Goal: Task Accomplishment & Management: Manage account settings

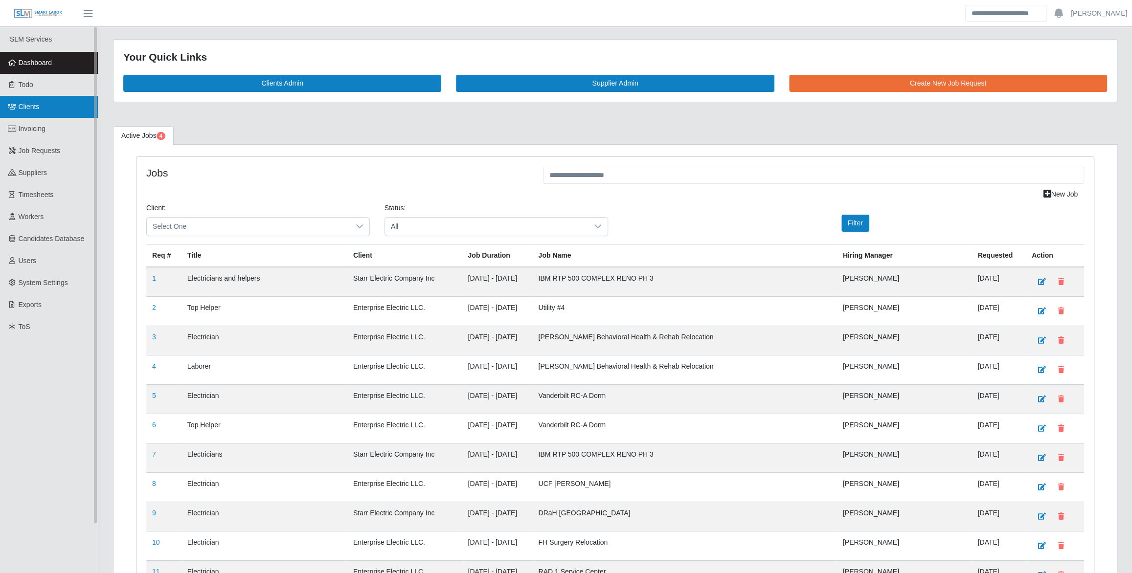
click at [82, 114] on link "Clients" at bounding box center [49, 107] width 98 height 22
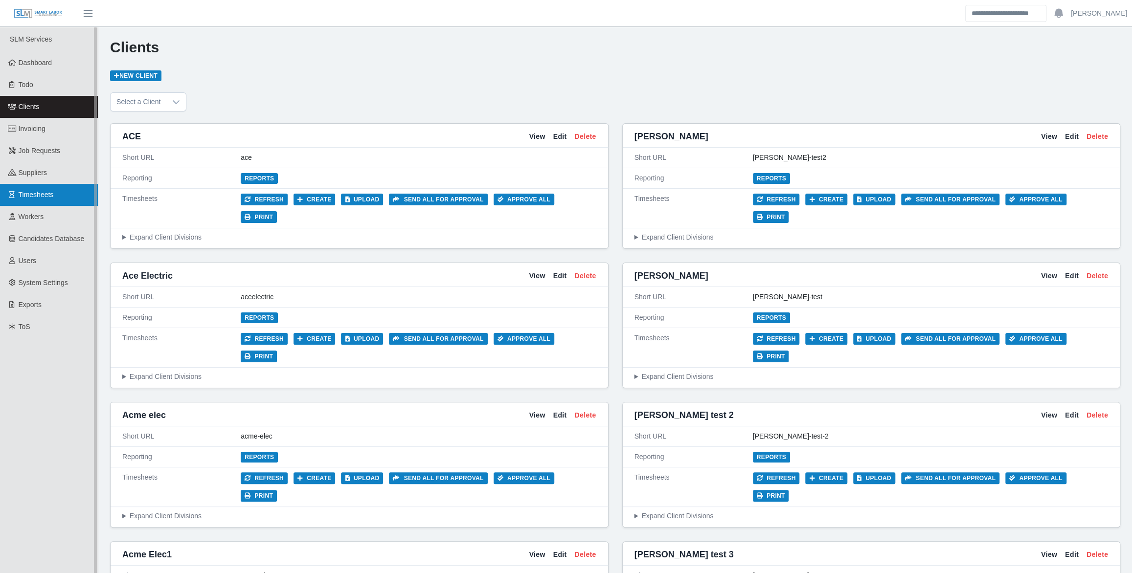
click at [63, 196] on link "Timesheets" at bounding box center [49, 195] width 98 height 22
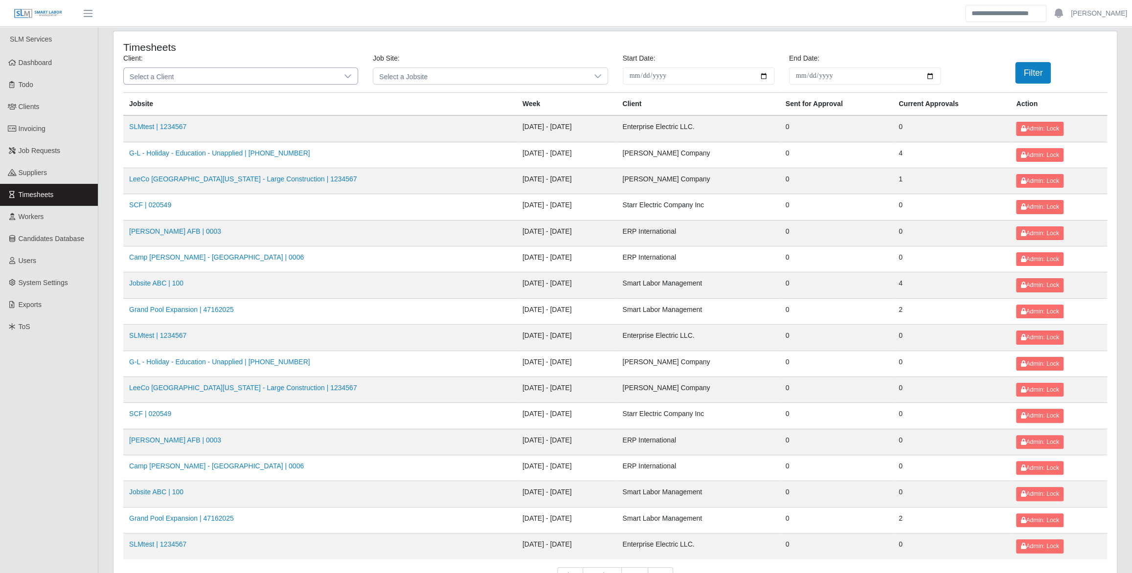
click at [342, 77] on div at bounding box center [348, 76] width 20 height 16
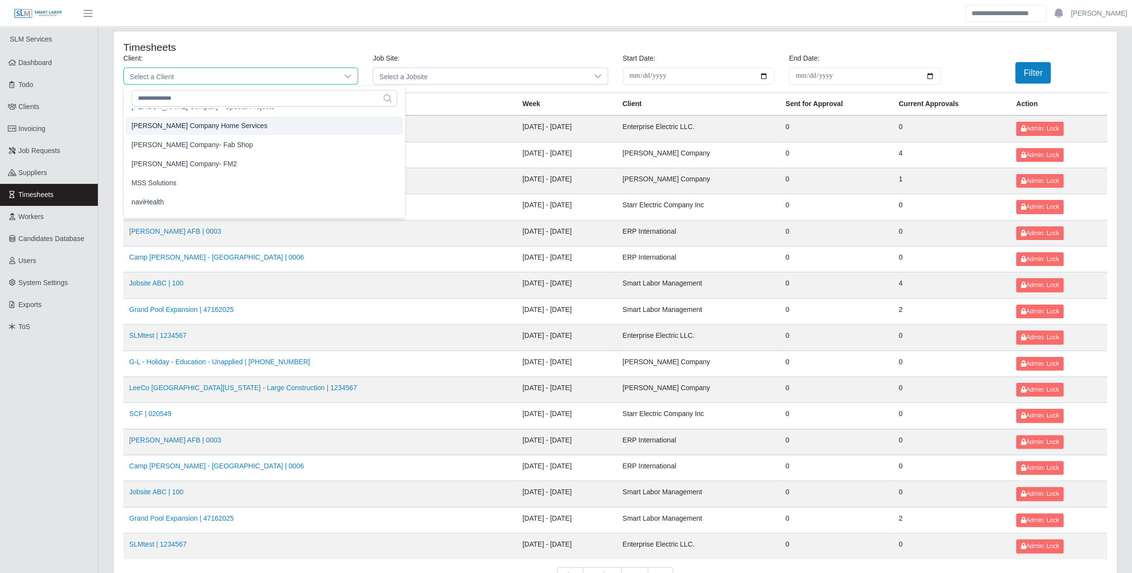
scroll to position [533, 0]
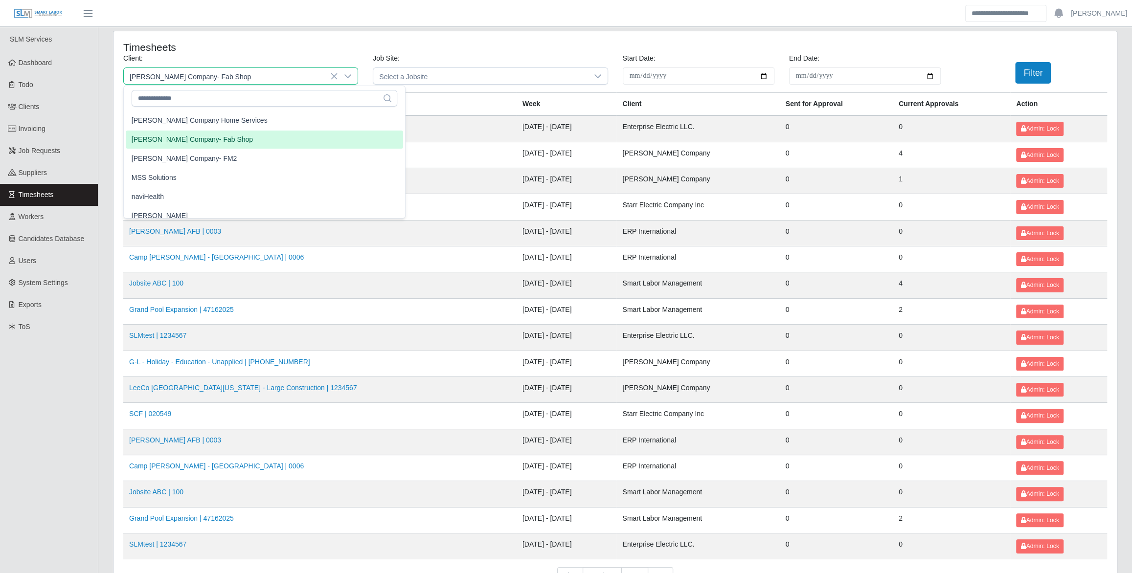
click at [215, 142] on li "[PERSON_NAME] Company- Fab Shop" at bounding box center [265, 140] width 278 height 18
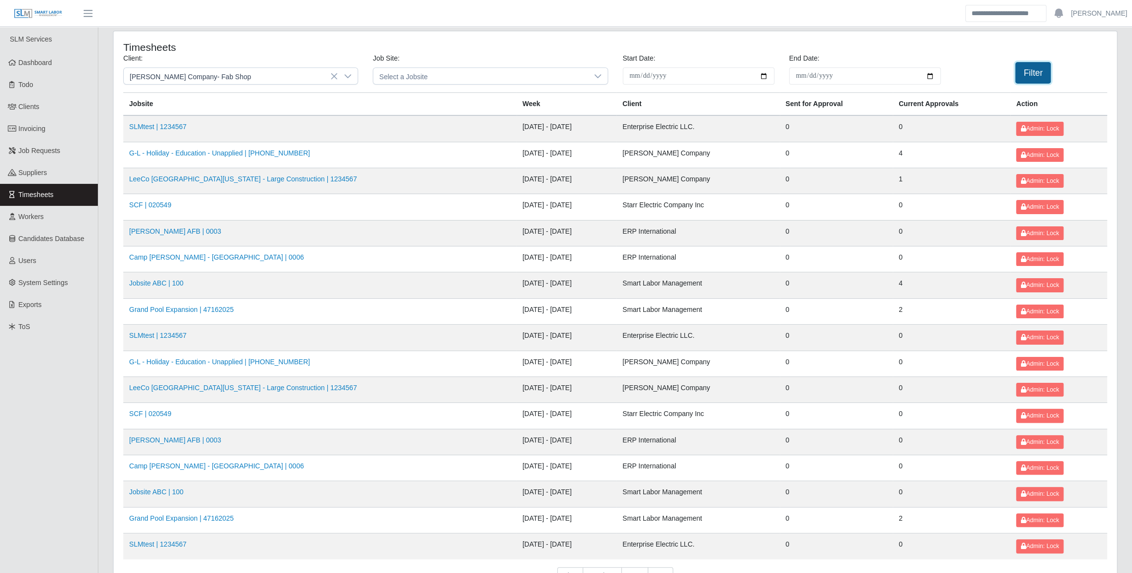
click at [1030, 70] on button "Filter" at bounding box center [1033, 73] width 36 height 22
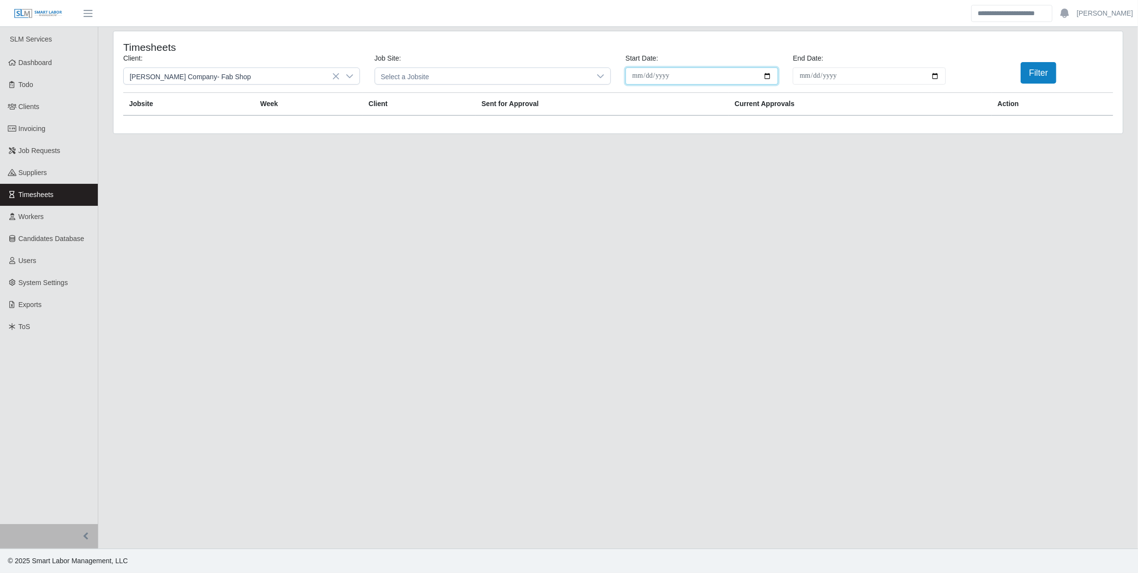
click at [770, 71] on input "**********" at bounding box center [702, 76] width 153 height 17
click at [770, 73] on input "**********" at bounding box center [702, 76] width 153 height 17
type input "**********"
click at [1029, 74] on button "Filter" at bounding box center [1039, 73] width 36 height 22
click at [938, 73] on input "End Date:" at bounding box center [869, 76] width 153 height 17
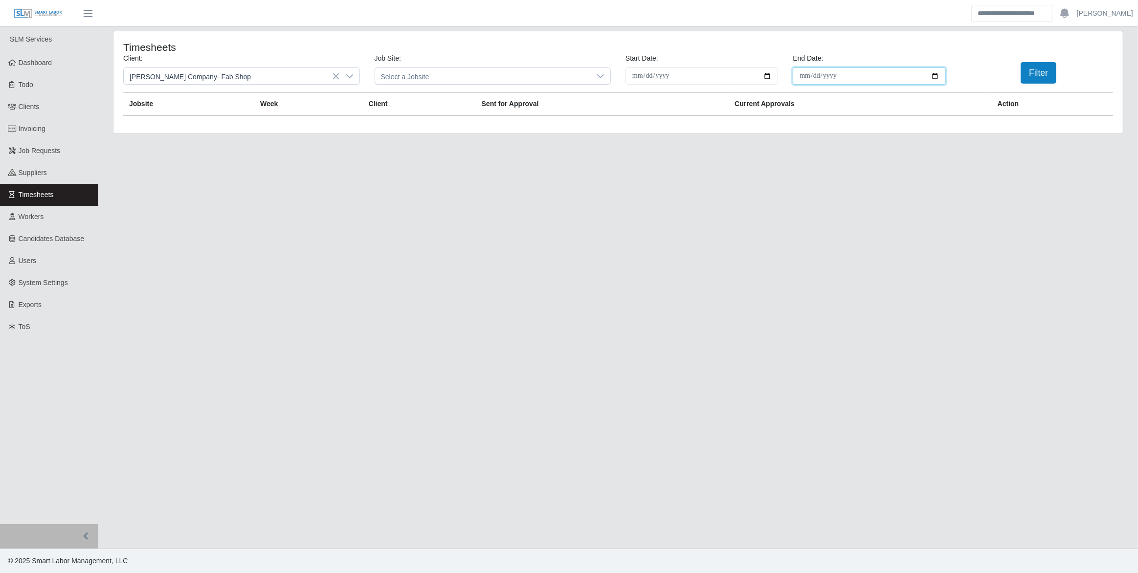
type input "**********"
drag, startPoint x: 1042, startPoint y: 78, endPoint x: 1037, endPoint y: 80, distance: 5.6
click at [1042, 78] on button "Filter" at bounding box center [1039, 73] width 36 height 22
drag, startPoint x: 763, startPoint y: 79, endPoint x: 768, endPoint y: 78, distance: 5.1
click at [768, 78] on input "**********" at bounding box center [702, 76] width 153 height 17
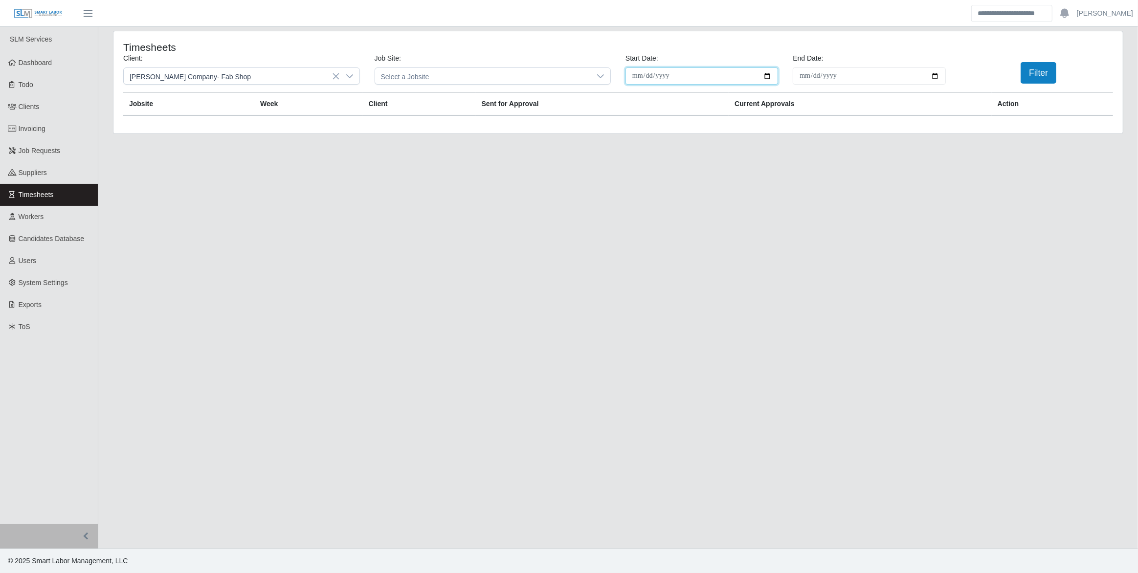
type input "**********"
click at [1039, 78] on button "Filter" at bounding box center [1039, 73] width 36 height 22
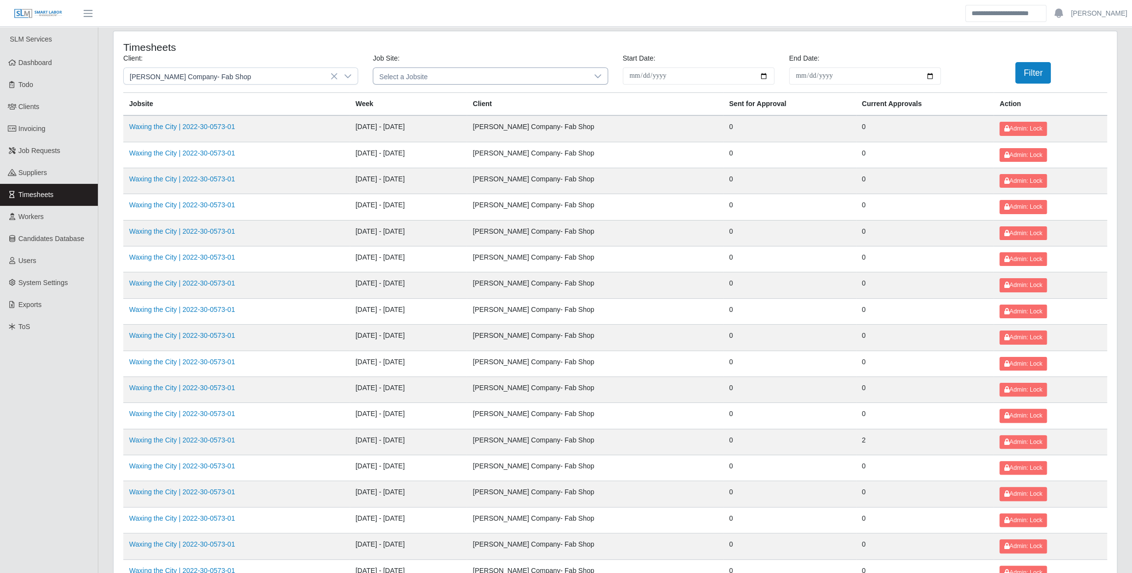
click at [595, 78] on icon at bounding box center [598, 76] width 8 height 8
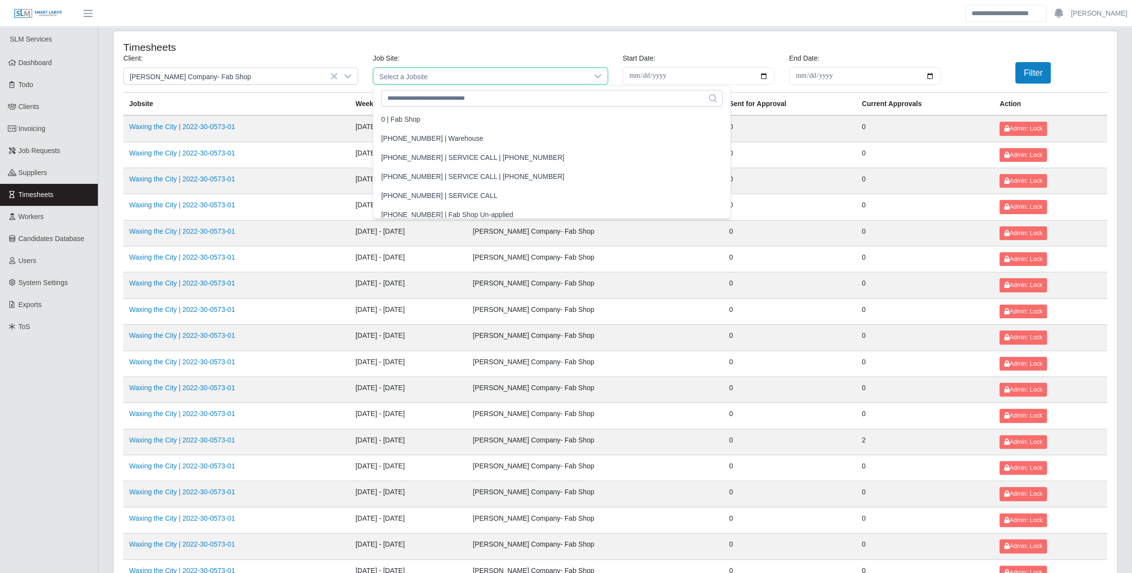
click at [600, 74] on icon at bounding box center [597, 76] width 7 height 4
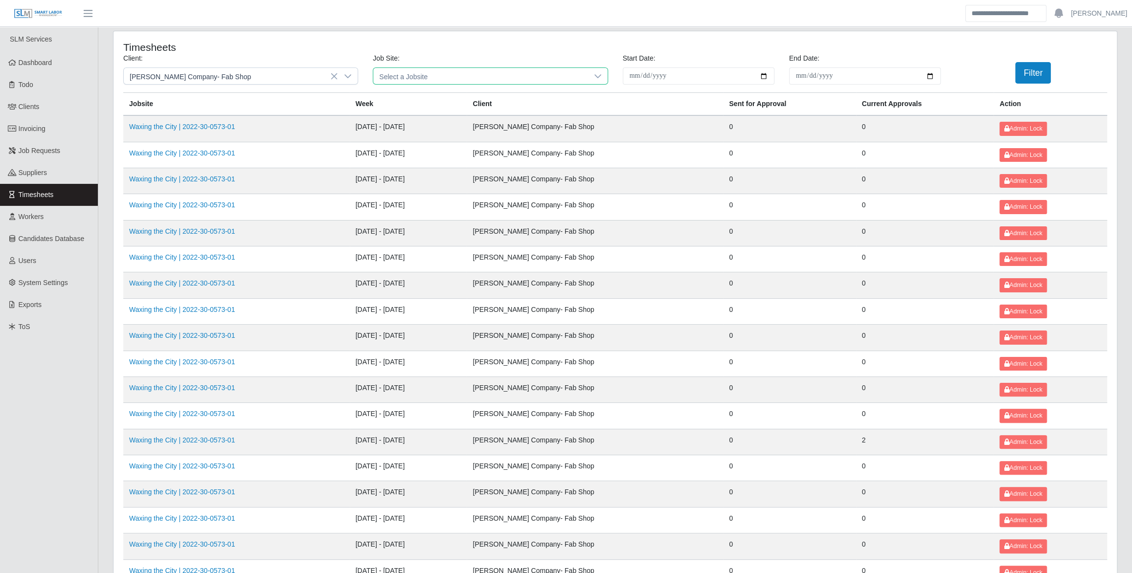
click at [600, 74] on icon at bounding box center [597, 76] width 7 height 4
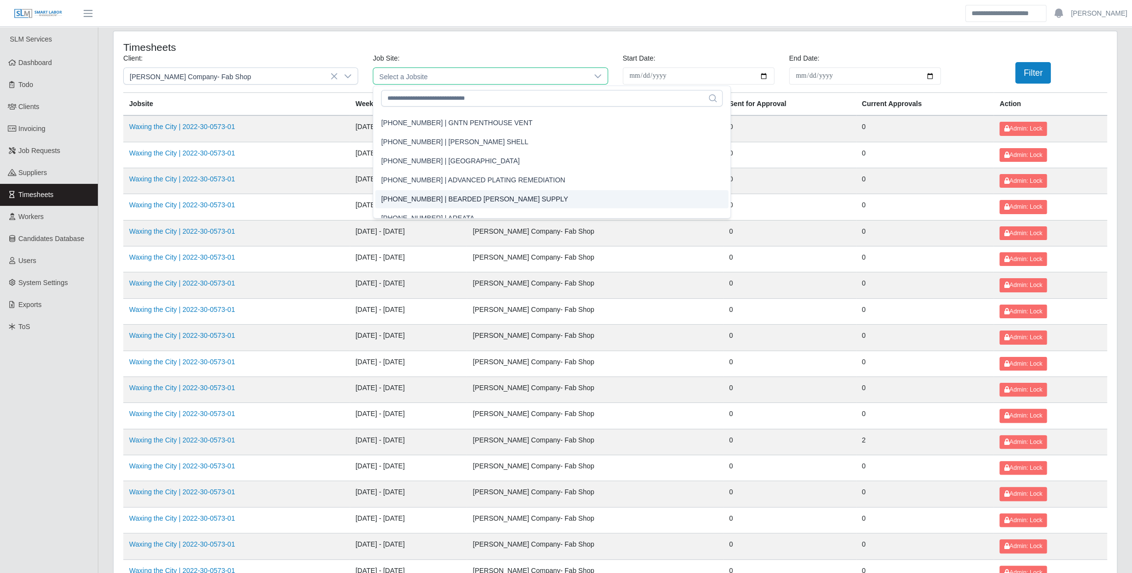
scroll to position [3210, 0]
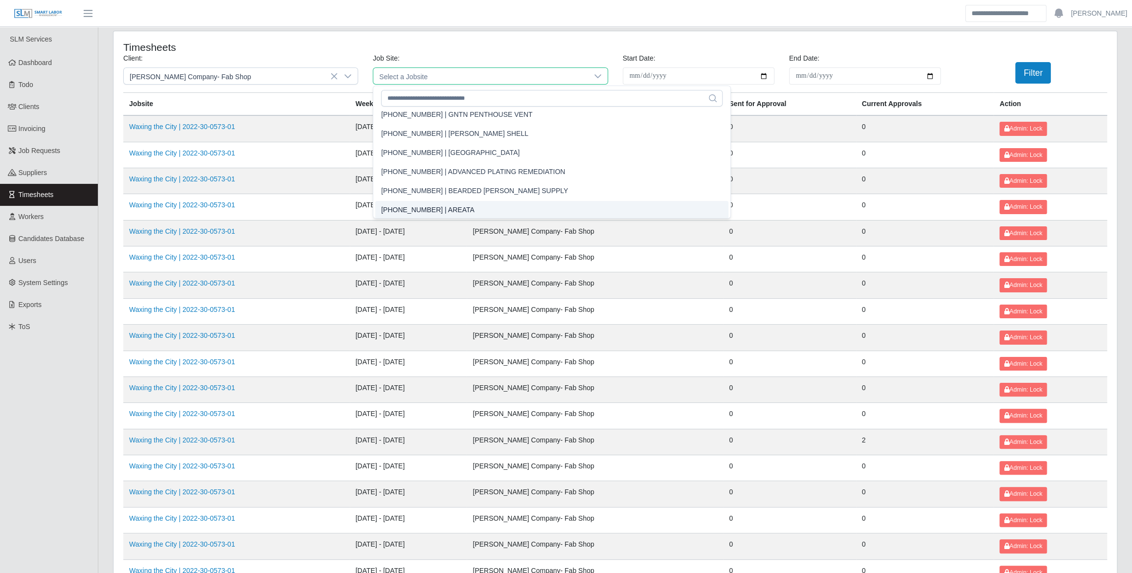
click at [423, 334] on td "06/02/2025 - 06/08/2025" at bounding box center [408, 338] width 117 height 26
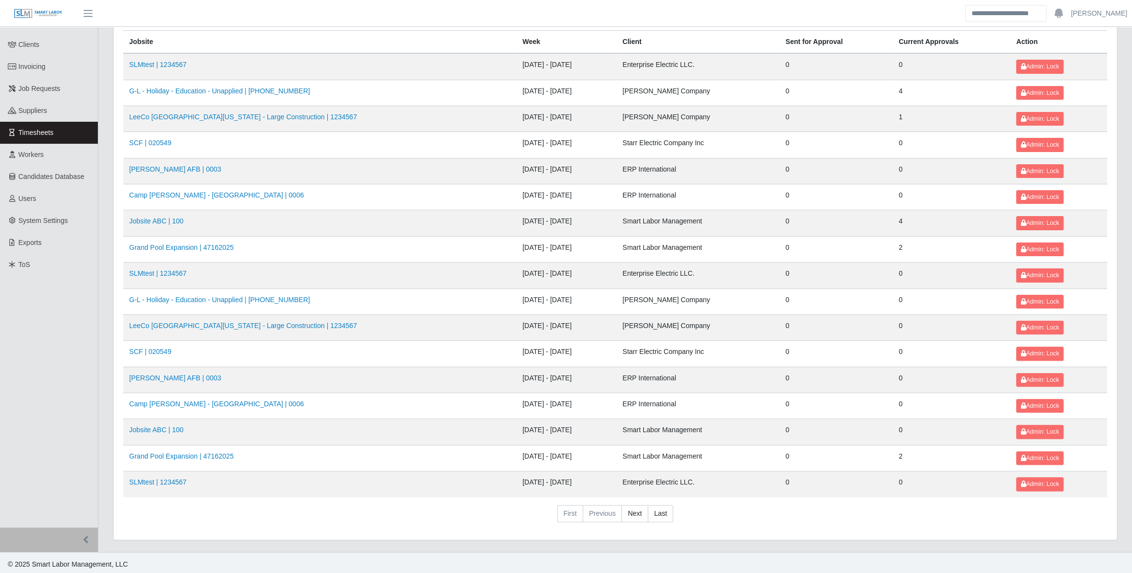
scroll to position [63, 0]
click at [630, 512] on link "Next" at bounding box center [634, 514] width 27 height 18
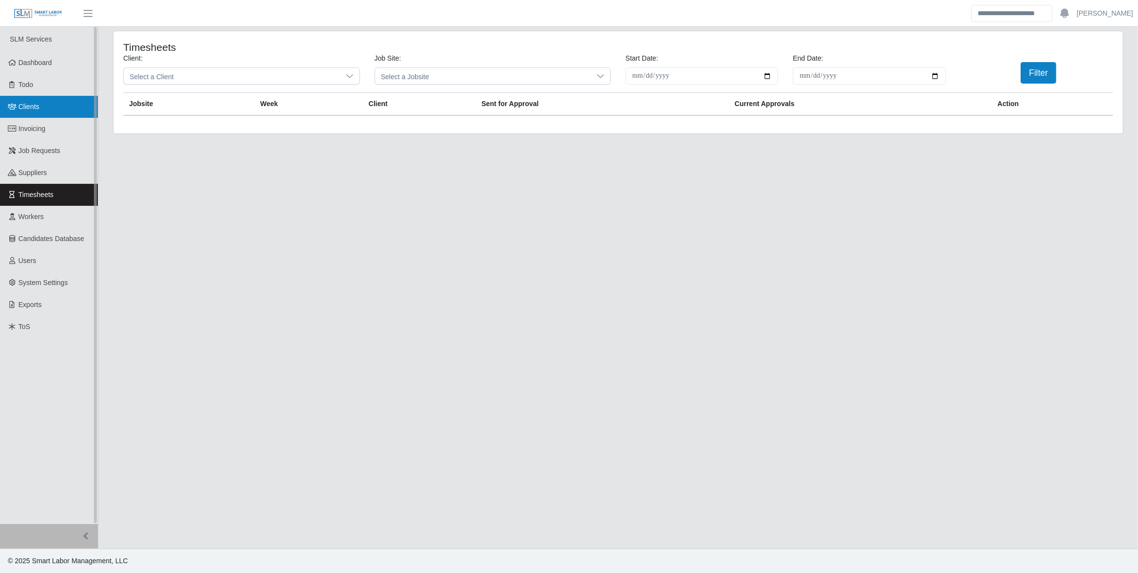
click at [40, 108] on link "Clients" at bounding box center [49, 107] width 98 height 22
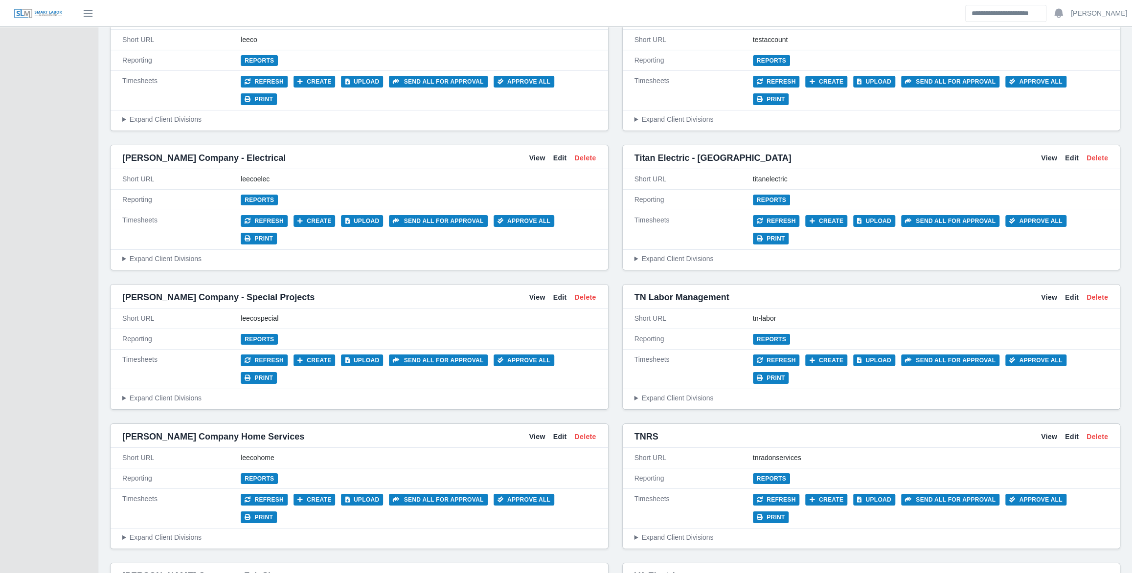
scroll to position [2739, 0]
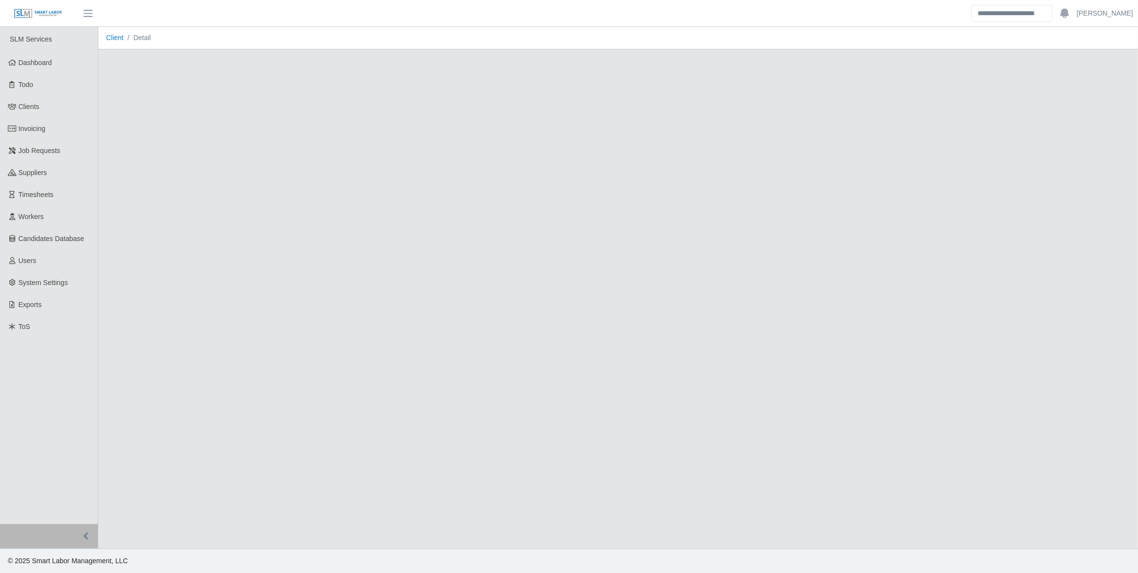
drag, startPoint x: 523, startPoint y: 193, endPoint x: 518, endPoint y: 193, distance: 5.4
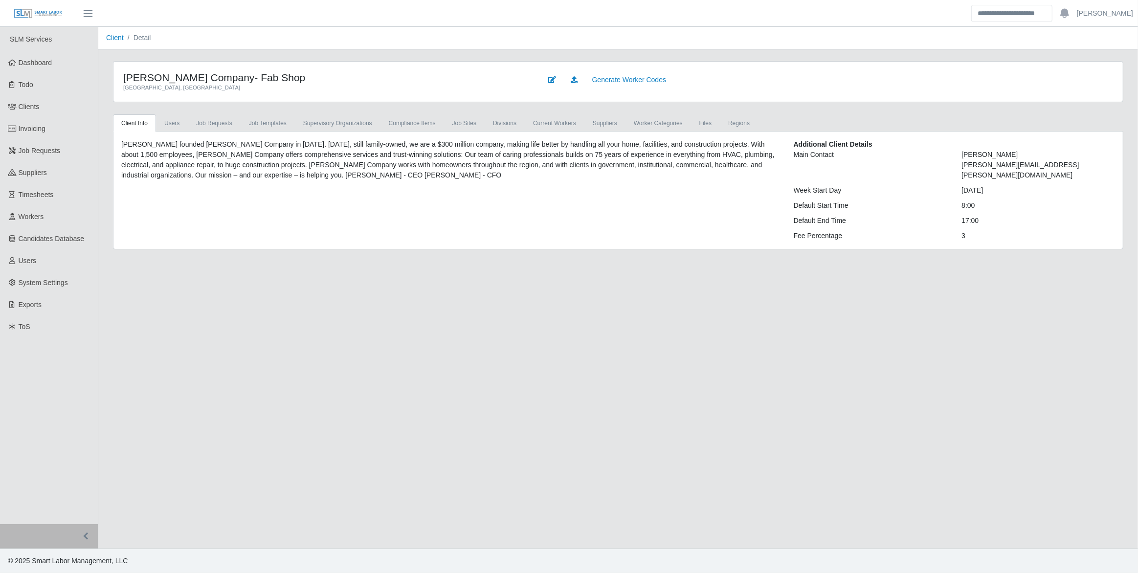
drag, startPoint x: 518, startPoint y: 193, endPoint x: 425, endPoint y: 163, distance: 97.6
click at [425, 163] on p "Leon Lee founded Lee Company in 1944. Today, still family-owned, we are a $300 …" at bounding box center [450, 159] width 658 height 41
click at [451, 123] on link "job sites" at bounding box center [464, 123] width 41 height 18
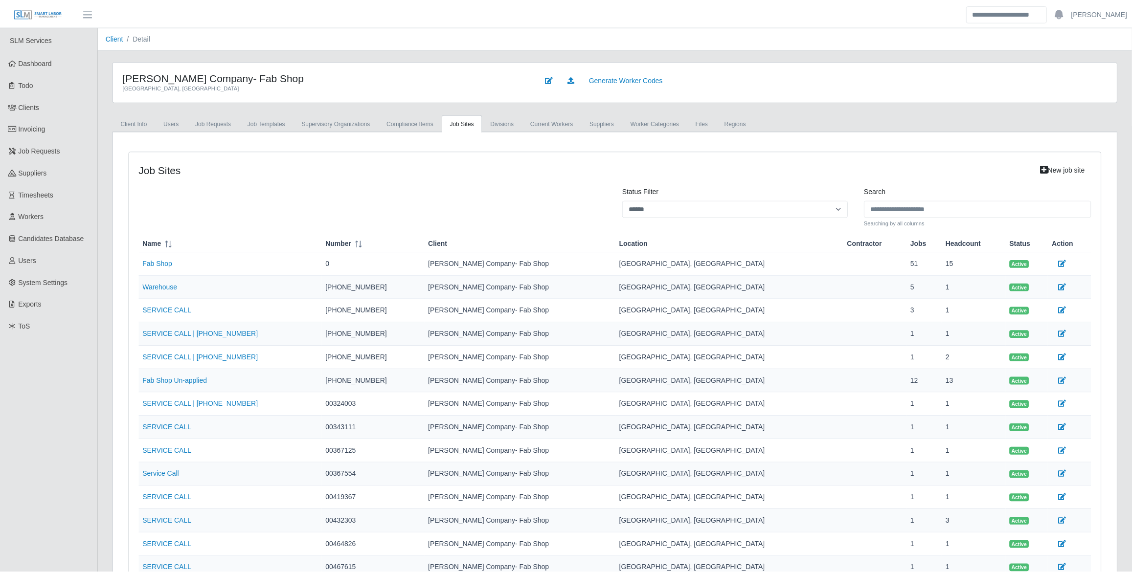
scroll to position [116, 0]
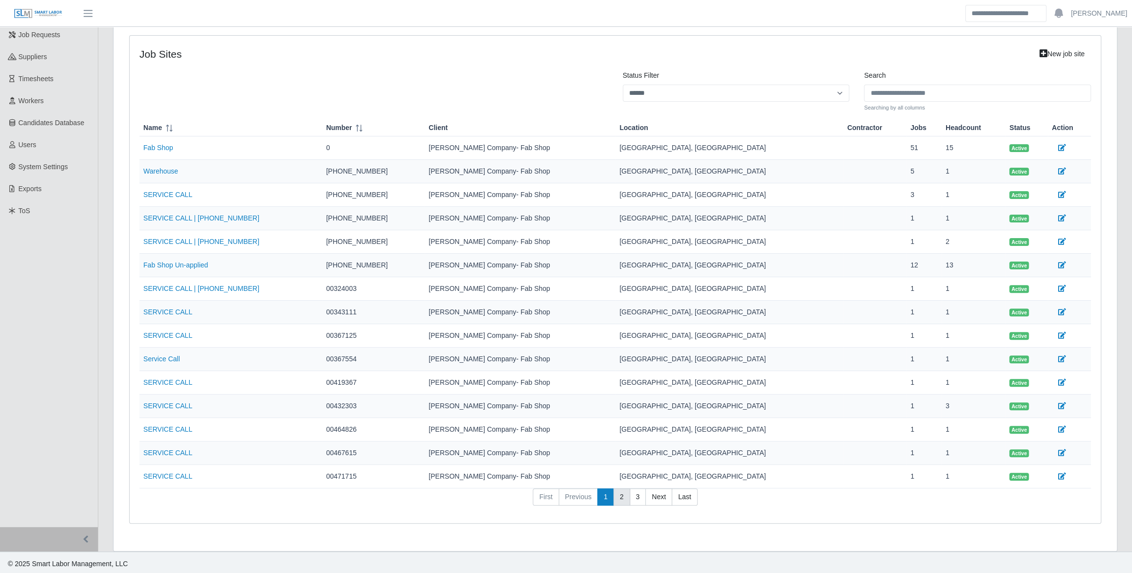
click at [618, 495] on link "2" at bounding box center [622, 498] width 17 height 18
click at [620, 496] on link "2" at bounding box center [622, 498] width 17 height 18
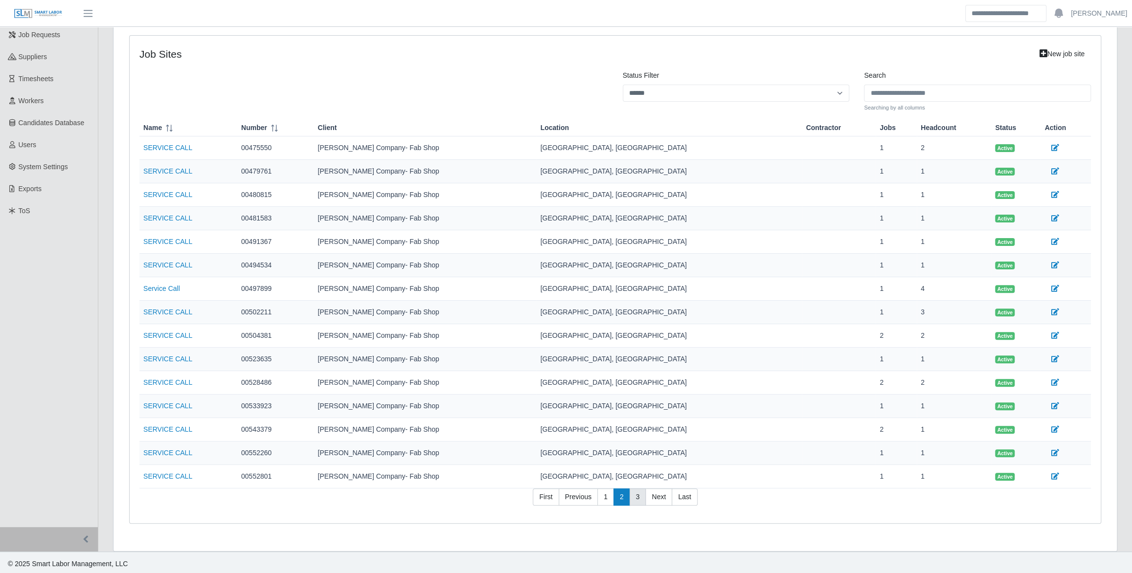
click at [636, 491] on link "3" at bounding box center [638, 498] width 17 height 18
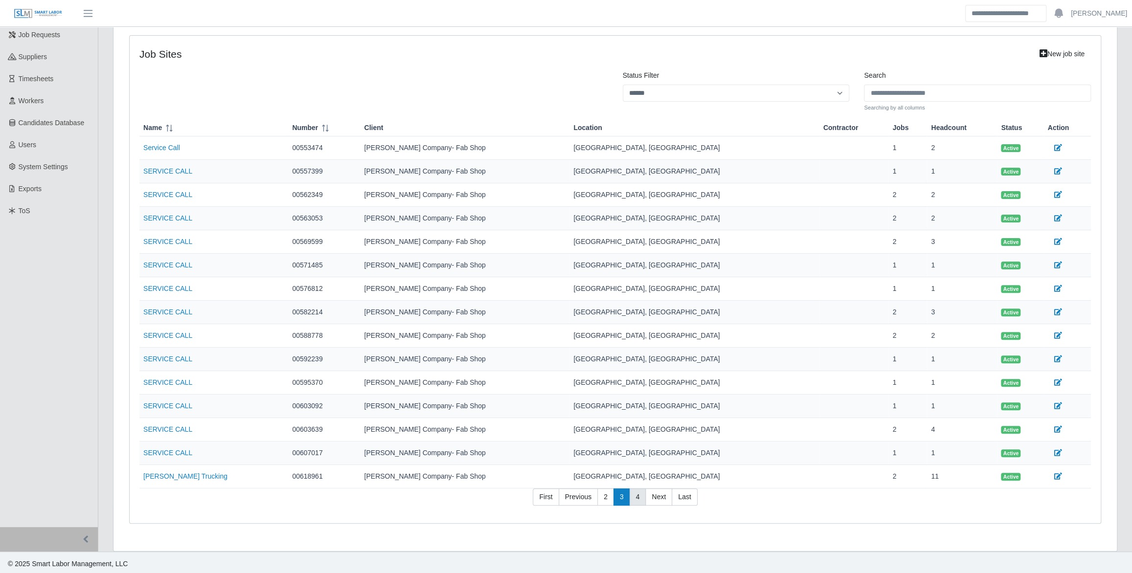
click at [634, 498] on link "4" at bounding box center [638, 498] width 17 height 18
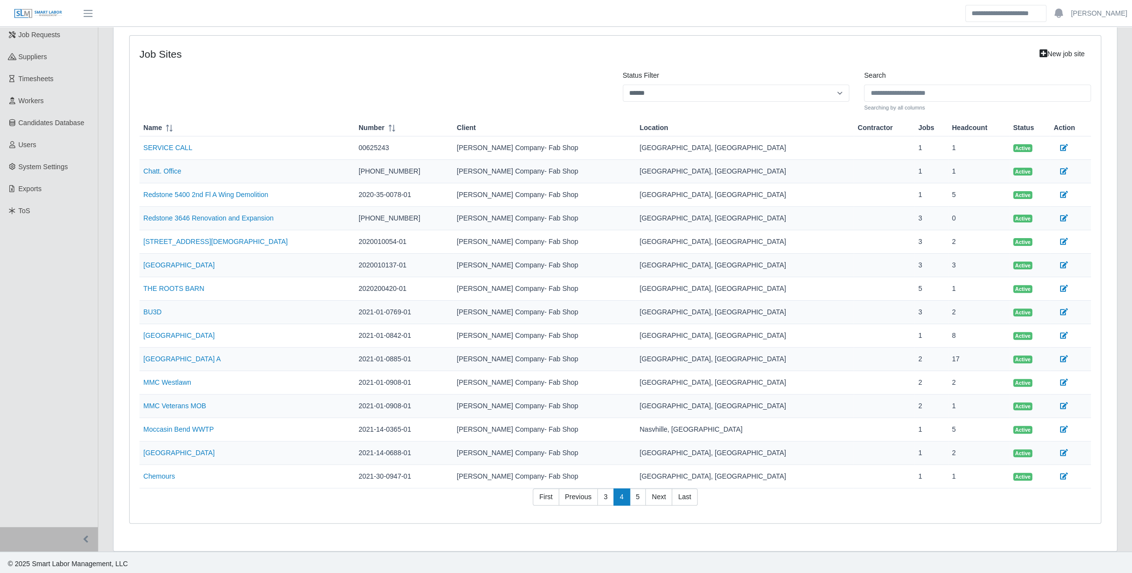
drag, startPoint x: 634, startPoint y: 498, endPoint x: 335, endPoint y: 509, distance: 299.1
click at [335, 509] on nav "First Previous 3 4 5 Next Last" at bounding box center [615, 501] width 952 height 25
drag, startPoint x: 642, startPoint y: 546, endPoint x: 110, endPoint y: 326, distance: 576.0
click at [110, 326] on div "Client Info Users Job Requests Job Templates supervisory organizations Complian…" at bounding box center [615, 275] width 1019 height 553
drag, startPoint x: 405, startPoint y: 308, endPoint x: 459, endPoint y: 312, distance: 54.4
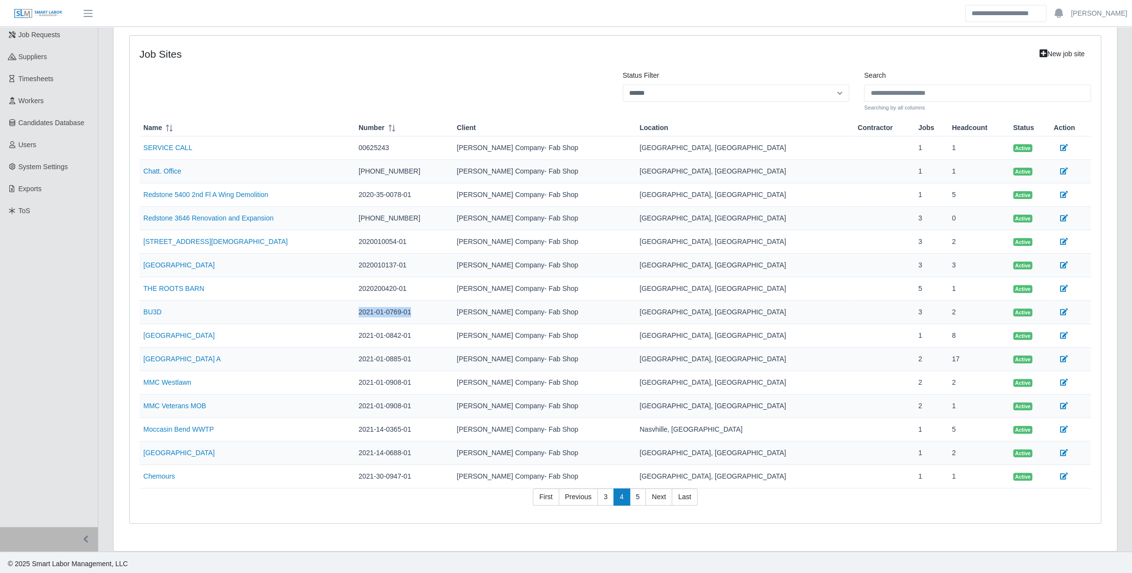
click at [453, 312] on td "2021-01-0769-01" at bounding box center [404, 312] width 98 height 23
copy td "2021-01-0769-01"
click at [355, 332] on td "1010 Church St" at bounding box center [246, 335] width 215 height 23
drag, startPoint x: 404, startPoint y: 334, endPoint x: 458, endPoint y: 336, distance: 54.8
click at [453, 336] on td "2021-01-0842-01" at bounding box center [404, 335] width 98 height 23
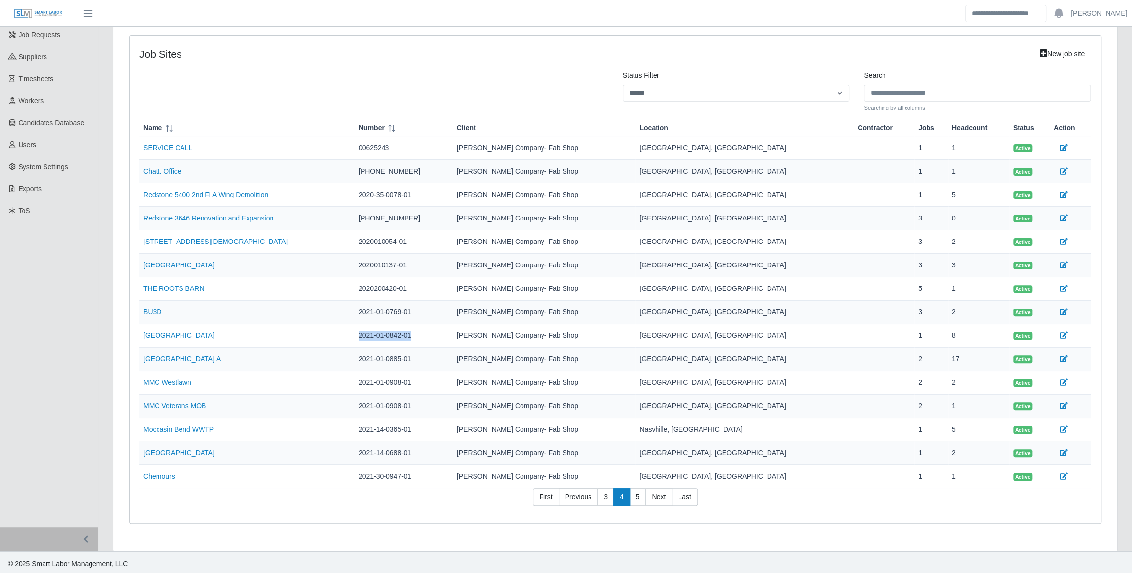
copy td "2021-01-0842-01"
drag, startPoint x: 409, startPoint y: 360, endPoint x: 465, endPoint y: 364, distance: 55.9
click at [453, 364] on td "2021-01-0885-01" at bounding box center [404, 359] width 98 height 23
drag, startPoint x: 465, startPoint y: 364, endPoint x: 440, endPoint y: 359, distance: 25.5
click at [440, 359] on td "2021-01-0885-01" at bounding box center [404, 359] width 98 height 23
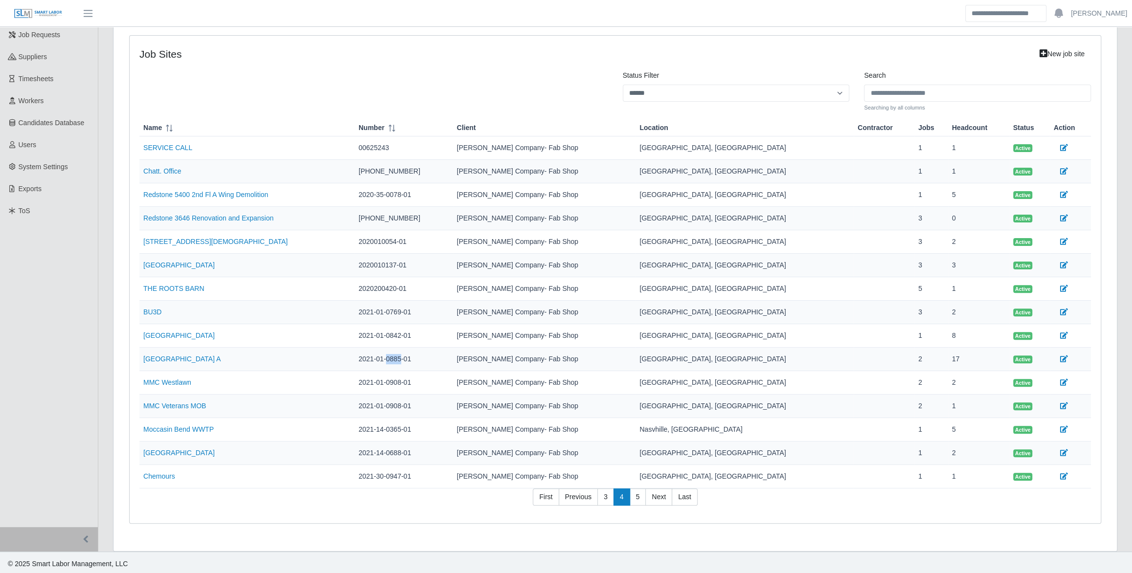
click at [440, 359] on td "2021-01-0885-01" at bounding box center [404, 359] width 98 height 23
click at [453, 387] on td "2021-01-0908-01" at bounding box center [404, 382] width 98 height 23
drag, startPoint x: 458, startPoint y: 383, endPoint x: 408, endPoint y: 382, distance: 50.9
click at [408, 382] on td "2021-01-0908-01" at bounding box center [404, 382] width 98 height 23
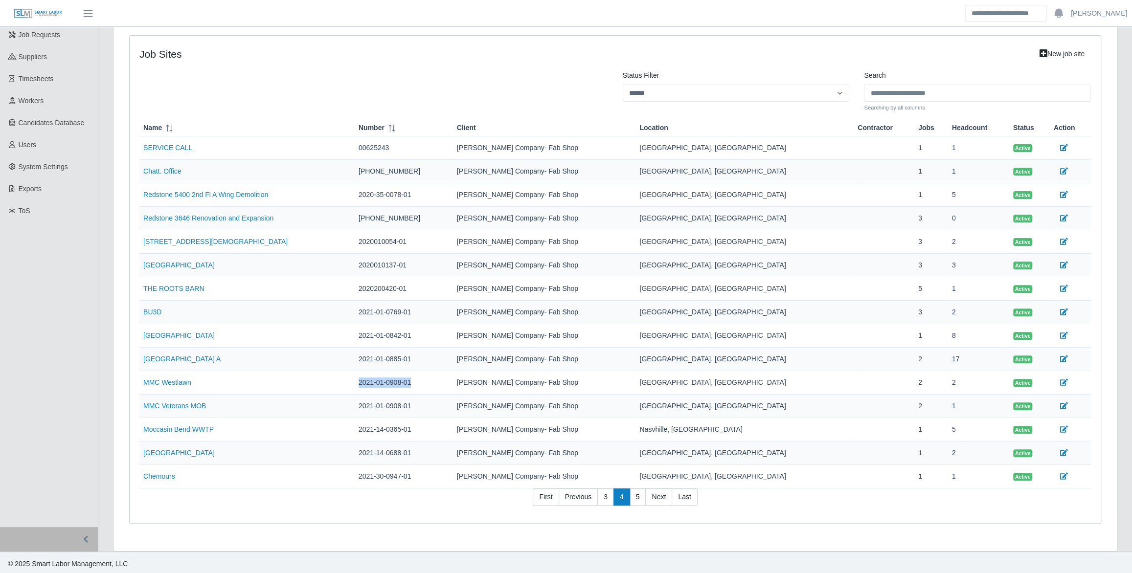
copy td "2021-01-0908-01"
click at [453, 411] on td "2021-01-0908-01" at bounding box center [404, 406] width 98 height 23
drag, startPoint x: 458, startPoint y: 408, endPoint x: 443, endPoint y: 408, distance: 14.7
click at [443, 408] on td "2021-01-0908-01" at bounding box center [404, 406] width 98 height 23
drag, startPoint x: 443, startPoint y: 408, endPoint x: 461, endPoint y: 430, distance: 28.9
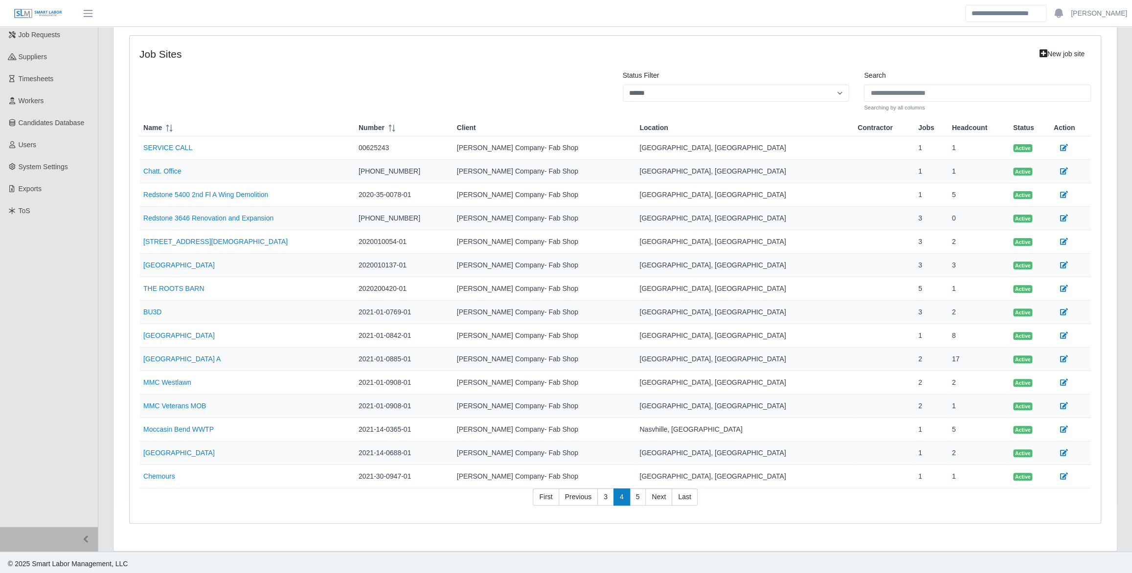
click at [453, 430] on td "2021-14-0365-01" at bounding box center [404, 429] width 98 height 23
drag, startPoint x: 458, startPoint y: 428, endPoint x: 401, endPoint y: 424, distance: 56.9
click at [401, 424] on tr "Moccasin Bend WWTP 2021-14-0365-01 Lee Company- Fab Shop Nasvhille, TN 1 5 Acti…" at bounding box center [615, 429] width 952 height 23
copy tr "2021-14-0365-01"
click at [452, 455] on td "2021-14-0688-01" at bounding box center [404, 453] width 98 height 23
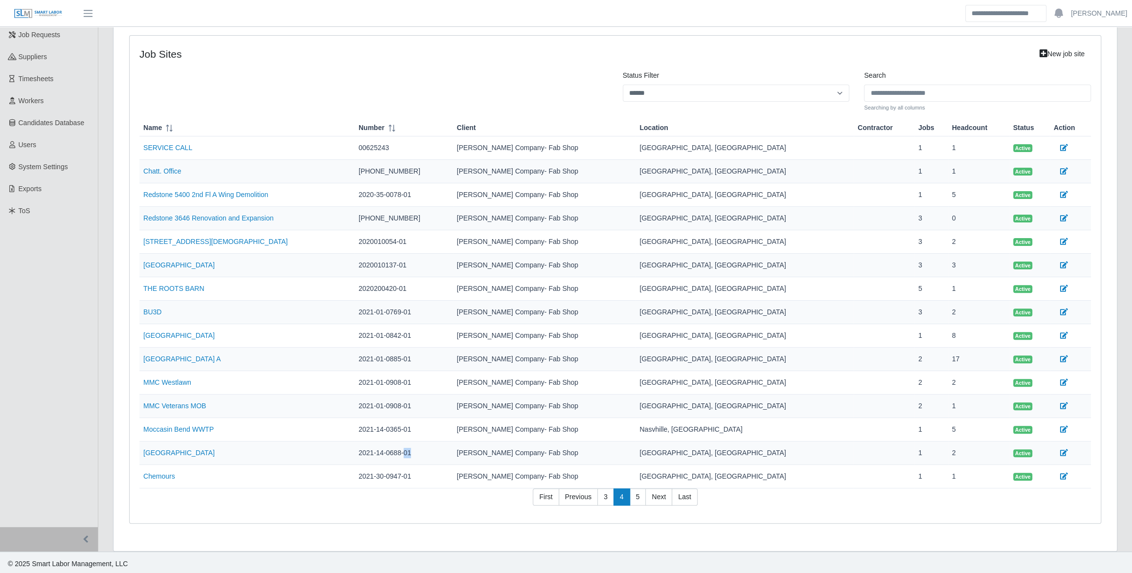
click at [452, 455] on td "2021-14-0688-01" at bounding box center [404, 453] width 98 height 23
copy tr "2021-14-0688-01"
click at [423, 479] on td "2021-30-0947-01" at bounding box center [404, 476] width 98 height 23
drag, startPoint x: 411, startPoint y: 473, endPoint x: 458, endPoint y: 471, distance: 47.5
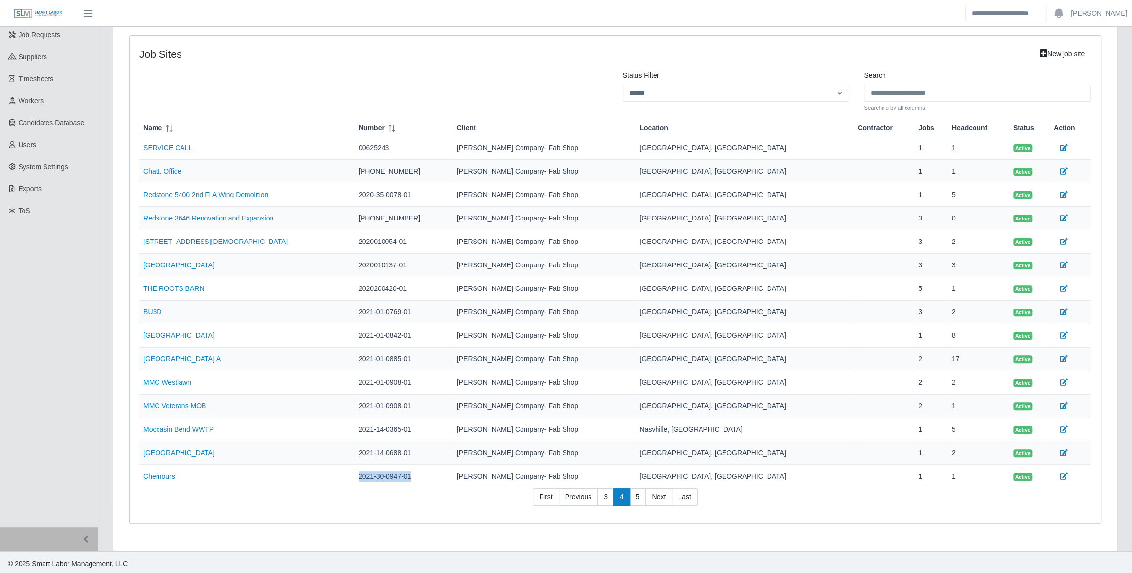
click at [453, 471] on td "2021-30-0947-01" at bounding box center [404, 476] width 98 height 23
copy td "2021-30-0947-01"
click at [640, 491] on link "5" at bounding box center [638, 498] width 17 height 18
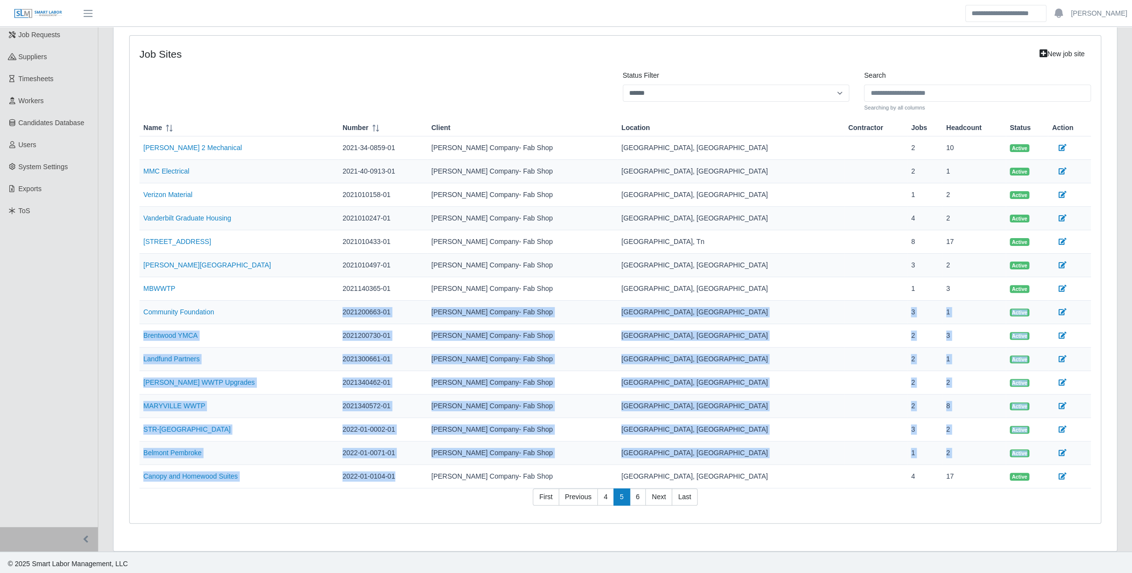
drag, startPoint x: 382, startPoint y: 311, endPoint x: 436, endPoint y: 477, distance: 174.7
click at [436, 477] on tbody "Alligood 2 Mechanical 2021-34-0859-01 Lee Company- Fab Shop Nashville, TN 2 10 …" at bounding box center [615, 313] width 952 height 352
copy tbody "2021200663-01 Lee Company- Fab Shop Nashville, TN 3 1 Active Brentwood YMCA 202…"
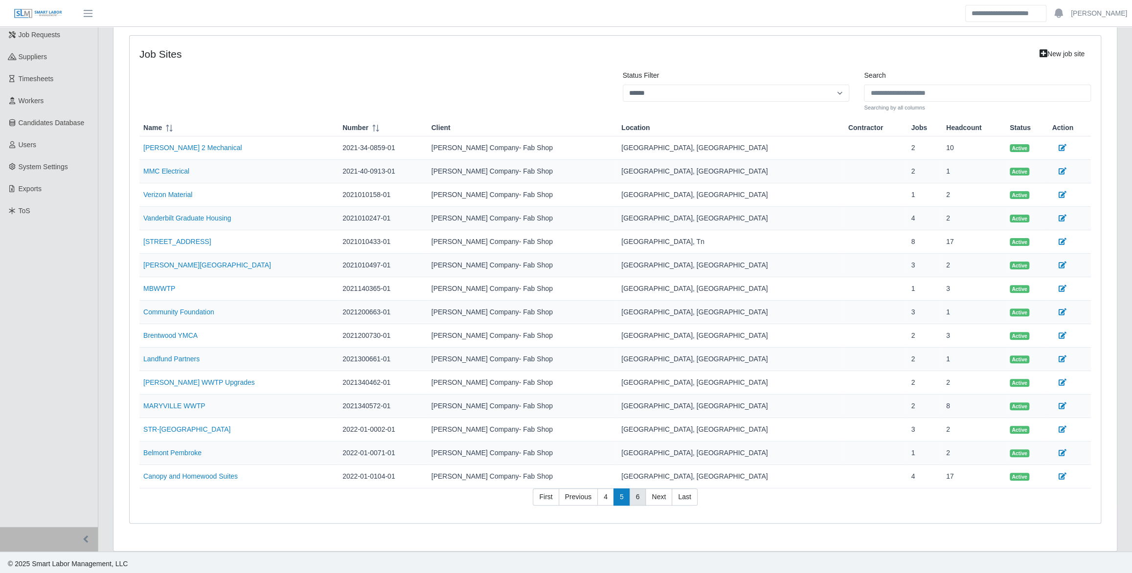
click at [639, 497] on link "6" at bounding box center [638, 498] width 17 height 18
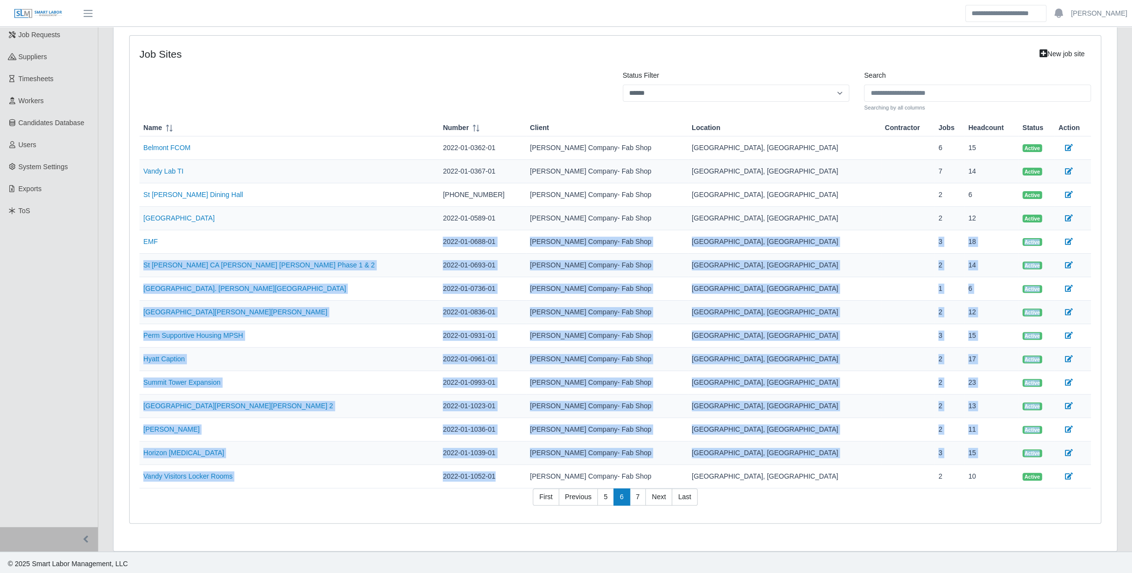
drag, startPoint x: 389, startPoint y: 241, endPoint x: 441, endPoint y: 478, distance: 242.9
click at [441, 478] on tbody "Belmont FCOM 2022-01-0362-01 Lee Company- Fab Shop Nashville, TN 6 15 Active Va…" at bounding box center [615, 313] width 952 height 352
copy tbody "2022-01-0688-01 Lee Company- Fab Shop Nashville, TN 3 18 Active St Paul CA McGu…"
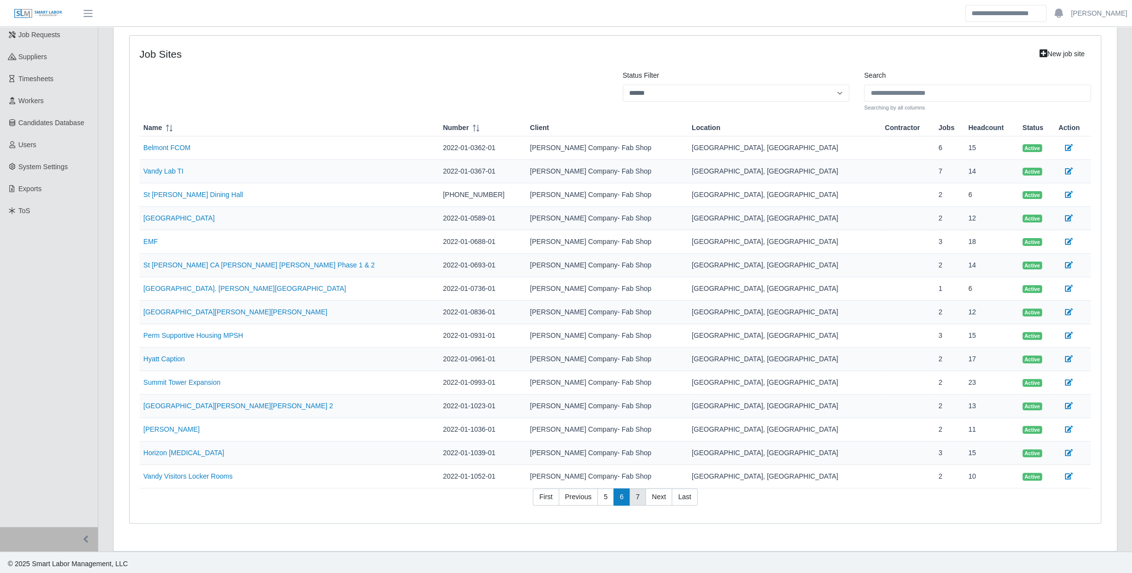
click at [636, 496] on link "7" at bounding box center [638, 498] width 17 height 18
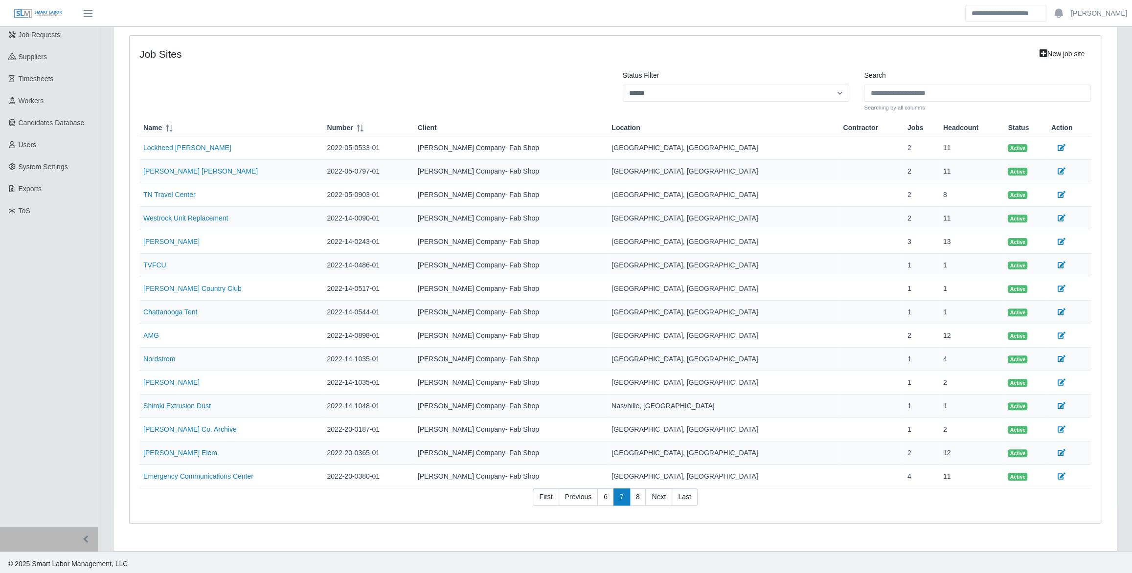
click at [413, 472] on td "2022-20-0380-01" at bounding box center [368, 476] width 91 height 23
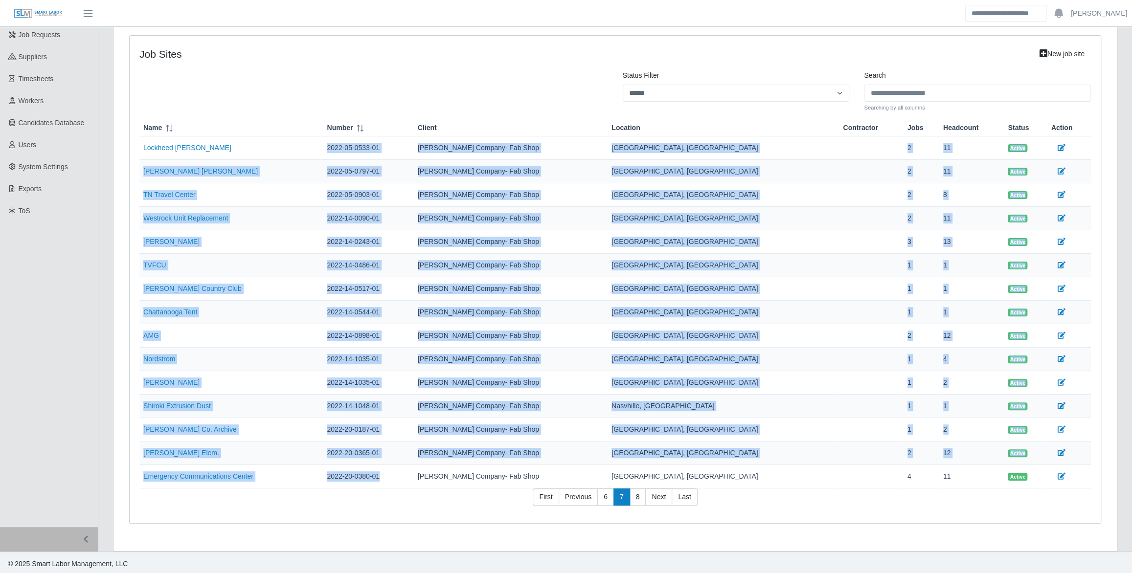
drag, startPoint x: 427, startPoint y: 474, endPoint x: 377, endPoint y: 148, distance: 329.6
click at [377, 148] on tbody "Lockheed Martin 2022-05-0533-01 Lee Company- Fab Shop Nashville, TN 2 11 Active…" at bounding box center [615, 313] width 952 height 352
copy tbody "2022-05-0533-01 Lee Company- Fab Shop Nashville, TN 2 11 Active Peters Hall 202…"
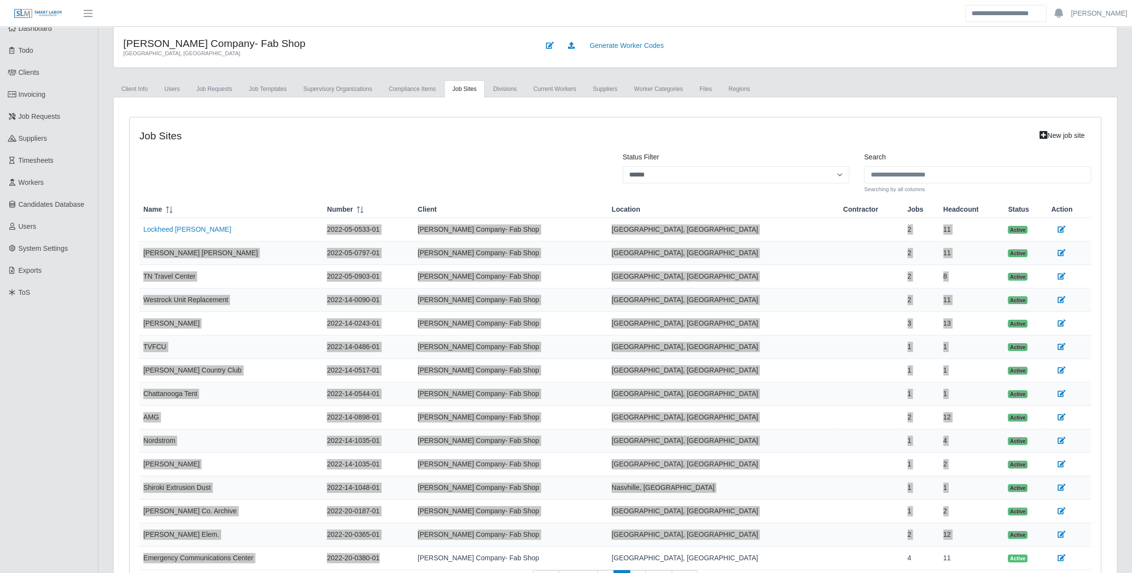
scroll to position [0, 0]
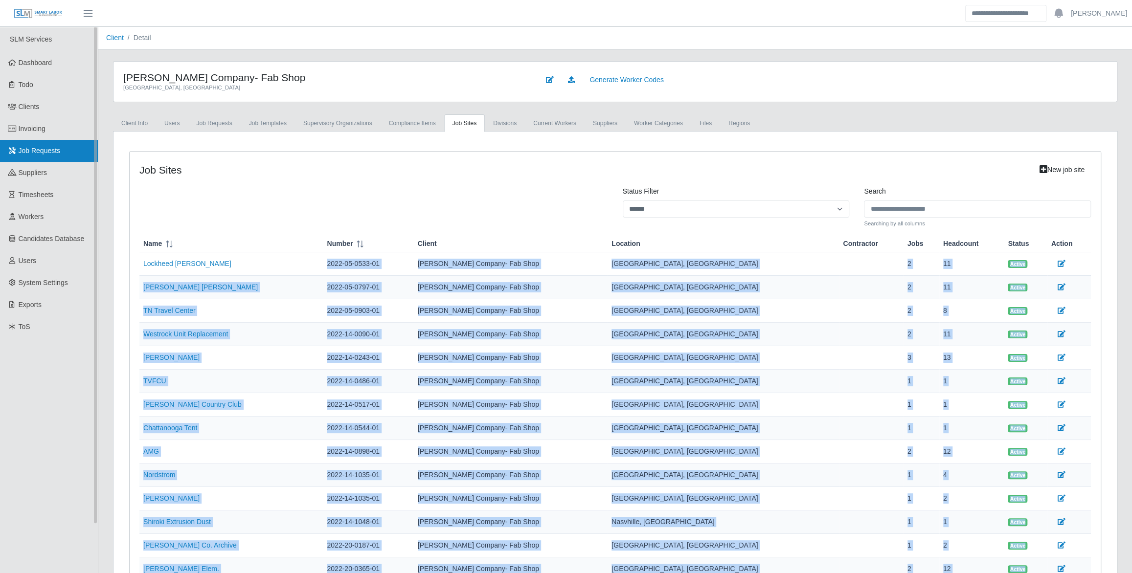
click at [58, 154] on span "Job Requests" at bounding box center [40, 151] width 42 height 8
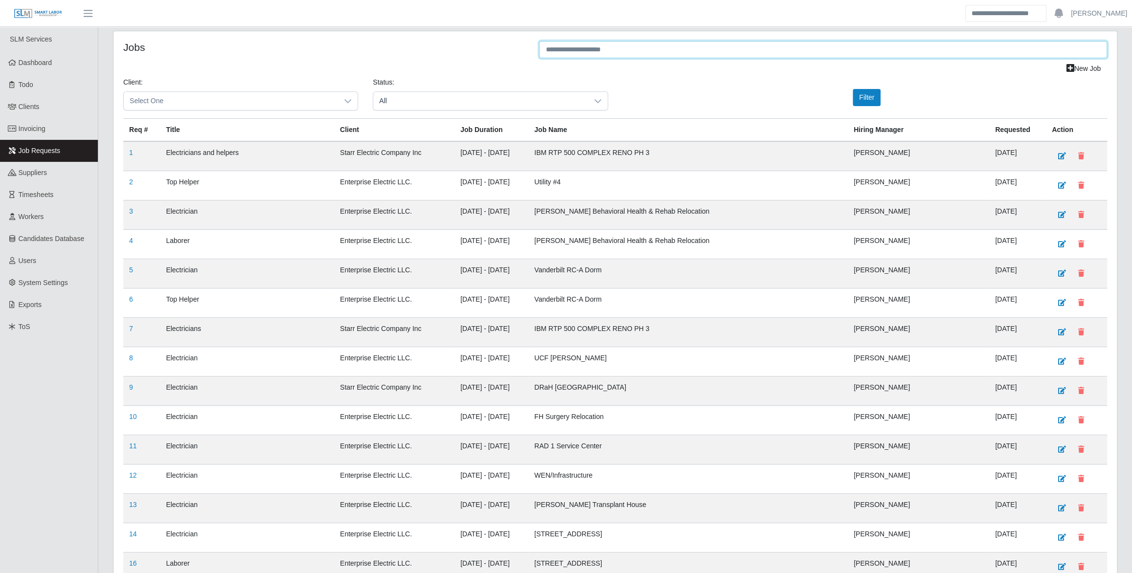
click at [576, 56] on input "text" at bounding box center [823, 49] width 568 height 17
paste input "**********"
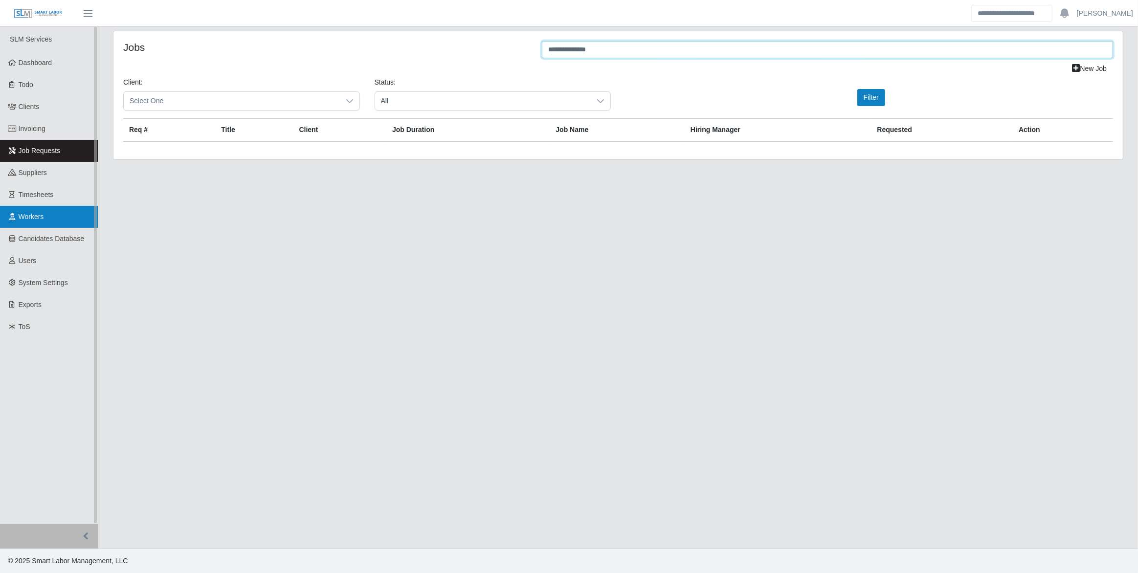
type input "**********"
click at [58, 222] on link "Workers" at bounding box center [49, 217] width 98 height 22
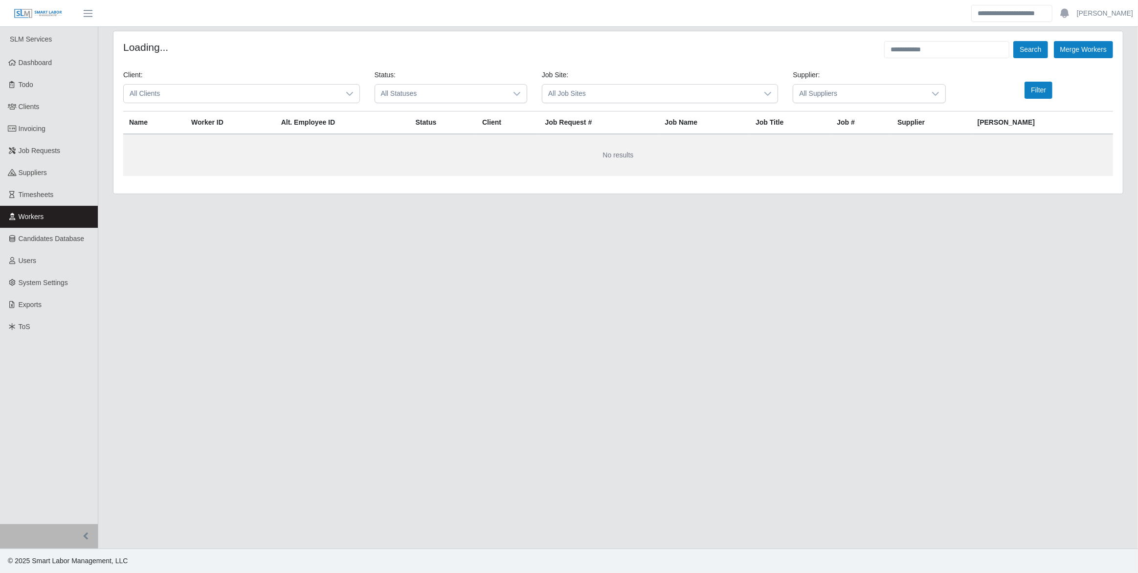
click at [184, 97] on span "All Clients" at bounding box center [232, 94] width 216 height 18
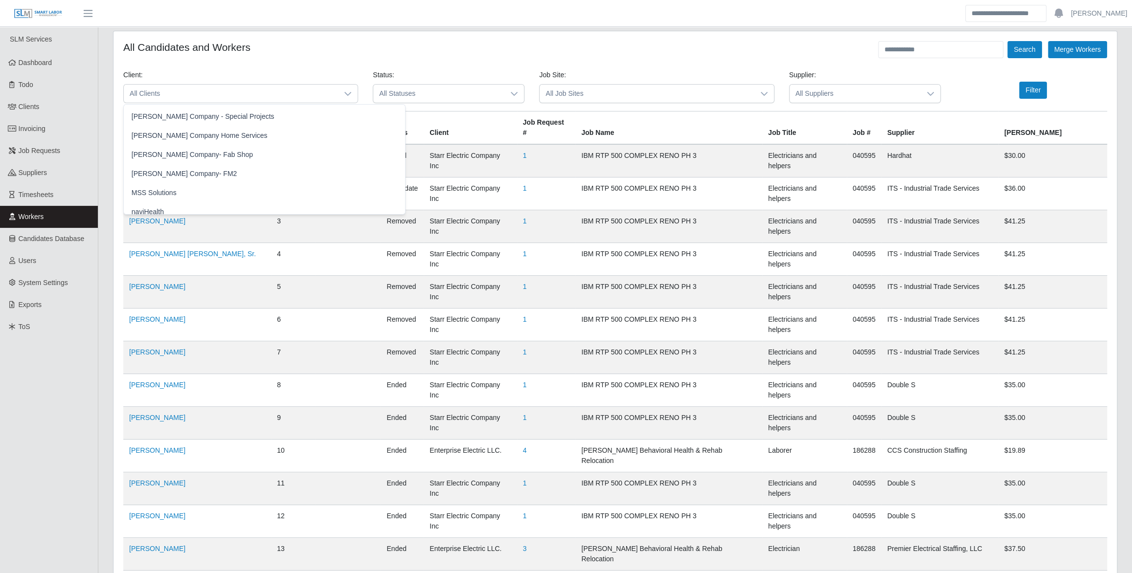
scroll to position [533, 0]
click at [196, 155] on span "[PERSON_NAME] Company- Fab Shop" at bounding box center [192, 155] width 121 height 10
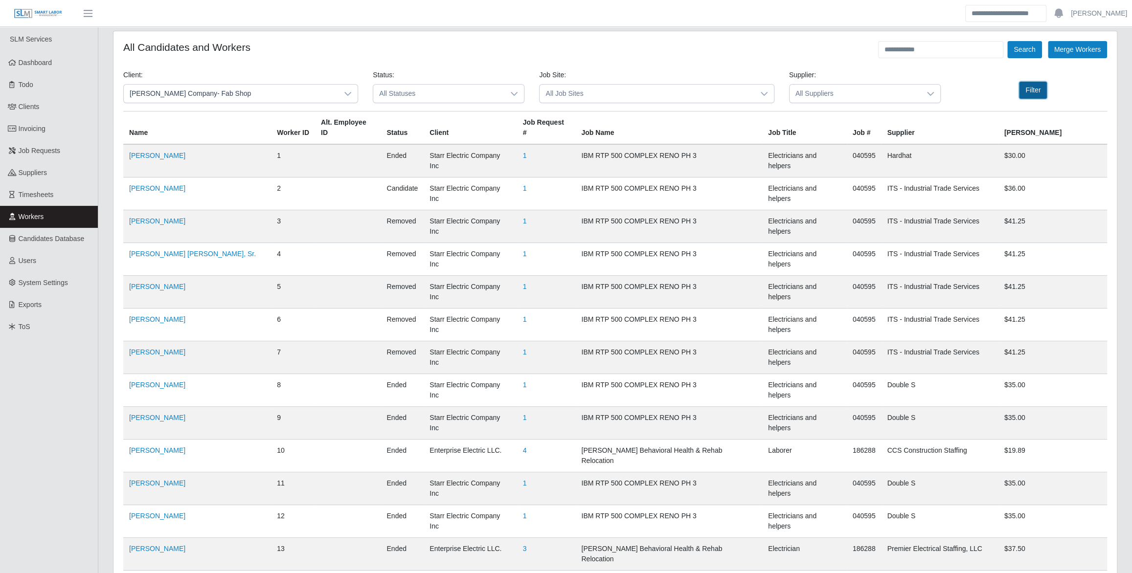
click at [1031, 92] on button "Filter" at bounding box center [1033, 90] width 28 height 17
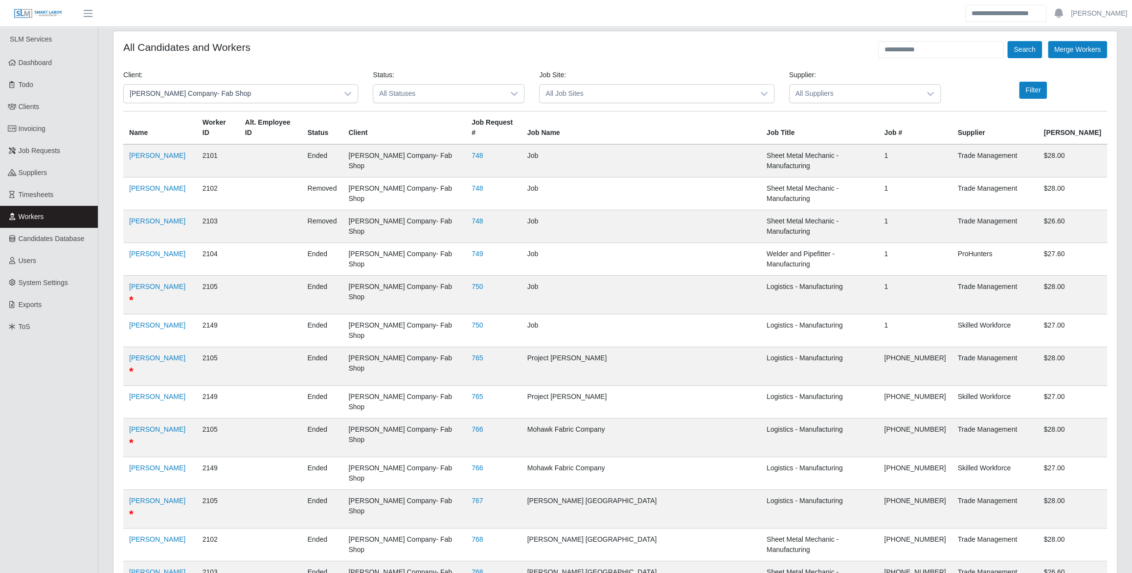
click at [514, 86] on div at bounding box center [514, 94] width 20 height 18
click at [467, 155] on li "Awarded" at bounding box center [448, 154] width 147 height 18
click at [1038, 90] on button "Filter" at bounding box center [1033, 90] width 28 height 17
drag, startPoint x: 1039, startPoint y: 93, endPoint x: 1027, endPoint y: 98, distance: 12.9
click at [1039, 93] on button "Filter" at bounding box center [1033, 90] width 28 height 17
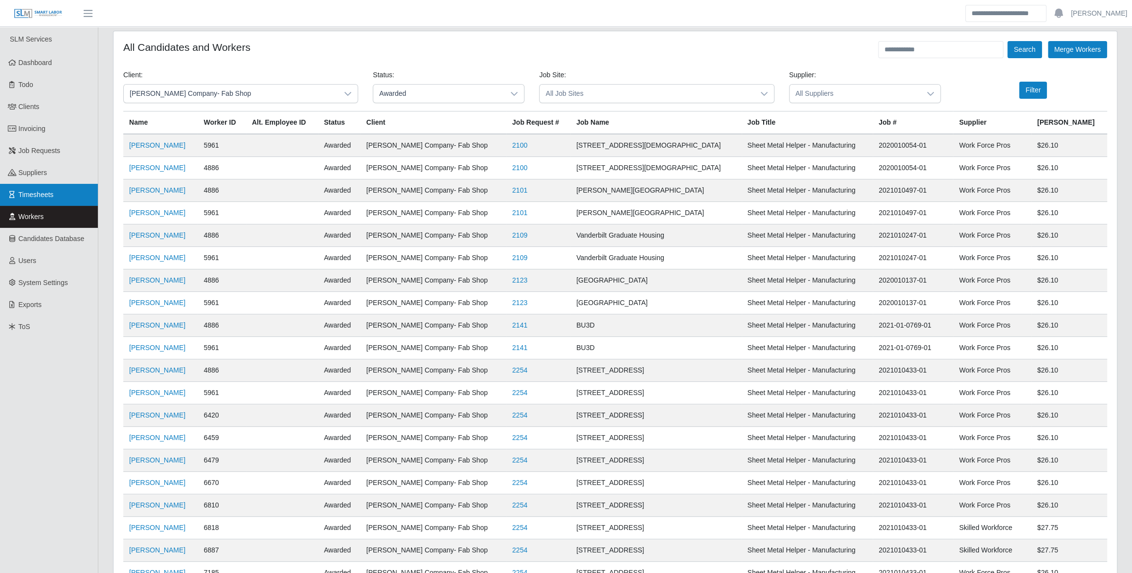
click at [52, 192] on span "Timesheets" at bounding box center [36, 195] width 35 height 8
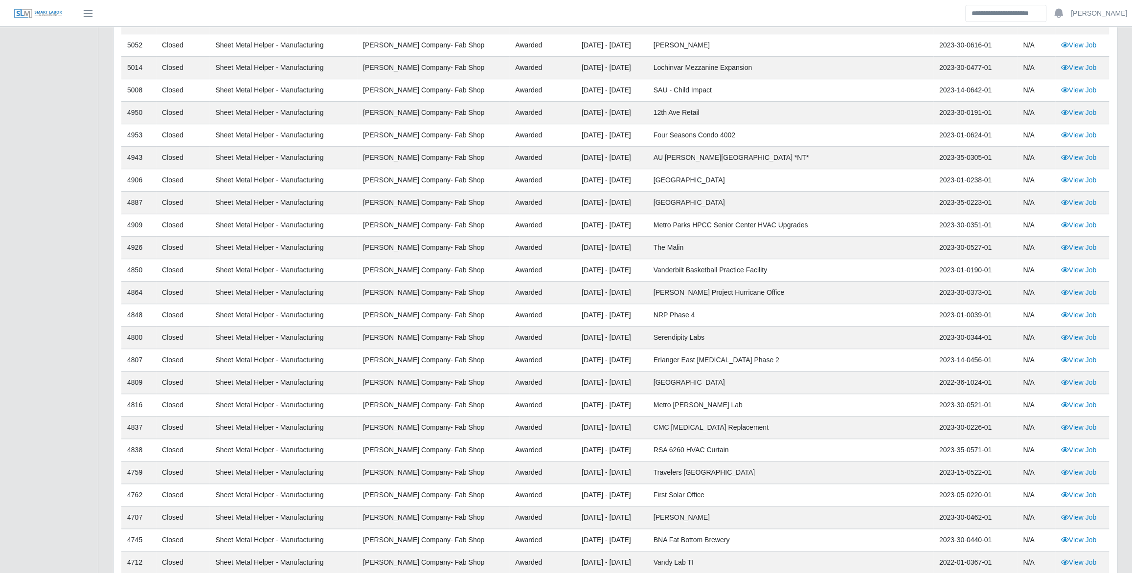
scroll to position [356, 0]
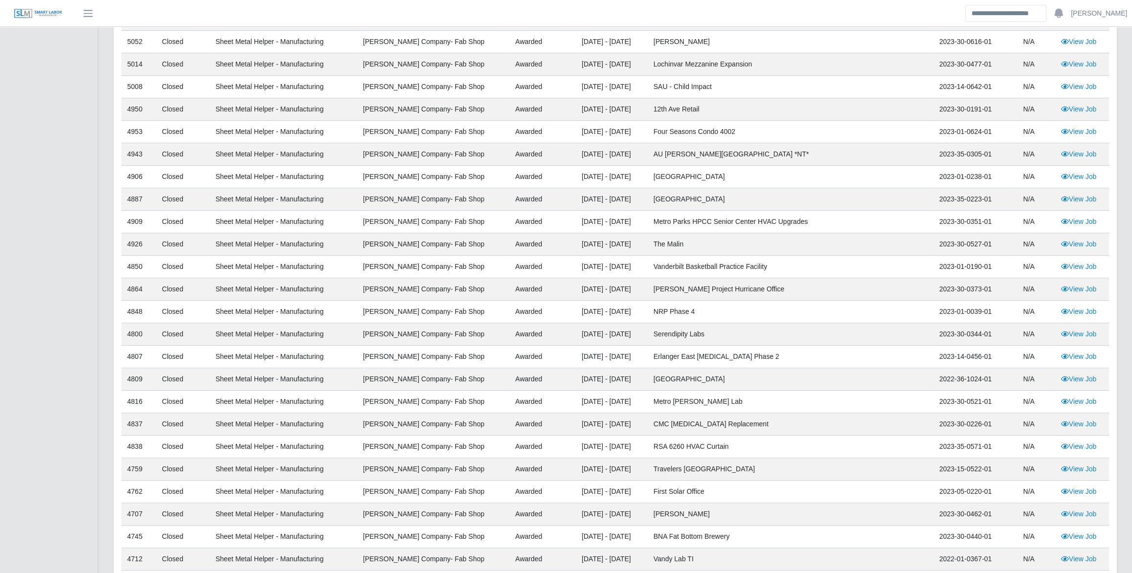
drag, startPoint x: 591, startPoint y: 355, endPoint x: 667, endPoint y: 358, distance: 75.9
click at [648, 358] on td "[DATE] - [DATE]" at bounding box center [612, 357] width 72 height 23
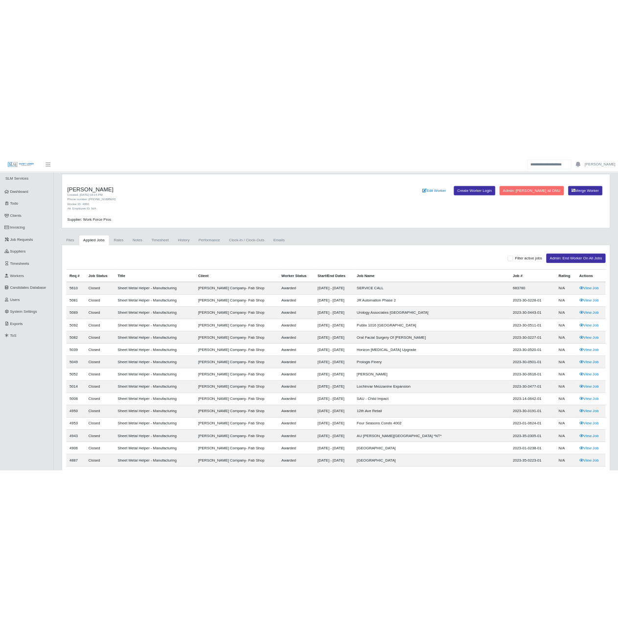
scroll to position [0, 0]
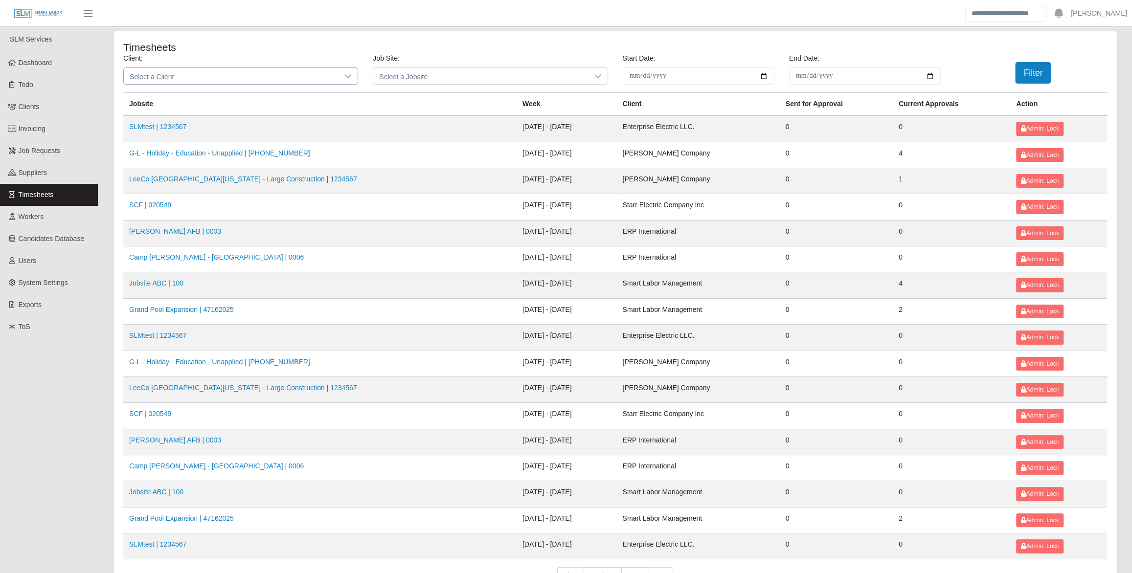
click at [335, 73] on span "Select a Client" at bounding box center [231, 76] width 214 height 16
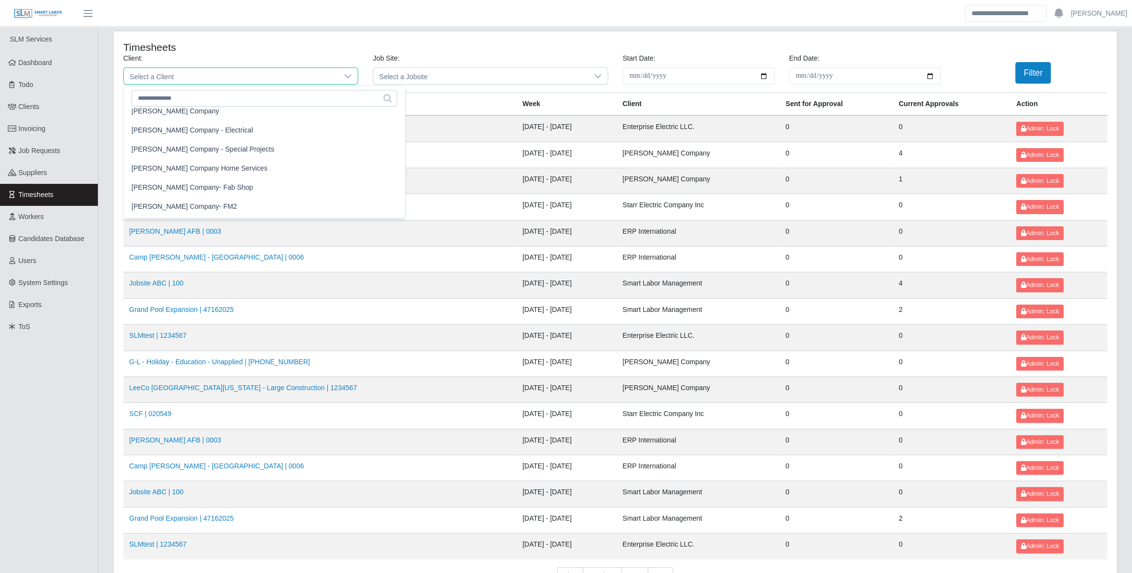
scroll to position [533, 0]
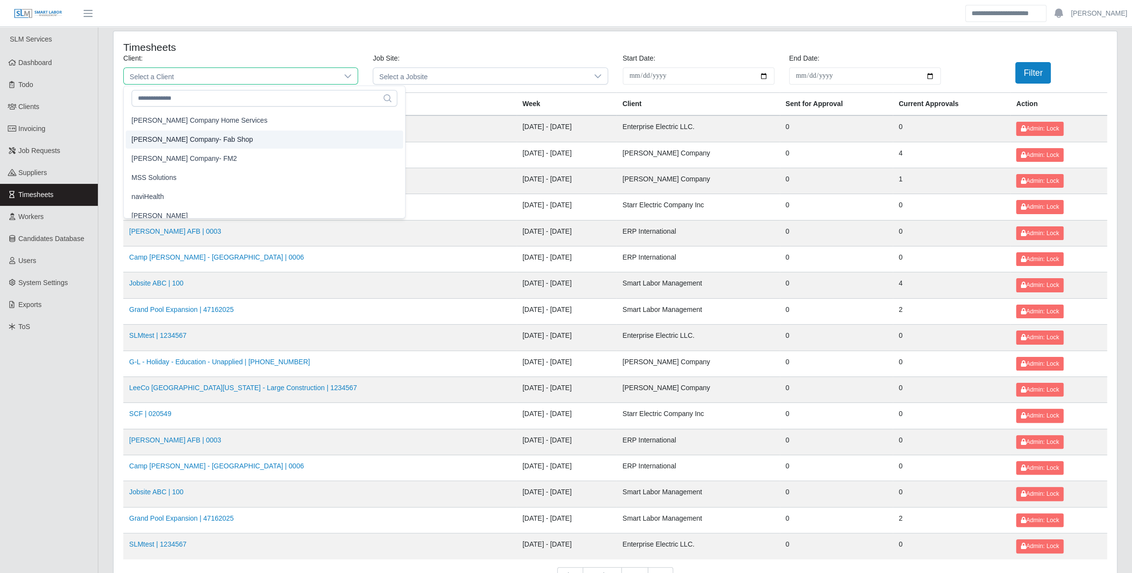
click at [224, 141] on li "Lee Company- Fab Shop" at bounding box center [265, 140] width 278 height 18
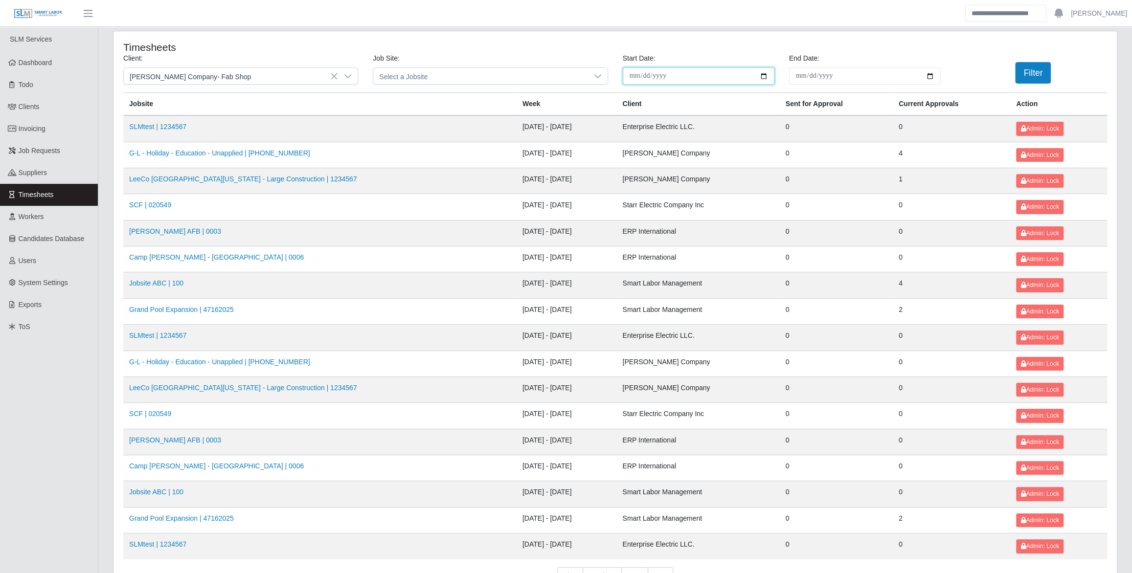
click at [760, 74] on input "**********" at bounding box center [699, 76] width 152 height 17
type input "**********"
click at [936, 72] on input "End Date:" at bounding box center [865, 76] width 152 height 17
drag, startPoint x: 686, startPoint y: 71, endPoint x: 642, endPoint y: 75, distance: 44.3
click at [641, 75] on input "**********" at bounding box center [699, 76] width 152 height 17
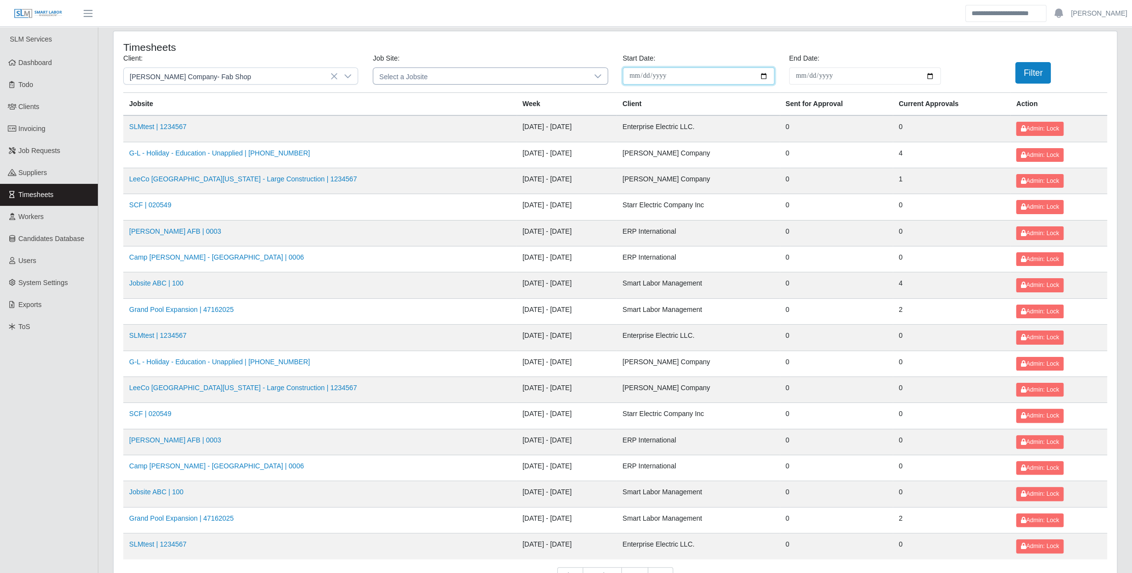
drag, startPoint x: 668, startPoint y: 77, endPoint x: 606, endPoint y: 79, distance: 61.7
click at [606, 79] on div "**********" at bounding box center [615, 72] width 999 height 39
click at [647, 72] on input "**********" at bounding box center [699, 76] width 152 height 17
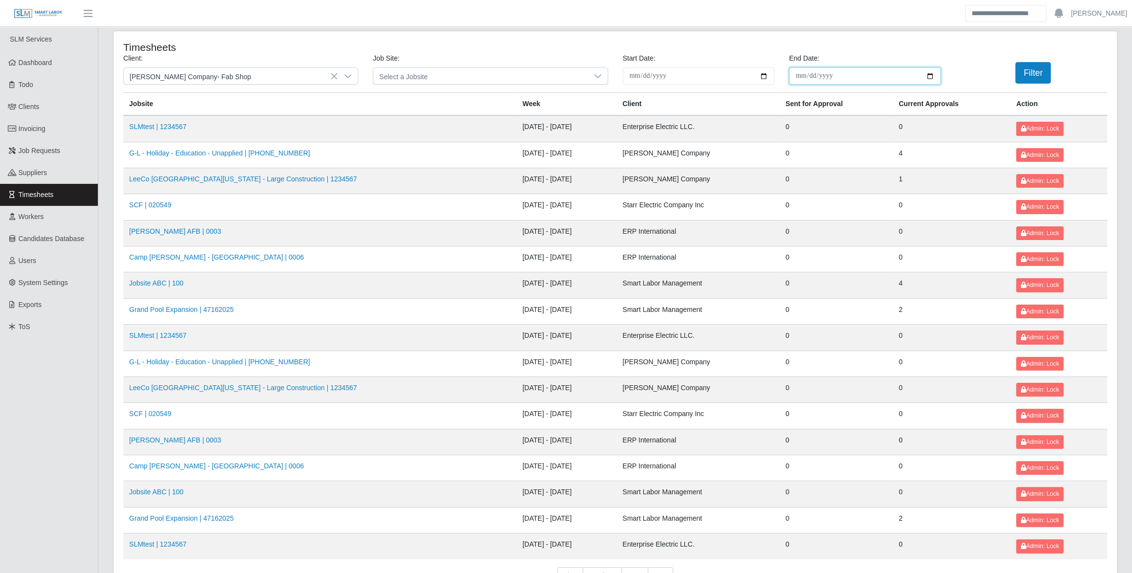
click at [831, 82] on input "End Date:" at bounding box center [865, 76] width 152 height 17
click at [883, 79] on input "**********" at bounding box center [865, 76] width 152 height 17
click at [930, 78] on input "**********" at bounding box center [865, 76] width 152 height 17
type input "**********"
click at [1041, 71] on button "Filter" at bounding box center [1033, 73] width 36 height 22
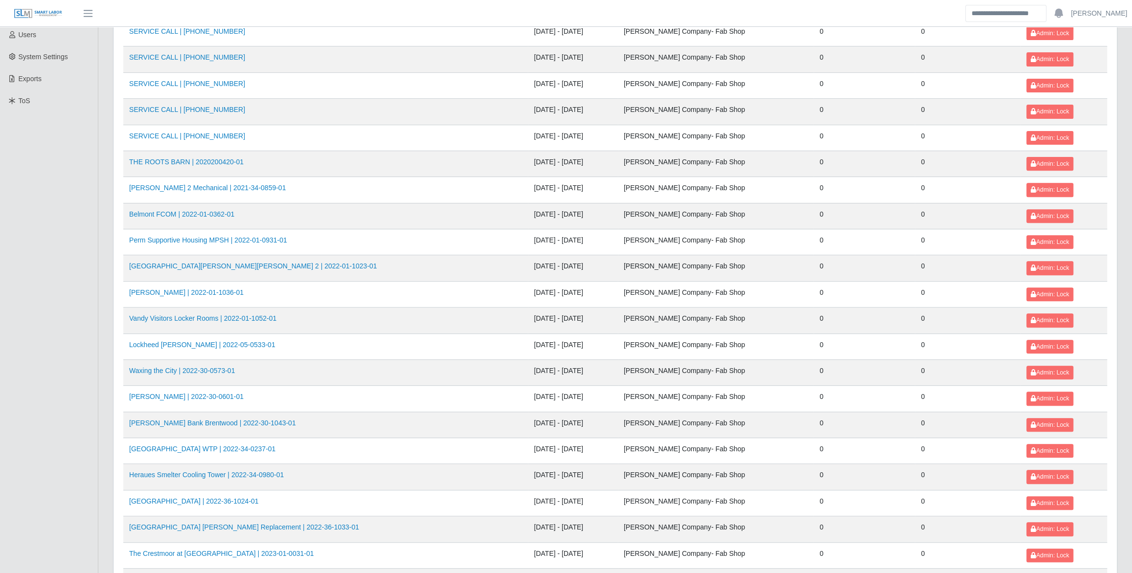
scroll to position [222, 0]
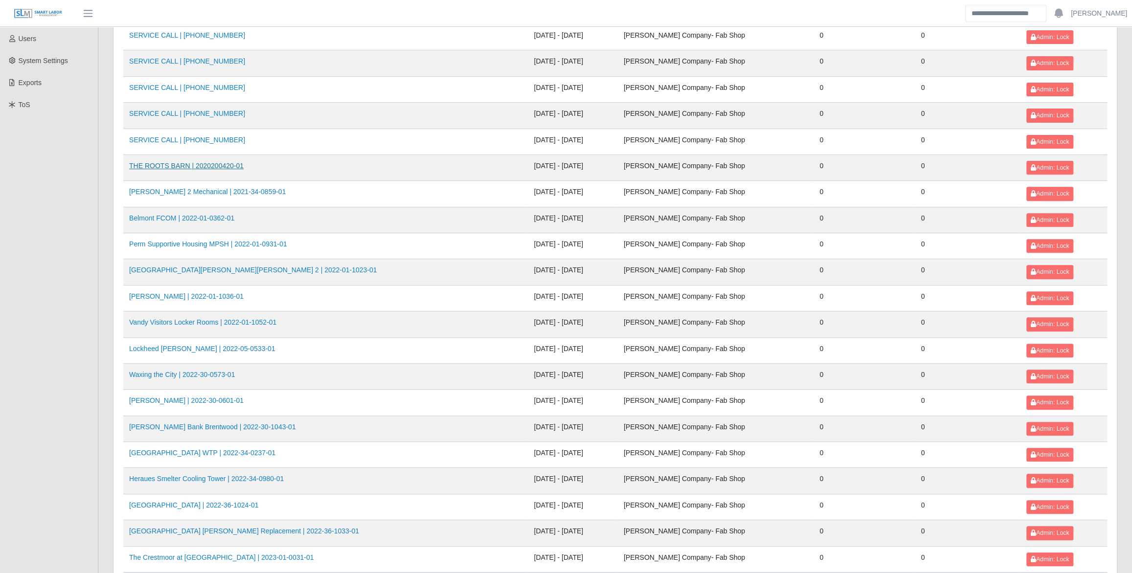
click at [180, 162] on link "THE ROOTS BARN | 2020200420-01" at bounding box center [186, 166] width 114 height 8
click at [178, 192] on link "Alligood 2 Mechanical | 2021-34-0859-01" at bounding box center [207, 192] width 157 height 8
click at [176, 214] on link "Belmont FCOM | 2022-01-0362-01" at bounding box center [181, 218] width 105 height 8
click at [181, 241] on link "Perm Supportive Housing MPSH | 2022-01-0931-01" at bounding box center [208, 244] width 158 height 8
click at [186, 269] on link "BELMONT CALDWELL HALL 2 | 2022-01-1023-01" at bounding box center [253, 270] width 248 height 8
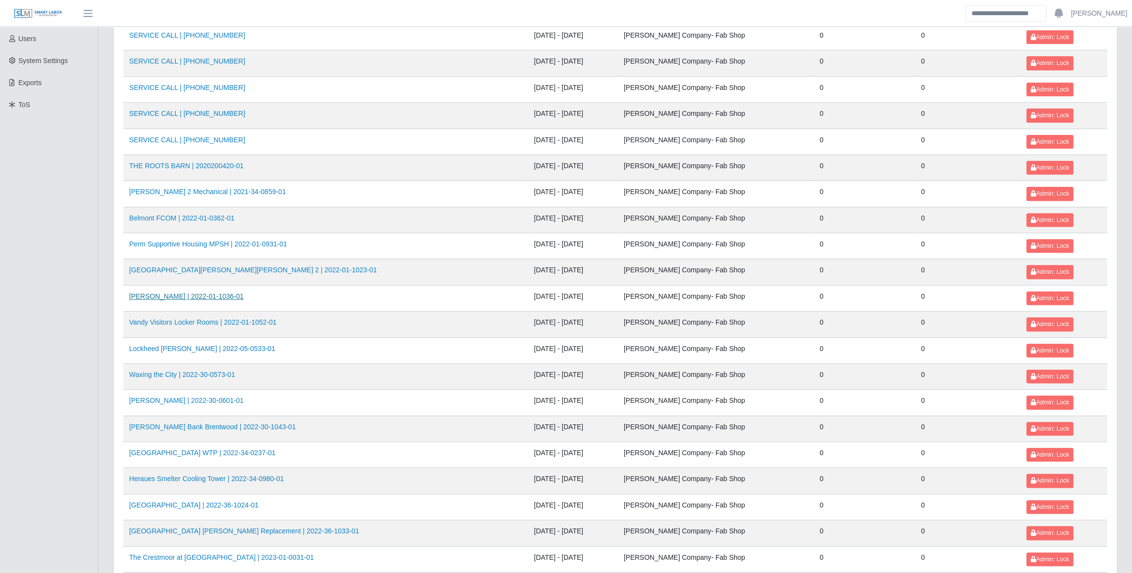
click at [186, 294] on link "Bradley TI | 2022-01-1036-01" at bounding box center [186, 297] width 114 height 8
click at [190, 319] on link "Vandy Visitors Locker Rooms | 2022-01-1052-01" at bounding box center [202, 323] width 147 height 8
click at [195, 345] on link "Lockheed Martin | 2022-05-0533-01" at bounding box center [202, 349] width 146 height 8
click at [199, 377] on td "Waxing the City | 2022-30-0573-01" at bounding box center [325, 377] width 405 height 26
click at [201, 372] on link "Waxing the City | 2022-30-0573-01" at bounding box center [182, 375] width 106 height 8
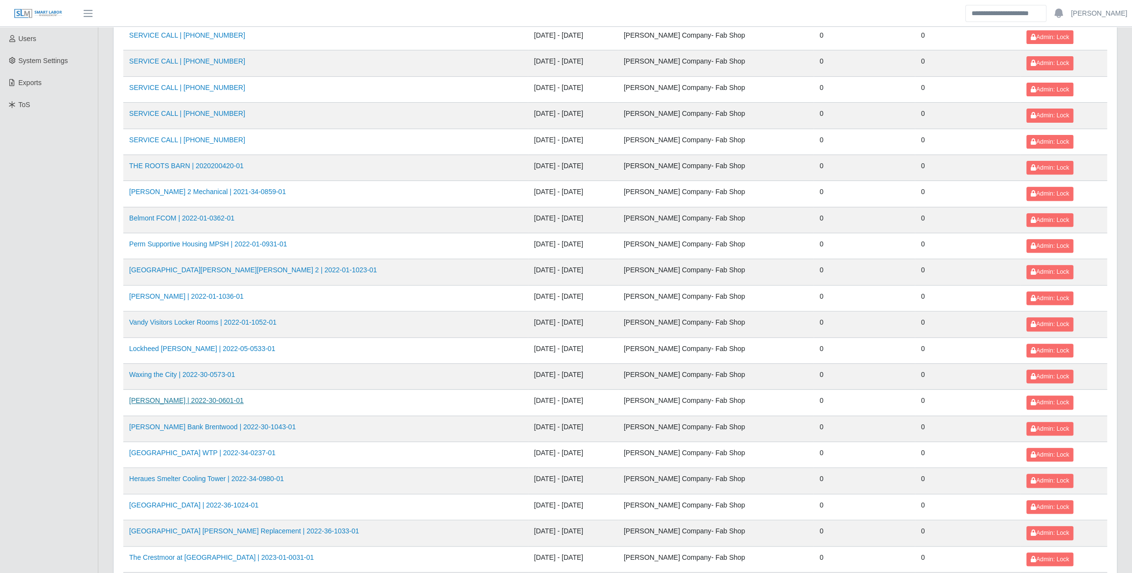
click at [200, 397] on link "Dr. Britt Dental | 2022-30-0601-01" at bounding box center [186, 401] width 114 height 8
click at [202, 425] on link "Wilson Bank Brentwood | 2022-30-1043-01" at bounding box center [212, 427] width 167 height 8
click at [202, 449] on link "Cookeville WTP | 2022-34-0237-01" at bounding box center [202, 453] width 146 height 8
click at [209, 476] on link "Heraues Smelter Cooling Tower | 2022-34-0980-01" at bounding box center [206, 479] width 155 height 8
click at [207, 501] on link "Todd County Public Library | 2022-36-1024-01" at bounding box center [194, 505] width 130 height 8
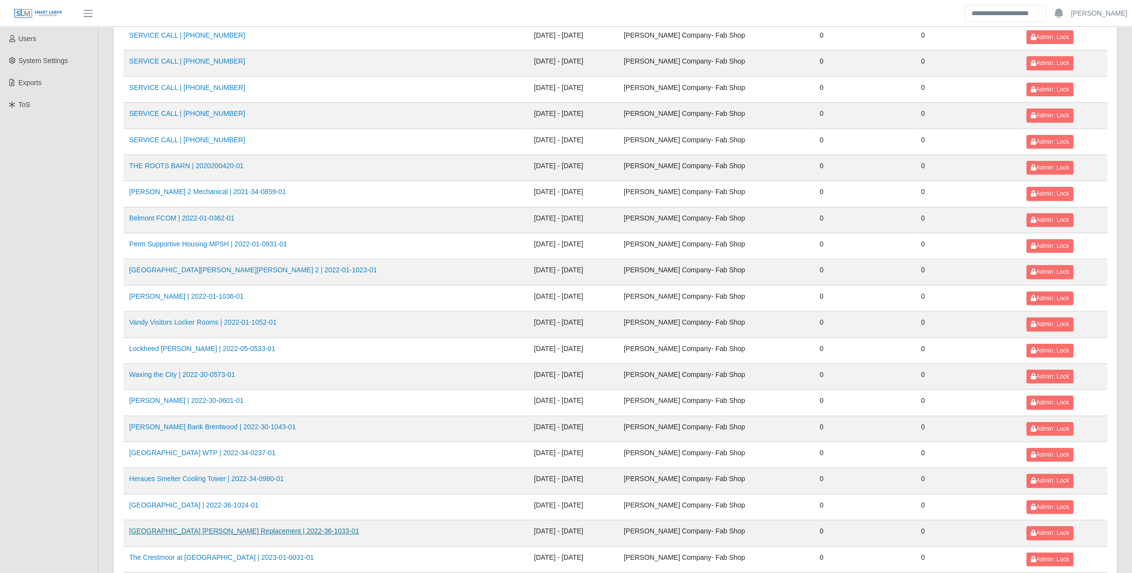
click at [212, 527] on link "BG Medical Center Leibert Replacement | 2022-36-1033-01" at bounding box center [244, 531] width 230 height 8
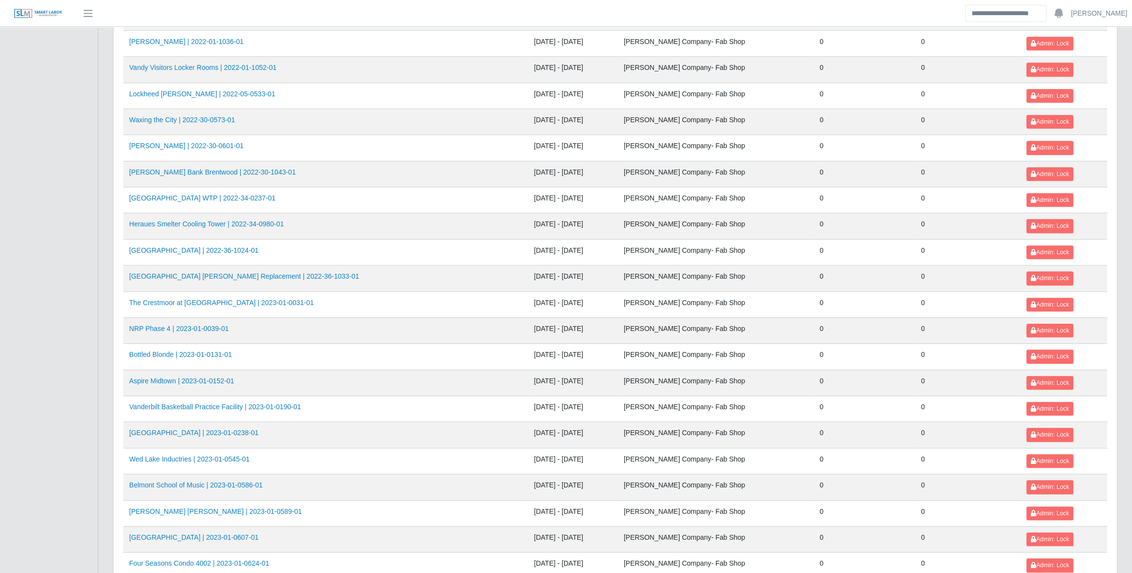
scroll to position [489, 0]
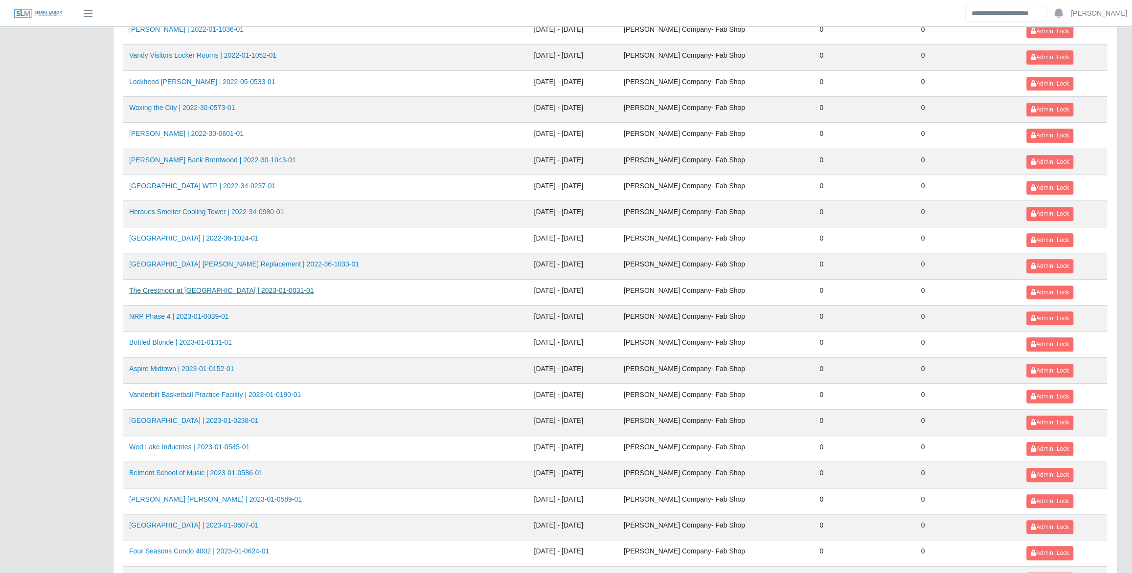
click at [206, 287] on link "The Crestmoor at Green Hills | 2023-01-0031-01" at bounding box center [221, 291] width 184 height 8
click at [199, 313] on link "NRP Phase 4 | 2023-01-0039-01" at bounding box center [178, 317] width 99 height 8
click at [200, 339] on link "Bottled Blonde | 2023-01-0131-01" at bounding box center [180, 343] width 103 height 8
click at [205, 368] on link "Aspire Midtown | 2023-01-0152-01" at bounding box center [181, 369] width 105 height 8
click at [214, 394] on link "Vanderbilt Basketball Practice Facility | 2023-01-0190-01" at bounding box center [215, 395] width 172 height 8
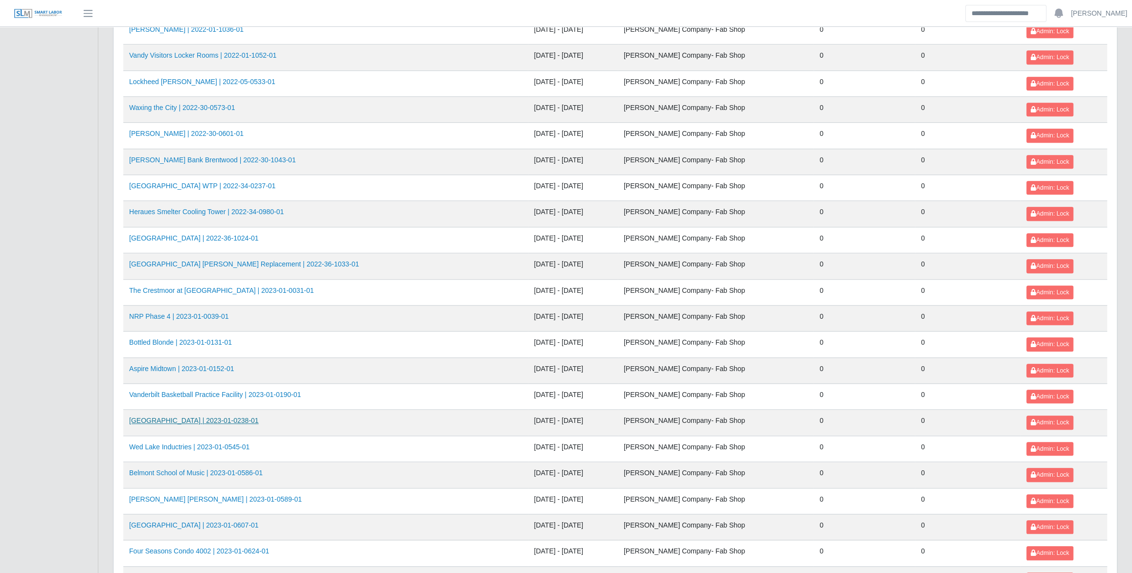
click at [219, 418] on link "Maury County Courthouse Annex | 2023-01-0238-01" at bounding box center [194, 421] width 130 height 8
click at [214, 443] on link "Wed Lake Inductries | 2023-01-0545-01" at bounding box center [189, 447] width 120 height 8
click at [220, 469] on link "Belmont School of Music | 2023-01-0586-01" at bounding box center [196, 473] width 134 height 8
click at [214, 496] on link "Bass Berry Sims | 2023-01-0589-01" at bounding box center [215, 500] width 173 height 8
click at [212, 522] on link "Maury County Archives Building | 2023-01-0607-01" at bounding box center [194, 526] width 130 height 8
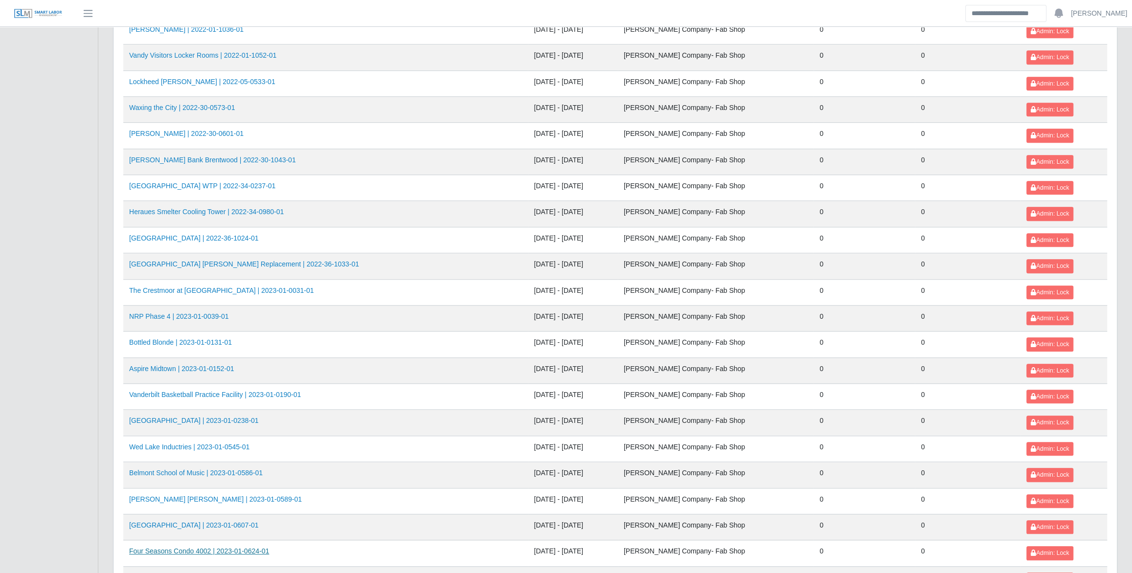
click at [220, 547] on link "Four Seasons Condo 4002 | 2023-01-0624-01" at bounding box center [199, 551] width 140 height 8
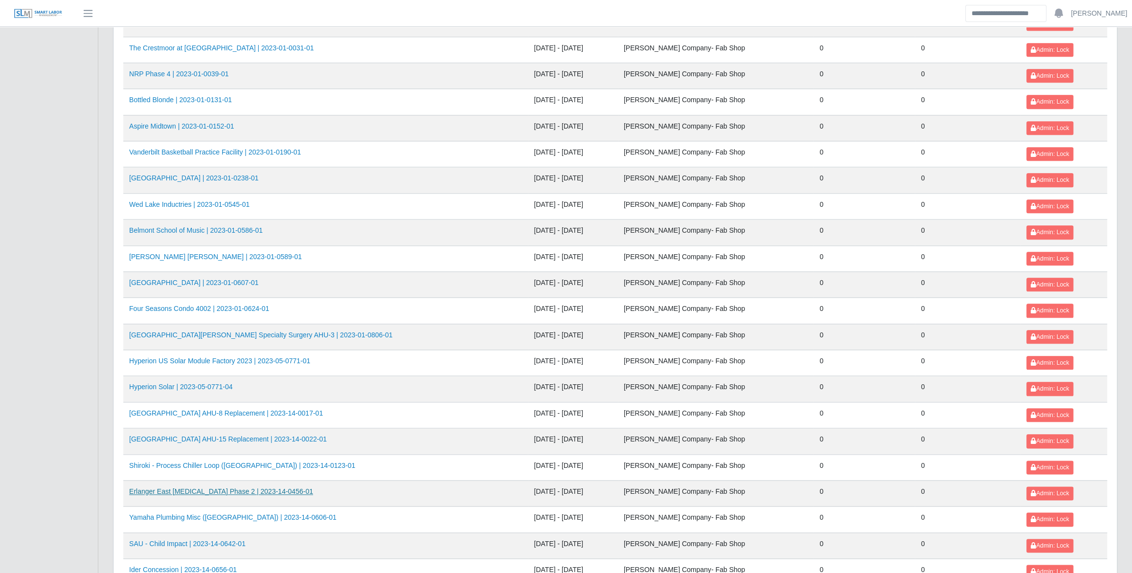
scroll to position [756, 0]
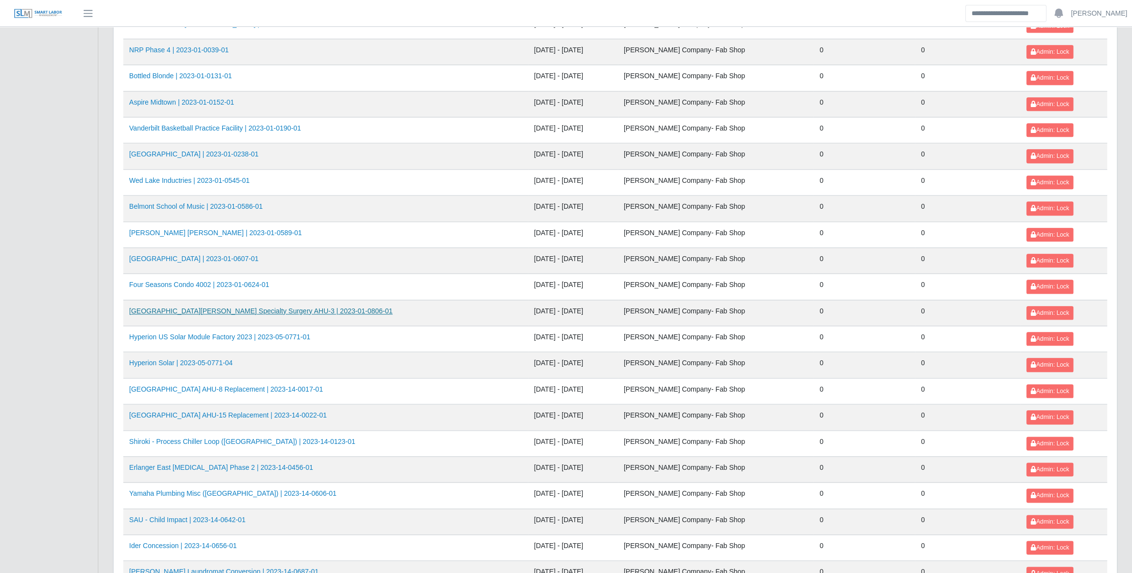
click at [172, 307] on link "St. Thomas Hospital Specialty Surgery AHU-3 | 2023-01-0806-01" at bounding box center [260, 311] width 263 height 8
click at [173, 333] on link "Hyperion US Solar Module Factory 2023 | 2023-05-0771-01" at bounding box center [219, 337] width 181 height 8
click at [173, 359] on link "Hyperion Solar | 2023-05-0771-04" at bounding box center [180, 363] width 103 height 8
click at [171, 386] on link "Parkridge East AHU-8 Replacement | 2023-14-0017-01" at bounding box center [226, 390] width 194 height 8
click at [184, 411] on link "Parkridge East AHU-15 Replacement | 2023-14-0022-01" at bounding box center [228, 415] width 198 height 8
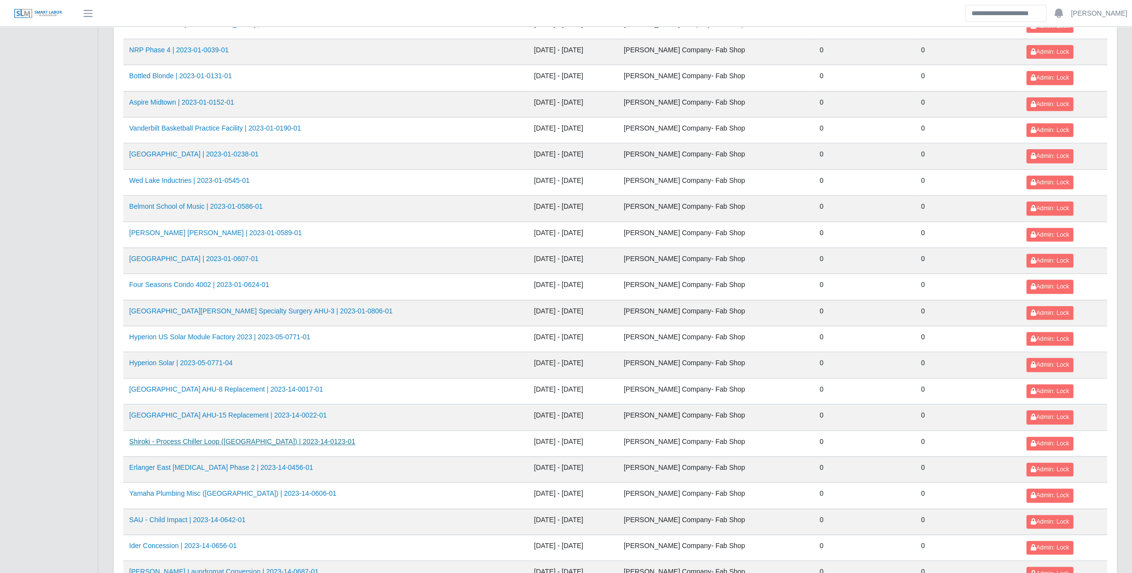
click at [196, 438] on link "Shiroki - Process Chiller Loop (NT) | 2023-14-0123-01" at bounding box center [242, 442] width 226 height 8
click at [203, 464] on link "Erlanger East MRI Phase 2 | 2023-14-0456-01" at bounding box center [221, 468] width 184 height 8
click at [219, 490] on link "Yamaha Plumbing Misc (AL) | 2023-14-0606-01" at bounding box center [232, 494] width 207 height 8
click at [220, 516] on link "SAU - Child Impact | 2023-14-0642-01" at bounding box center [187, 520] width 116 height 8
click at [219, 542] on link "Ider Concession | 2023-14-0656-01" at bounding box center [183, 546] width 108 height 8
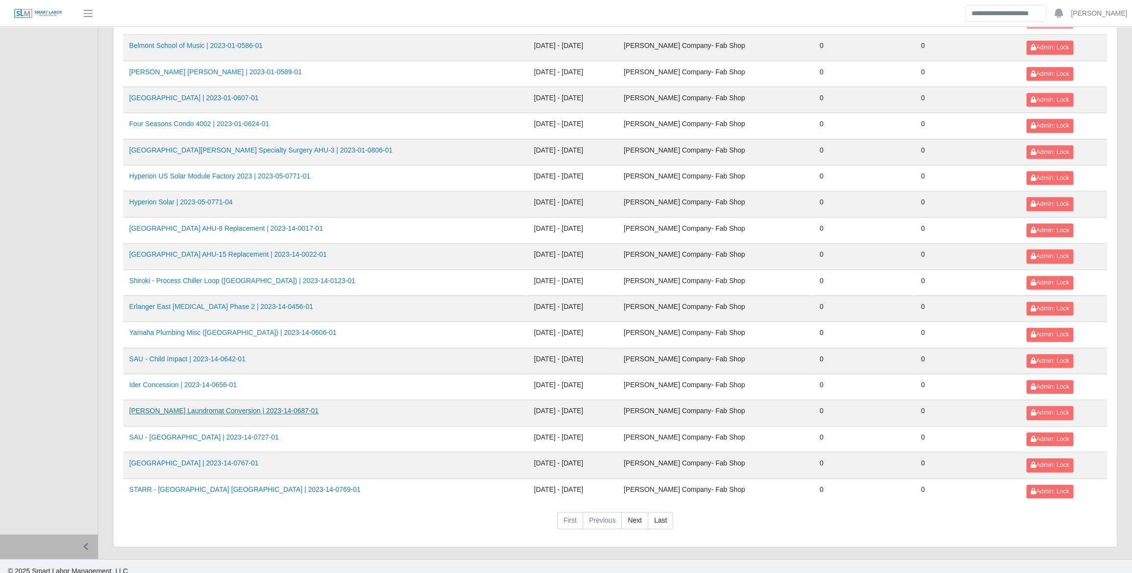
scroll to position [919, 0]
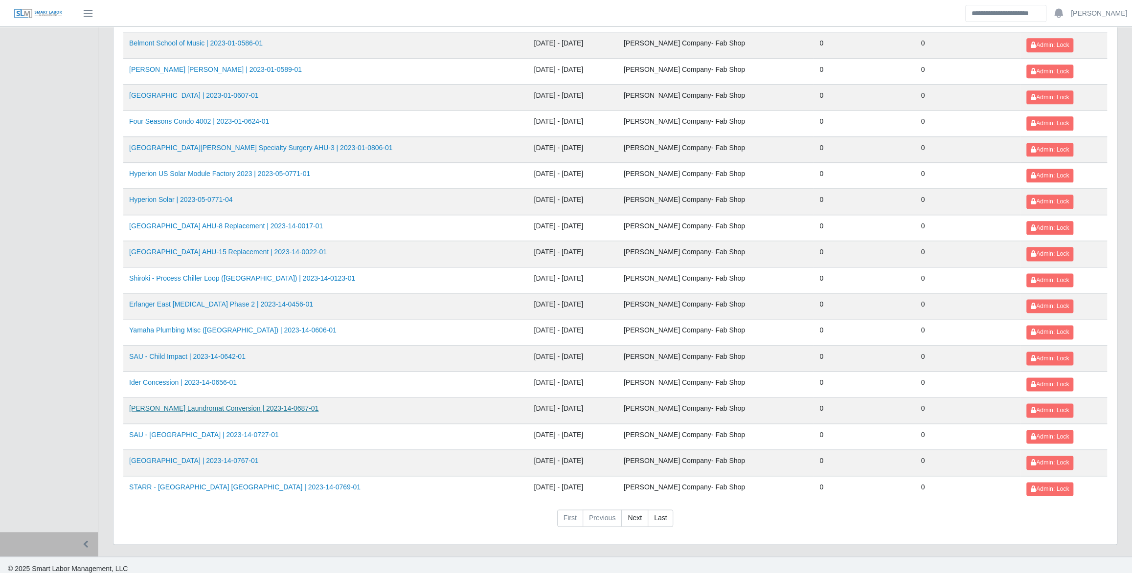
click at [200, 405] on link "Emma Wheeler Laundromat Conversion | 2023-14-0687-01" at bounding box center [223, 409] width 189 height 8
click at [198, 431] on link "SAU - Southern Village | 2023-14-0727-01" at bounding box center [204, 435] width 150 height 8
click at [199, 457] on link "Graysville Fire Hall | 2023-14-0767-01" at bounding box center [194, 461] width 130 height 8
click at [200, 483] on link "STARR - Athens CT | 2023-14-0769-01" at bounding box center [244, 487] width 231 height 8
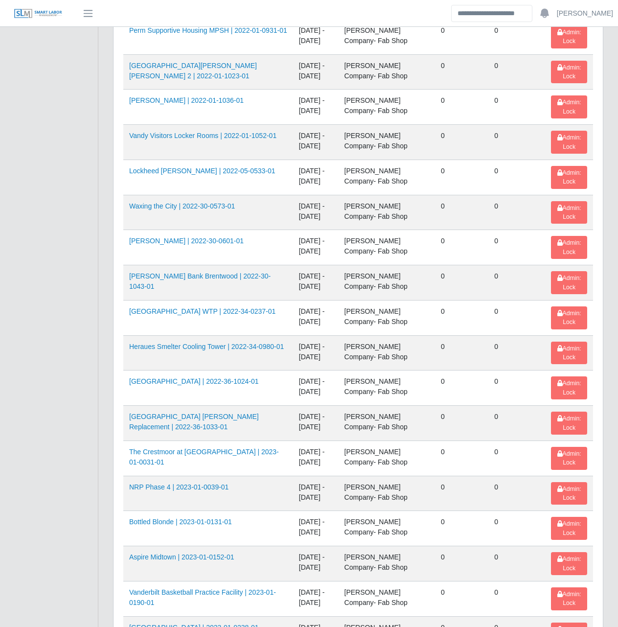
scroll to position [1334, 0]
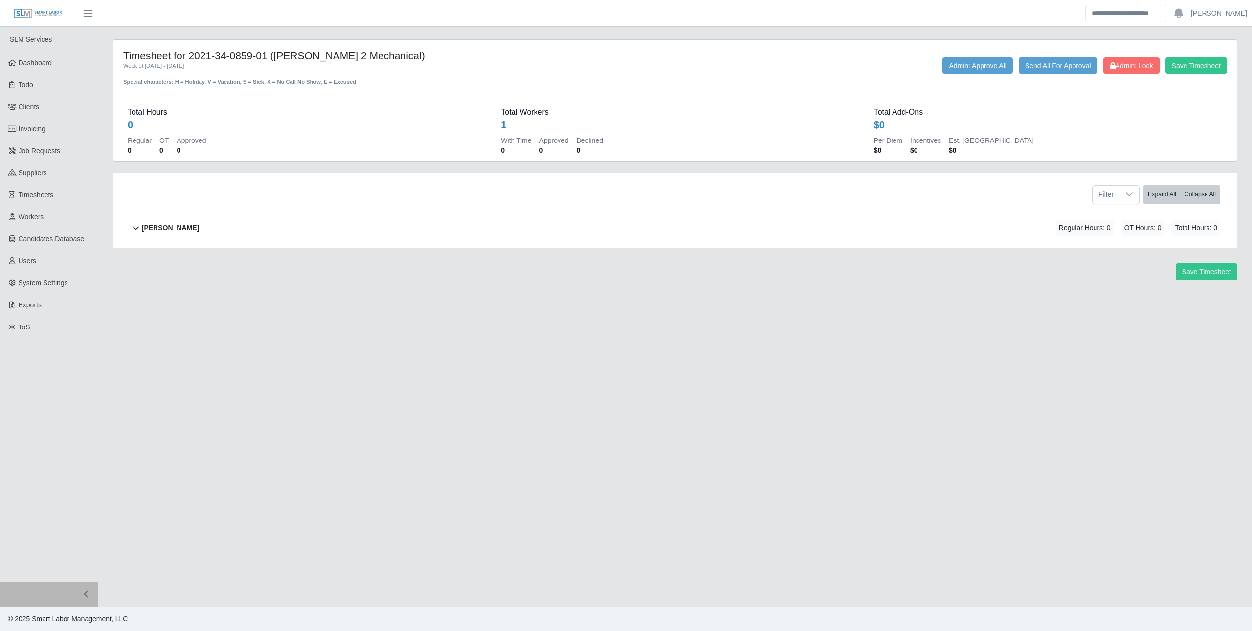
drag, startPoint x: 192, startPoint y: 55, endPoint x: 267, endPoint y: 46, distance: 75.4
click at [267, 46] on div "Timesheet for 2021-34-0859-01 ([PERSON_NAME] 2 Mechanical) Week of [DATE] - [DA…" at bounding box center [676, 100] width 1124 height 121
copy h4 "2021-34-0859-01"
click at [249, 216] on div "[PERSON_NAME] Regular Hours: 0 OT Hours: 0 Total Hours: 0" at bounding box center [681, 228] width 1079 height 40
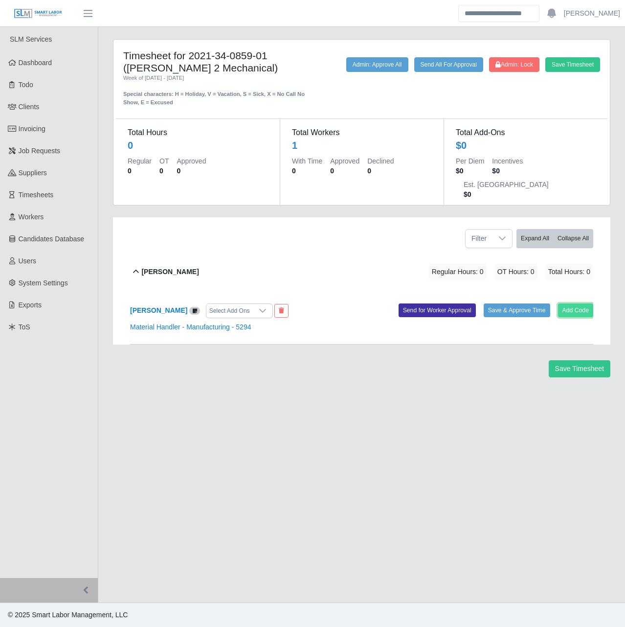
click at [582, 303] on button "Add Code" at bounding box center [576, 310] width 36 height 14
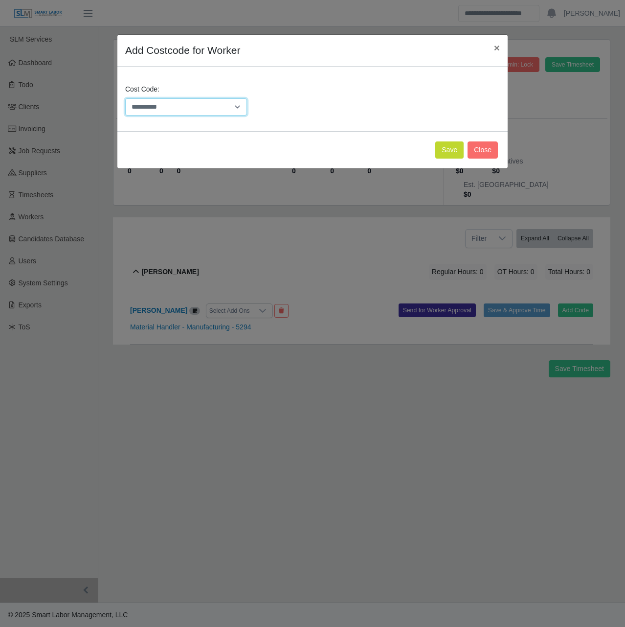
click at [202, 98] on select "**********" at bounding box center [186, 106] width 122 height 17
click at [401, 508] on div "**********" at bounding box center [312, 313] width 625 height 627
click at [494, 46] on span "×" at bounding box center [497, 47] width 6 height 11
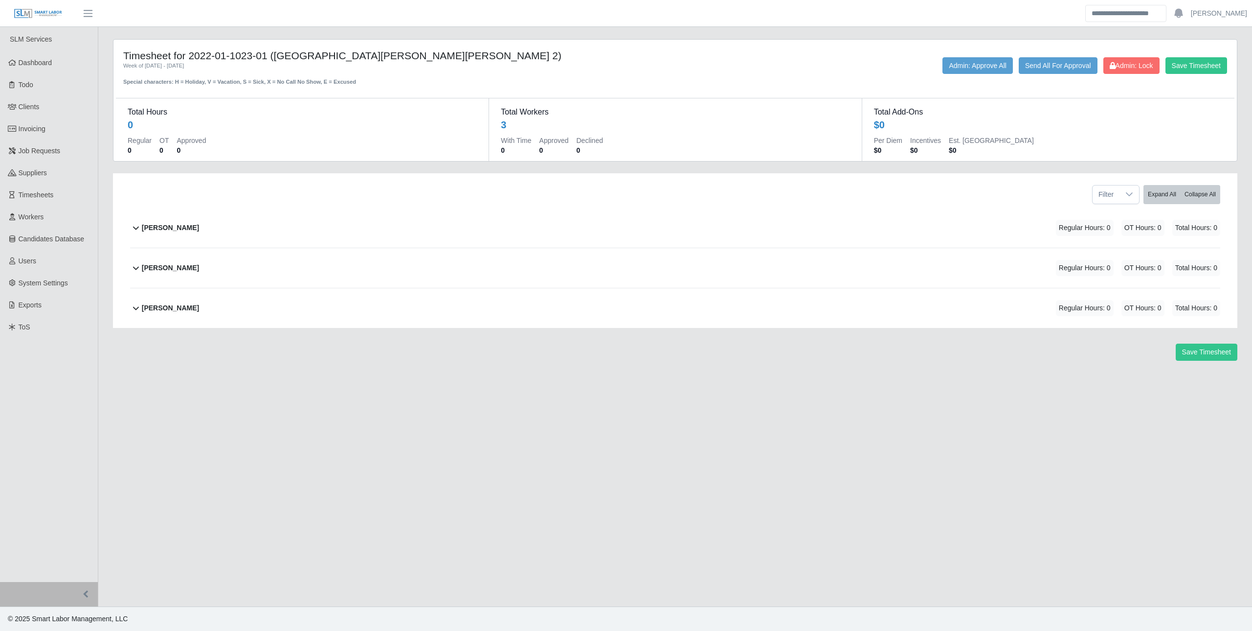
drag, startPoint x: 264, startPoint y: 53, endPoint x: 190, endPoint y: 57, distance: 74.0
click at [190, 57] on h4 "Timesheet for 2022-01-1023-01 ([GEOGRAPHIC_DATA][PERSON_NAME][PERSON_NAME] 2)" at bounding box center [349, 55] width 452 height 12
copy h4 "2022-01-1023-0"
click at [362, 311] on div "[PERSON_NAME] Regular Hours: 0 OT Hours: 0 Total Hours: 0" at bounding box center [681, 308] width 1079 height 40
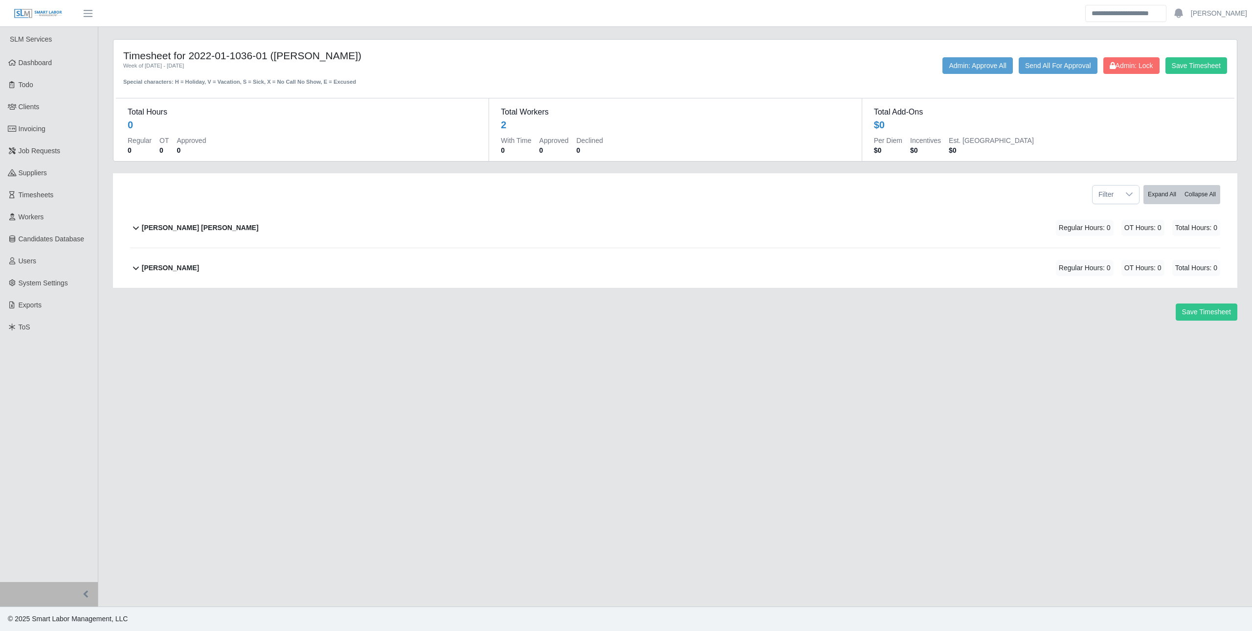
drag, startPoint x: 266, startPoint y: 53, endPoint x: 190, endPoint y: 56, distance: 75.9
click at [190, 56] on h4 "Timesheet for 2022-01-1036-01 ([PERSON_NAME])" at bounding box center [349, 55] width 452 height 12
copy h4 "2022-01-1036-01"
click at [388, 363] on main "Timesheet for 2022-01-1036-01 ([PERSON_NAME]) Week of [DATE] - [DATE] Special c…" at bounding box center [675, 316] width 1154 height 579
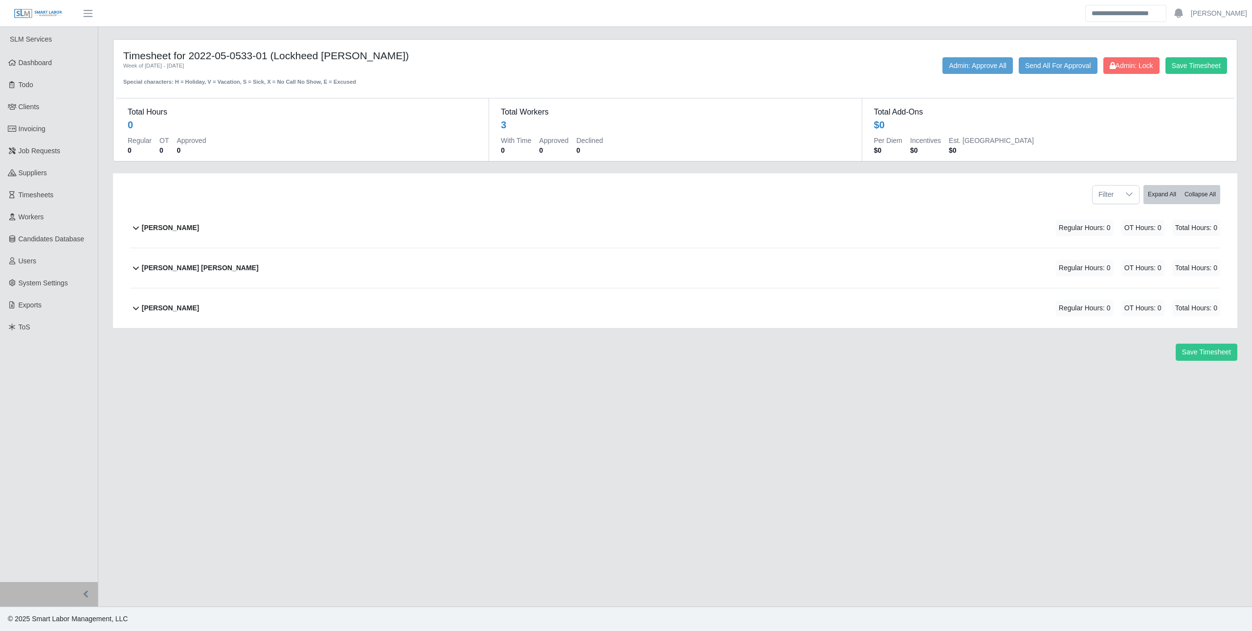
drag, startPoint x: 192, startPoint y: 56, endPoint x: 270, endPoint y: 54, distance: 78.3
click at [270, 54] on h4 "Timesheet for 2022-05-0533-01 (Lockheed Martin)" at bounding box center [349, 55] width 452 height 12
copy h4 "2022-05-0533-01"
click at [408, 175] on div "Filter Expand All Collapse All" at bounding box center [675, 190] width 1105 height 35
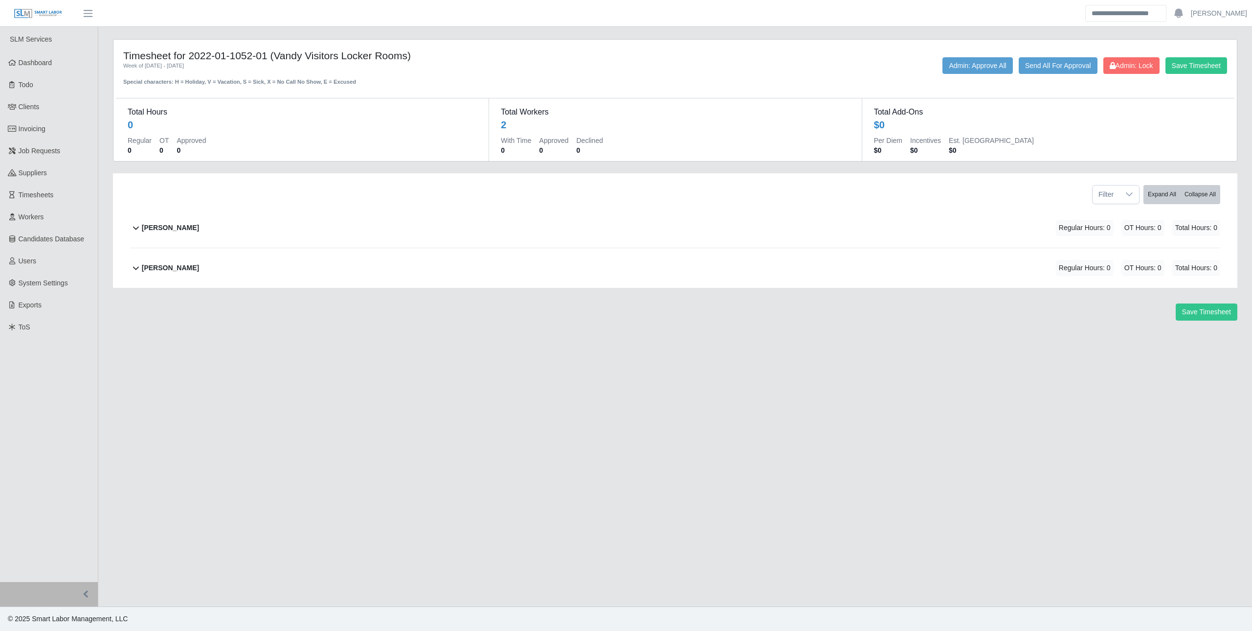
drag, startPoint x: 189, startPoint y: 55, endPoint x: 230, endPoint y: 56, distance: 41.6
click at [230, 56] on h4 "Timesheet for 2022-01-1052-01 (Vandy Visitors Locker Rooms)" at bounding box center [349, 55] width 452 height 12
drag, startPoint x: 230, startPoint y: 56, endPoint x: 235, endPoint y: 56, distance: 4.9
click at [234, 56] on h4 "Timesheet for 2022-01-1052-01 (Vandy Visitors Locker Rooms)" at bounding box center [349, 55] width 452 height 12
click at [236, 56] on h4 "Timesheet for 2022-01-1052-01 (Vandy Visitors Locker Rooms)" at bounding box center [349, 55] width 452 height 12
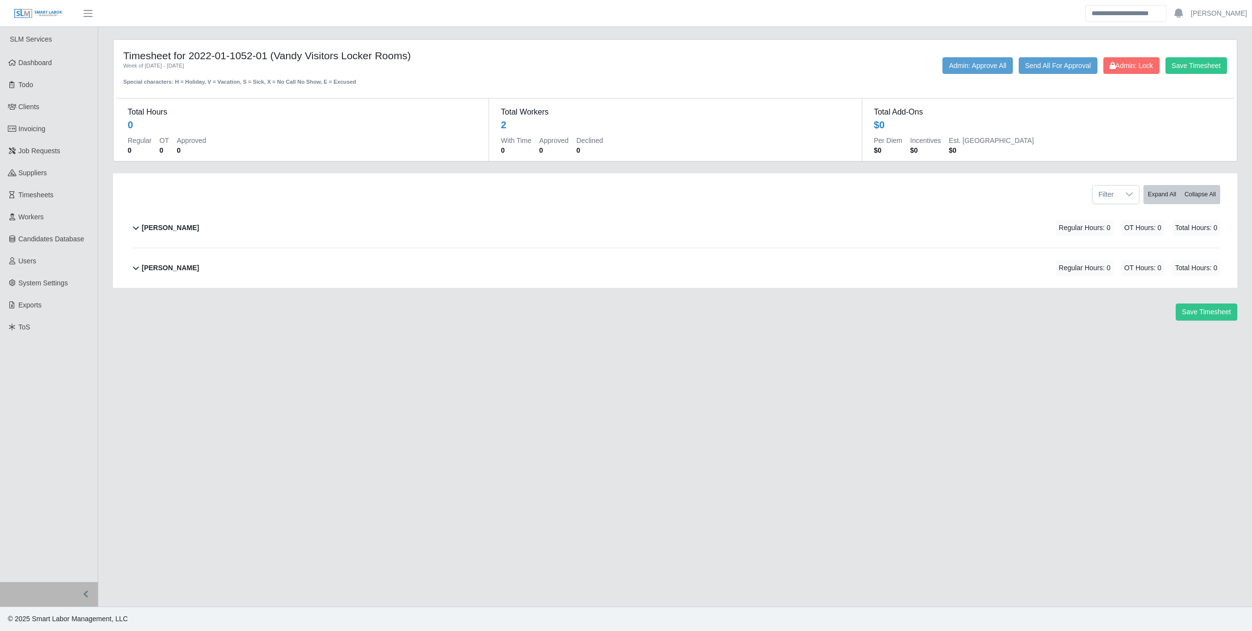
click at [236, 56] on h4 "Timesheet for 2022-01-1052-01 (Vandy Visitors Locker Rooms)" at bounding box center [349, 55] width 452 height 12
drag, startPoint x: 236, startPoint y: 56, endPoint x: 279, endPoint y: 69, distance: 45.5
click at [285, 73] on div "Special characters: H = Holiday, V = Vacation, S = Sick, X = No Call No Show, E…" at bounding box center [349, 78] width 452 height 16
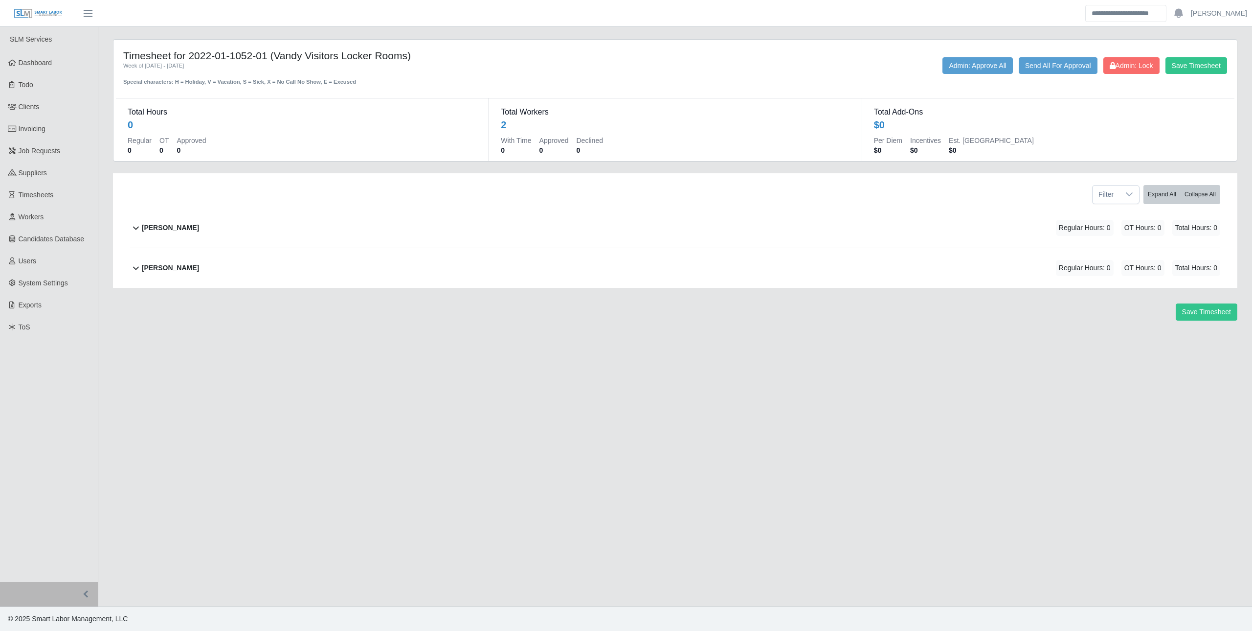
drag, startPoint x: 266, startPoint y: 53, endPoint x: 192, endPoint y: 52, distance: 74.4
click at [192, 52] on h4 "Timesheet for 2022-01-1052-01 (Vandy Visitors Locker Rooms)" at bounding box center [349, 55] width 452 height 12
copy h4 "2022-01-1052-01"
click at [1003, 398] on main "Timesheet for 2022-01-1052-01 (Vandy Visitors Locker Rooms) Week of [DATE] - [D…" at bounding box center [675, 316] width 1154 height 579
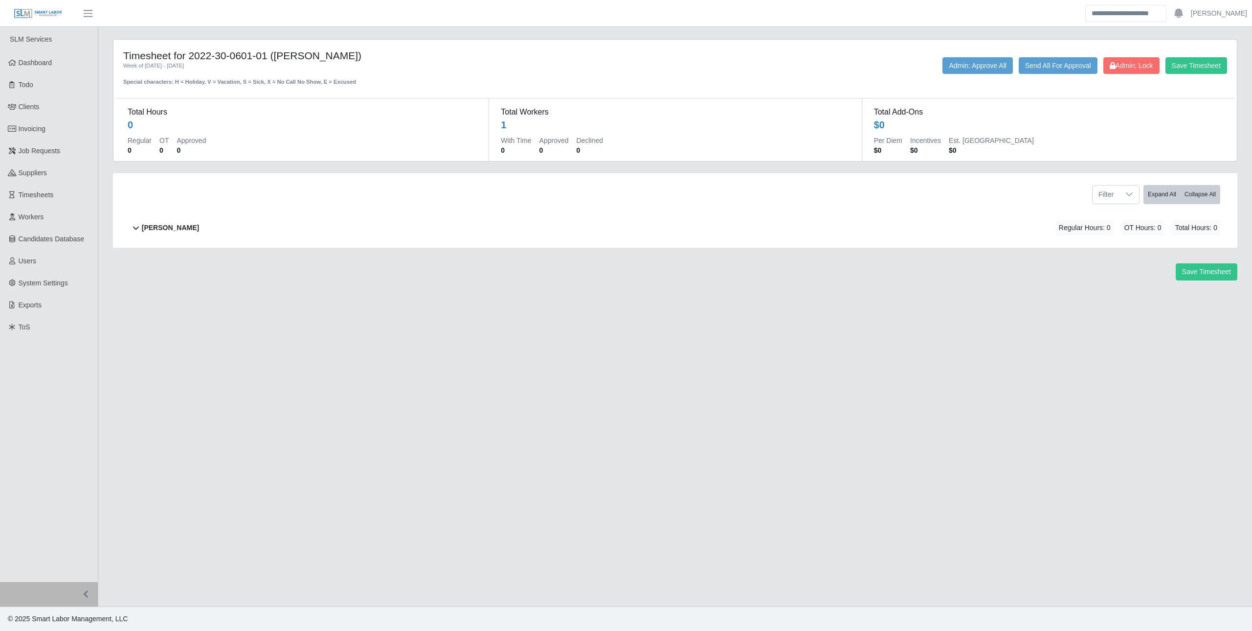
drag, startPoint x: 190, startPoint y: 53, endPoint x: 268, endPoint y: 62, distance: 78.3
click at [268, 62] on h4 "Timesheet for 2022-30-0601-01 (Dr. Britt Dental)" at bounding box center [349, 55] width 452 height 12
copy h4 "2022-30-0601-01"
click at [1125, 375] on main "Timesheet for 2022-30-0601-01 (Dr. Britt Dental) Week of 08/26/2024 - 09/01/202…" at bounding box center [675, 316] width 1154 height 579
drag, startPoint x: 198, startPoint y: 56, endPoint x: 269, endPoint y: 55, distance: 71.0
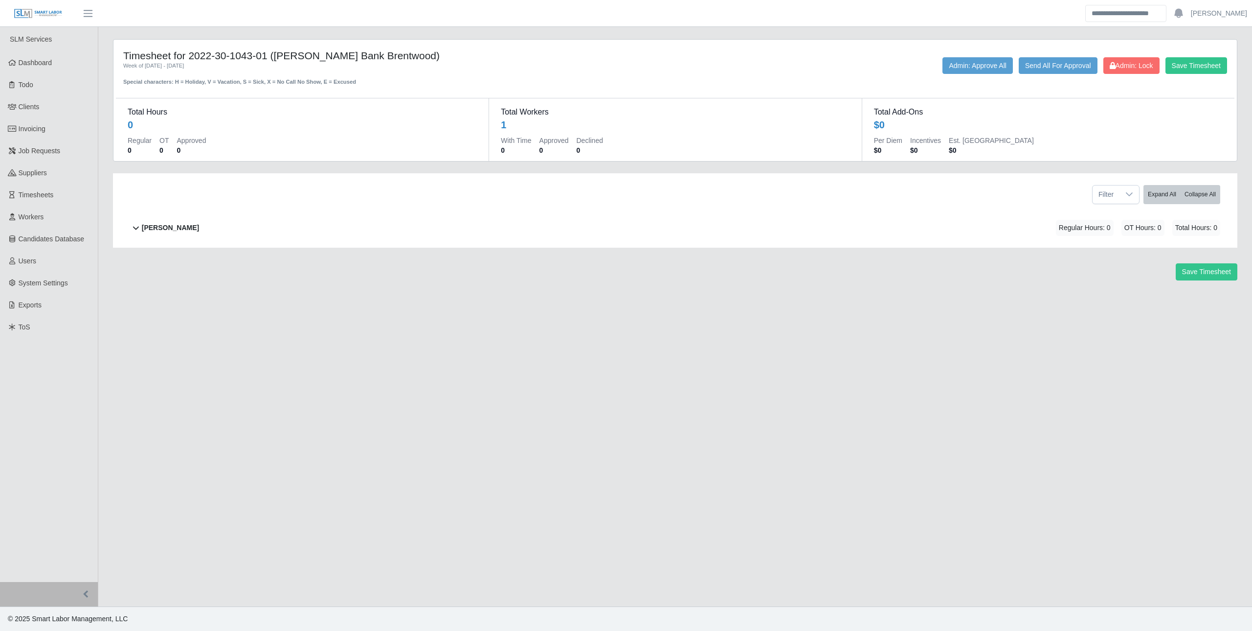
click at [269, 55] on h4 "Timesheet for 2022-30-1043-01 ([PERSON_NAME] Bank Brentwood)" at bounding box center [349, 55] width 452 height 12
copy h4 "2022-30-1043-01"
click at [806, 24] on header "[PERSON_NAME] Account Settings Logout" at bounding box center [626, 13] width 1252 height 27
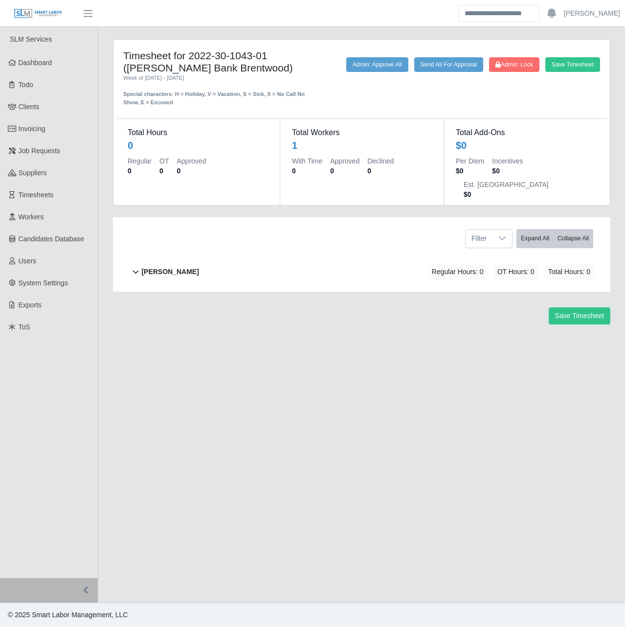
click at [301, 369] on main "Timesheet for 2022-30-1043-01 ([PERSON_NAME] Bank Brentwood) Week of [DATE] - […" at bounding box center [361, 314] width 527 height 575
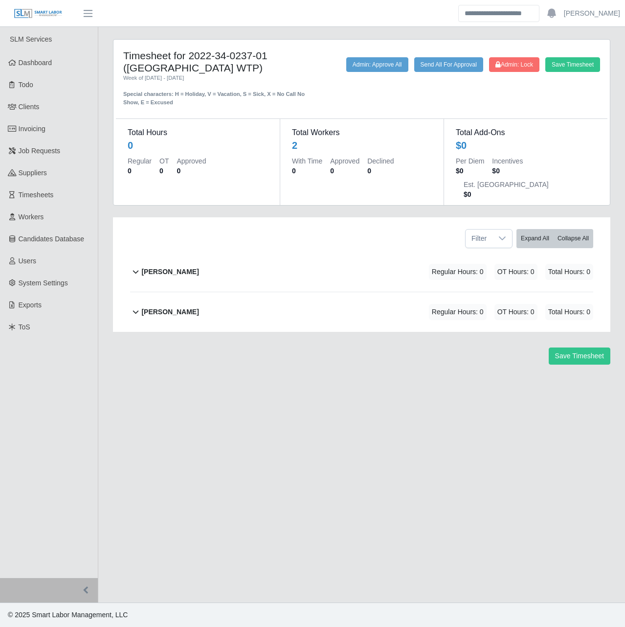
drag, startPoint x: 193, startPoint y: 53, endPoint x: 218, endPoint y: 56, distance: 24.6
click at [218, 56] on h4 "Timesheet for 2022-34-0237-01 ([GEOGRAPHIC_DATA] WTP)" at bounding box center [218, 61] width 190 height 24
copy h4 "022-"
click at [217, 59] on h4 "Timesheet for 2022-34-0237-01 ([GEOGRAPHIC_DATA] WTP)" at bounding box center [218, 61] width 190 height 24
drag, startPoint x: 190, startPoint y: 56, endPoint x: 270, endPoint y: 59, distance: 79.8
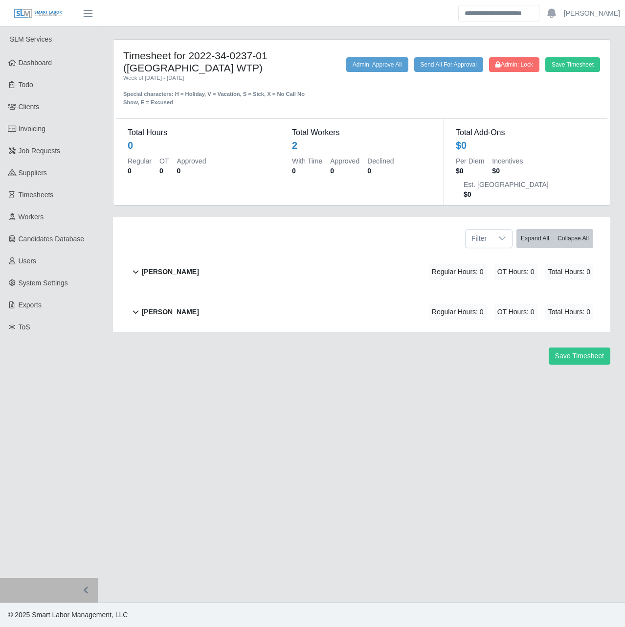
click at [270, 59] on h4 "Timesheet for 2022-34-0237-01 ([GEOGRAPHIC_DATA] WTP)" at bounding box center [218, 61] width 190 height 24
copy h4 "2022-34-0237-01"
click at [378, 405] on main "Timesheet for 2022-34-0237-01 ([GEOGRAPHIC_DATA] WTP) Week of [DATE] - [DATE] S…" at bounding box center [361, 314] width 527 height 575
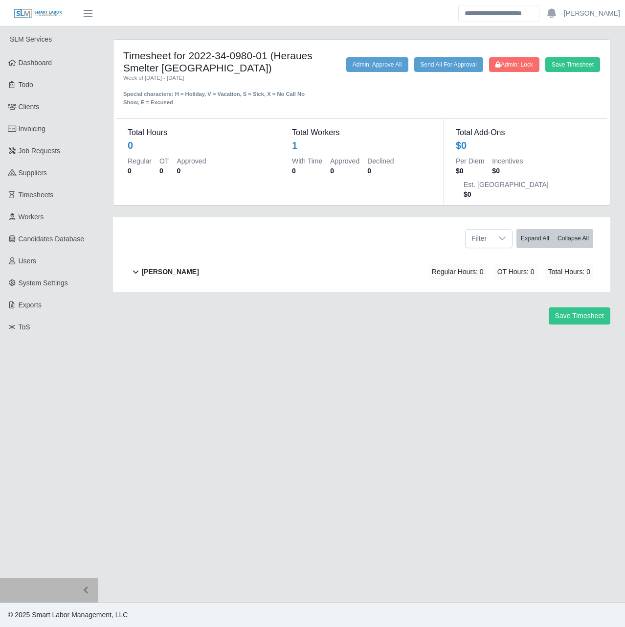
drag, startPoint x: 192, startPoint y: 56, endPoint x: 269, endPoint y: 53, distance: 76.9
click at [269, 53] on h4 "Timesheet for 2022-34-0980-01 (Heraues Smelter [GEOGRAPHIC_DATA])" at bounding box center [218, 61] width 190 height 24
copy h4 "2022-34-0980-01"
click at [401, 345] on main "Timesheet for 2022-34-0980-01 (Heraues Smelter [GEOGRAPHIC_DATA]) Week of [DATE…" at bounding box center [361, 314] width 527 height 575
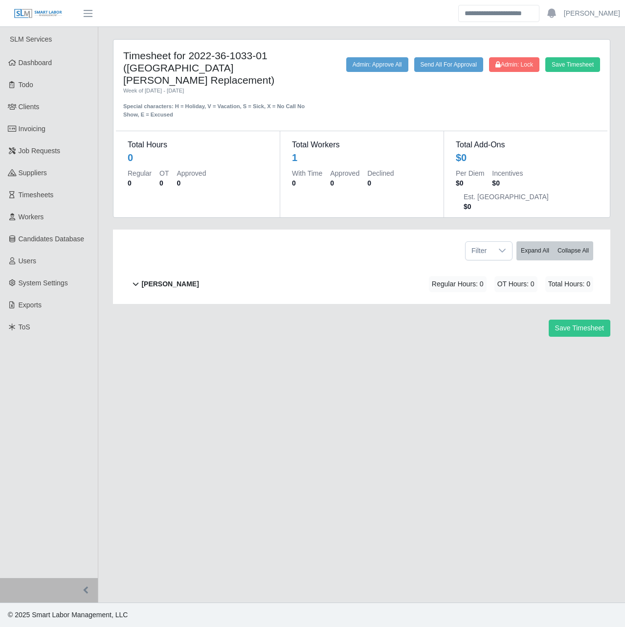
drag, startPoint x: 193, startPoint y: 51, endPoint x: 267, endPoint y: 61, distance: 74.5
click at [267, 61] on h4 "Timesheet for 2022-36-1033-01 ([GEOGRAPHIC_DATA] [PERSON_NAME] Replacement)" at bounding box center [218, 67] width 190 height 37
copy h4 "2022-36-1033-01"
click at [387, 357] on main "Timesheet for 2022-36-1033-01 ([GEOGRAPHIC_DATA] [PERSON_NAME] Replacement) Wee…" at bounding box center [361, 314] width 527 height 575
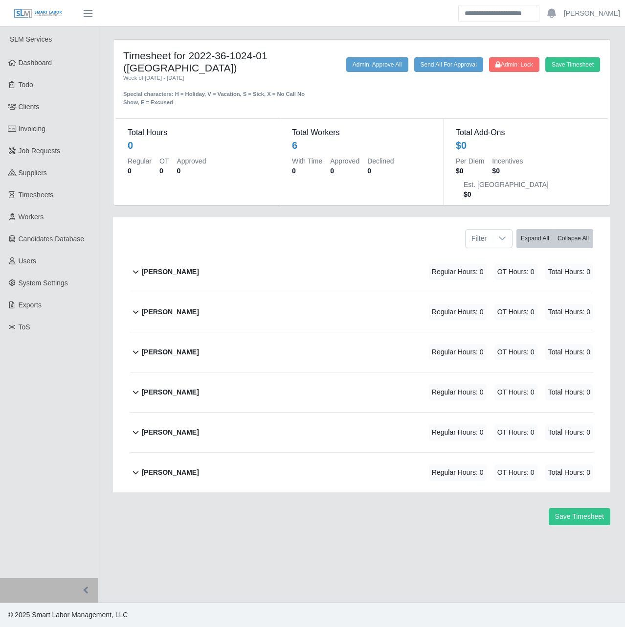
drag, startPoint x: 191, startPoint y: 58, endPoint x: 269, endPoint y: 58, distance: 78.3
click at [269, 58] on h4 "Timesheet for 2022-36-1024-01 (Todd County Public Library)" at bounding box center [218, 61] width 190 height 24
copy h4 "2022-36-1024-01"
click at [425, 525] on main "Timesheet for 2022-36-1024-01 (Todd County Public Library) Week of 08/26/2024 -…" at bounding box center [361, 314] width 527 height 575
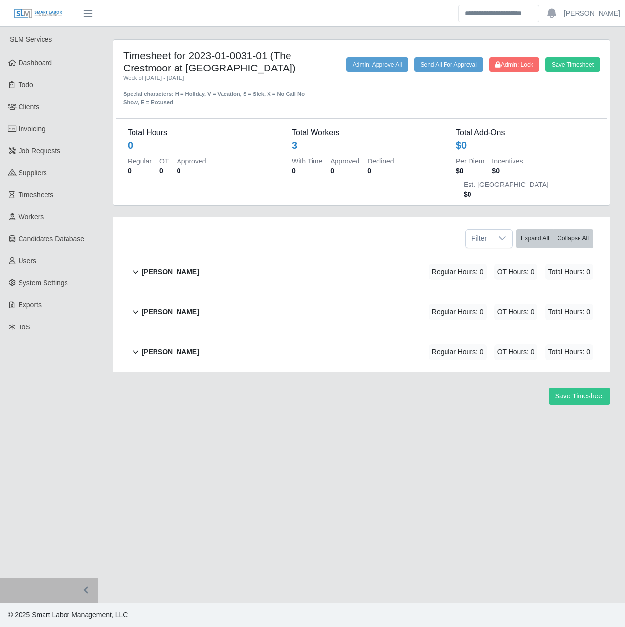
click at [196, 55] on h4 "Timesheet for 2023-01-0031-01 (The Crestmoor at [GEOGRAPHIC_DATA])" at bounding box center [218, 61] width 190 height 24
drag, startPoint x: 190, startPoint y: 54, endPoint x: 266, endPoint y: 59, distance: 76.0
click at [266, 59] on h4 "Timesheet for 2023-01-0031-01 (The Crestmoor at [GEOGRAPHIC_DATA])" at bounding box center [218, 61] width 190 height 24
copy h4 "2023-01-0031-01"
click at [341, 405] on main "Timesheet for 2023-01-0031-01 (The Crestmoor at Green Hills) Week of 08/26/2024…" at bounding box center [361, 314] width 527 height 575
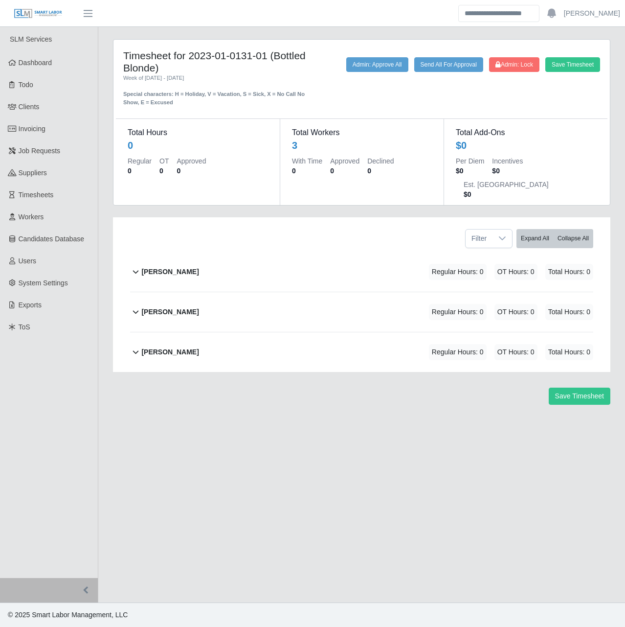
drag, startPoint x: 193, startPoint y: 52, endPoint x: 266, endPoint y: 60, distance: 73.3
click at [266, 60] on h4 "Timesheet for 2023-01-0131-01 (Bottled Blonde)" at bounding box center [218, 61] width 190 height 24
copy h4 "2023-01-0131-01"
click at [359, 438] on main "Timesheet for 2023-01-0131-01 (Bottled Blonde) Week of 08/26/2024 - 09/01/2024 …" at bounding box center [361, 314] width 527 height 575
drag, startPoint x: 191, startPoint y: 55, endPoint x: 266, endPoint y: 60, distance: 75.0
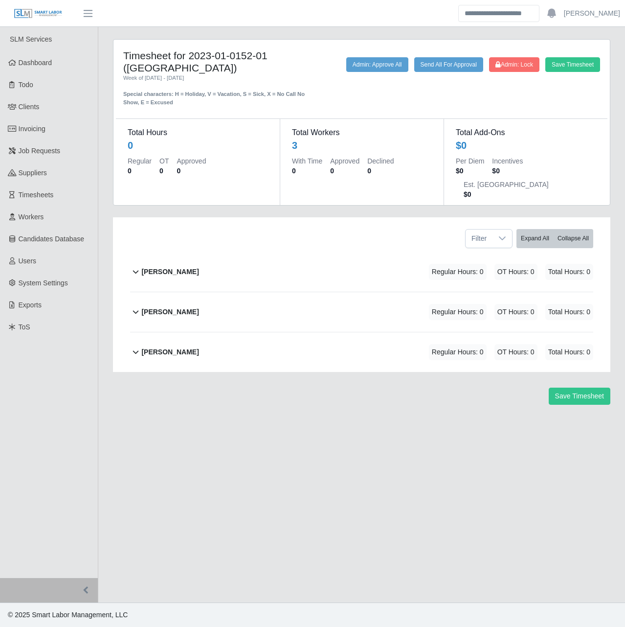
click at [266, 60] on h4 "Timesheet for 2023-01-0152-01 ([GEOGRAPHIC_DATA])" at bounding box center [218, 61] width 190 height 24
copy h4 "2023-01-0152-01"
click at [404, 489] on main "Timesheet for 2023-01-0152-01 (Aspire Midtown) Week of 08/26/2024 - 09/01/2024 …" at bounding box center [361, 314] width 527 height 575
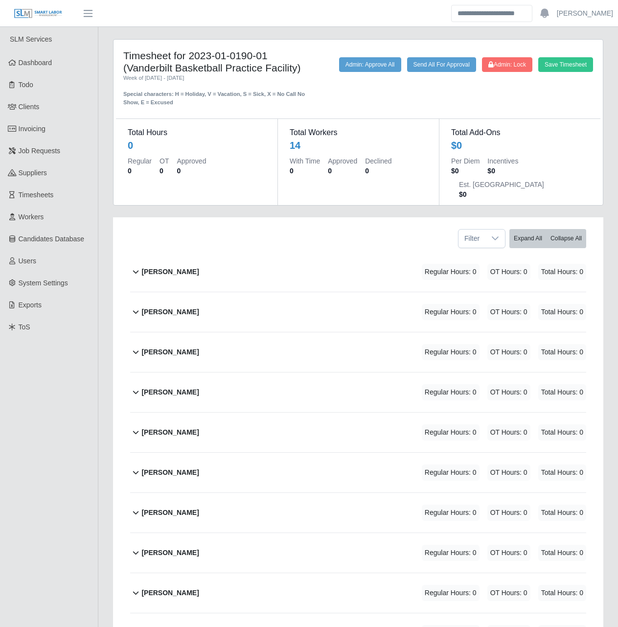
drag, startPoint x: 192, startPoint y: 54, endPoint x: 269, endPoint y: 56, distance: 76.8
click at [269, 56] on h4 "Timesheet for 2023-01-0190-01 (Vanderbilt Basketball Practice Facility)" at bounding box center [216, 61] width 187 height 24
copy h4 "2023-01-0190-01"
click at [267, 217] on div "Filter Expand All Collapse All" at bounding box center [358, 234] width 471 height 35
drag, startPoint x: 191, startPoint y: 56, endPoint x: 267, endPoint y: 53, distance: 75.4
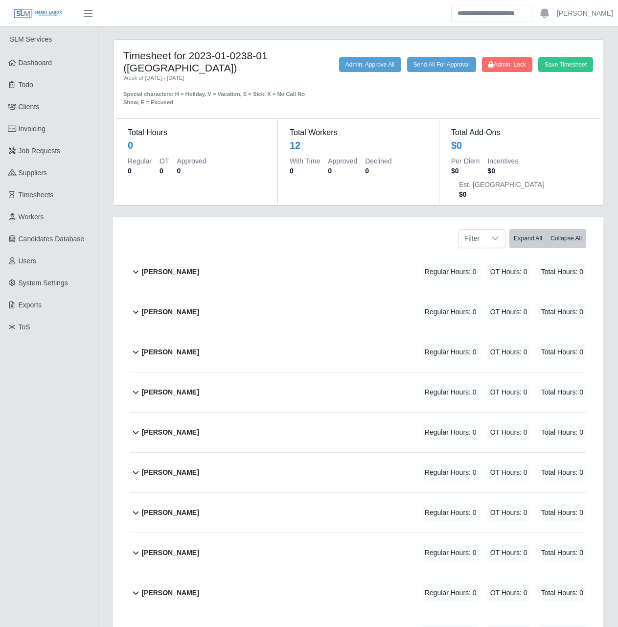
click at [267, 53] on h4 "Timesheet for 2023-01-0238-01 (Maury County Courthouse Annex)" at bounding box center [216, 61] width 187 height 24
copy h4 "2023-01-0238-01"
click at [419, 98] on div "Save Timesheet Admin: Lock Send All For Approval Admin: Approve All" at bounding box center [459, 81] width 283 height 49
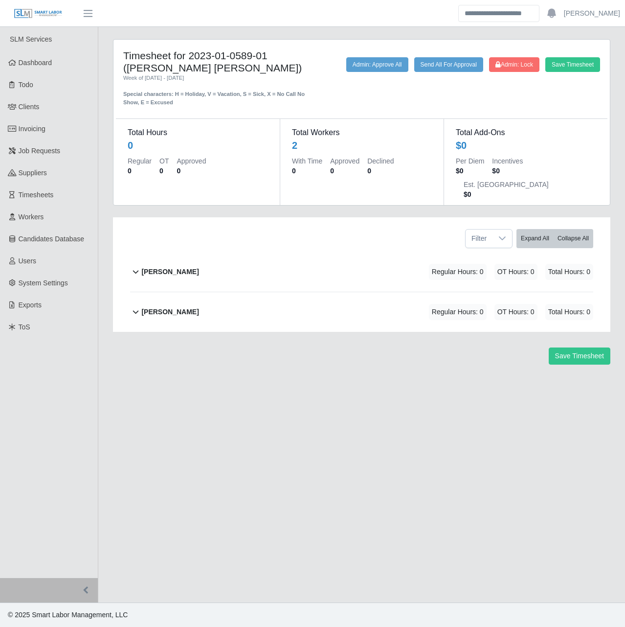
drag, startPoint x: 190, startPoint y: 58, endPoint x: 268, endPoint y: 52, distance: 78.0
click at [268, 52] on h4 "Timesheet for 2023-01-0589-01 ([PERSON_NAME] [PERSON_NAME])" at bounding box center [218, 61] width 190 height 24
copy h4 "2023-01-0589-01"
click at [361, 426] on main "Timesheet for 2023-01-0589-01 ([PERSON_NAME] [PERSON_NAME]) Week of [DATE] - [D…" at bounding box center [361, 314] width 527 height 575
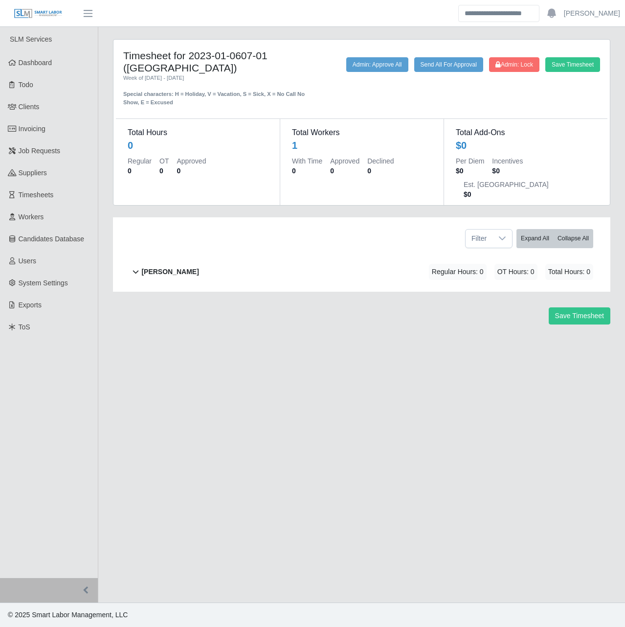
drag, startPoint x: 191, startPoint y: 56, endPoint x: 269, endPoint y: 55, distance: 77.3
click at [269, 55] on h4 "Timesheet for 2023-01-0607-01 (Maury County Archives Building)" at bounding box center [218, 61] width 190 height 24
copy h4 "2023-01-0607-01"
click at [311, 331] on main "Timesheet for 2023-01-0607-01 (Maury County Archives Building) Week of 08/26/20…" at bounding box center [361, 314] width 527 height 575
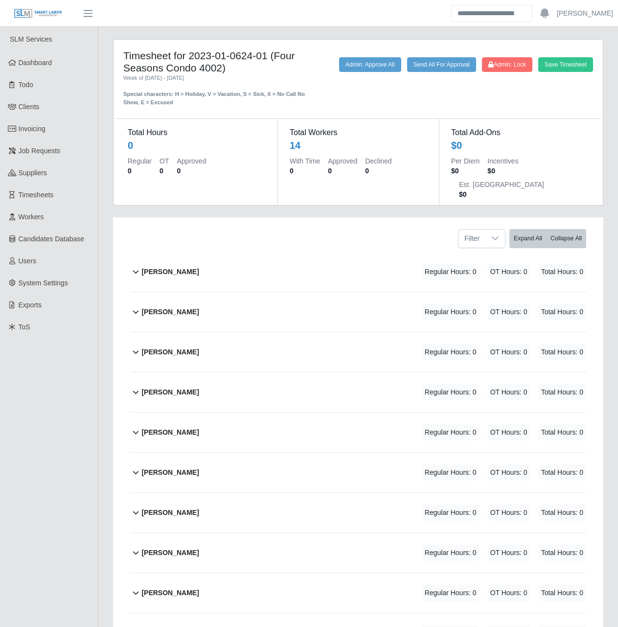
drag, startPoint x: 192, startPoint y: 58, endPoint x: 268, endPoint y: 58, distance: 75.3
click at [268, 58] on h4 "Timesheet for 2023-01-0624-01 (Four Seasons Condo 4002)" at bounding box center [216, 61] width 187 height 24
copy h4 "2023-01-0624-01"
click at [537, 180] on dt "Est. [GEOGRAPHIC_DATA]" at bounding box center [501, 185] width 85 height 10
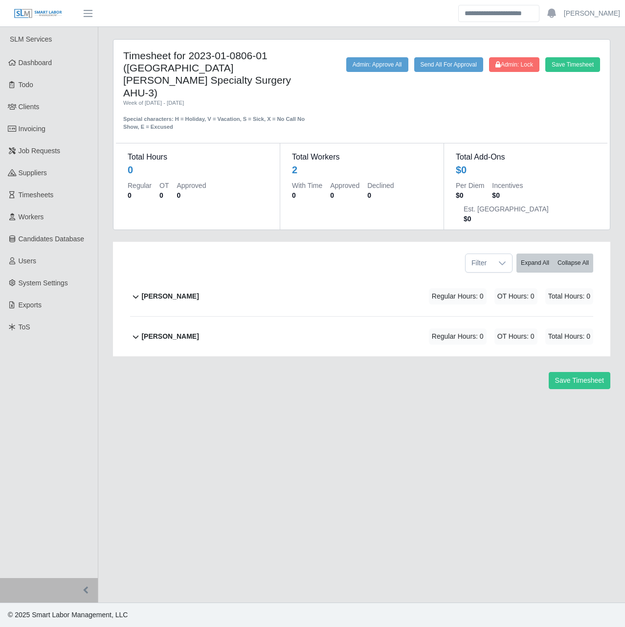
drag, startPoint x: 190, startPoint y: 58, endPoint x: 269, endPoint y: 59, distance: 79.3
click at [269, 59] on h4 "Timesheet for 2023-01-0806-01 (St. Thomas Hospital Specialty Surgery AHU-3)" at bounding box center [218, 73] width 190 height 49
copy h4 "2023-01-0806-01"
click at [342, 112] on div "Save Timesheet Admin: Lock Send All For Approval Admin: Approve All" at bounding box center [464, 94] width 287 height 74
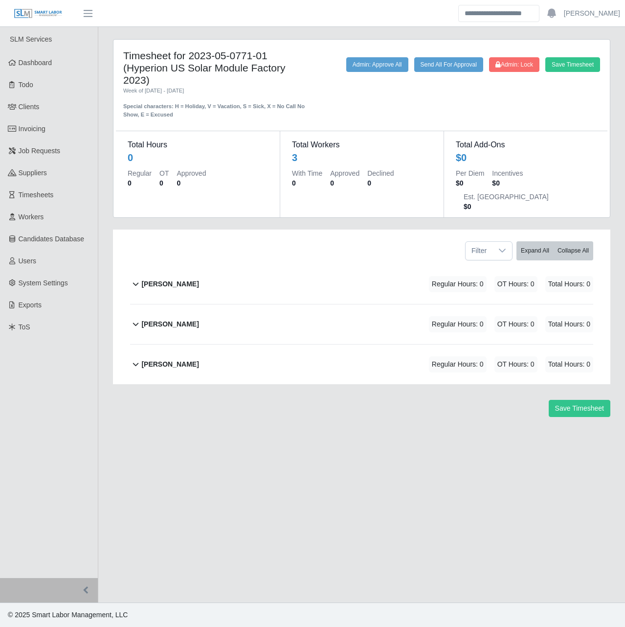
drag, startPoint x: 191, startPoint y: 56, endPoint x: 271, endPoint y: 57, distance: 79.3
click at [271, 57] on h4 "Timesheet for 2023-05-0771-01 (Hyperion US Solar Module Factory 2023)" at bounding box center [218, 67] width 190 height 37
copy h4 "2023-05-0771-01"
click at [299, 477] on main "Timesheet for 2023-05-0771-01 (Hyperion US Solar Module Factory 2023) Week of […" at bounding box center [361, 314] width 527 height 575
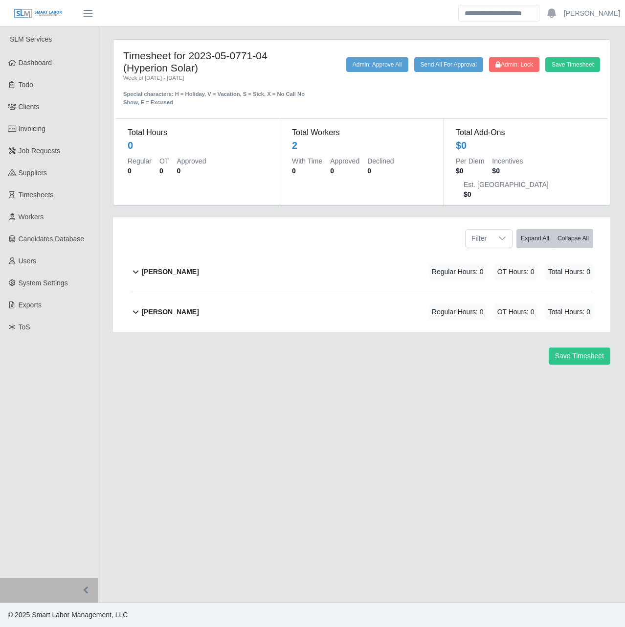
drag, startPoint x: 192, startPoint y: 56, endPoint x: 274, endPoint y: 55, distance: 81.7
click at [274, 55] on h4 "Timesheet for 2023-05-0771-04 (Hyperion Solar)" at bounding box center [218, 61] width 190 height 24
copy h4 "2023-05-0771-04"
click at [401, 387] on main "Timesheet for 2023-05-0771-04 (Hyperion Solar) Week of [DATE] - [DATE] Special …" at bounding box center [361, 314] width 527 height 575
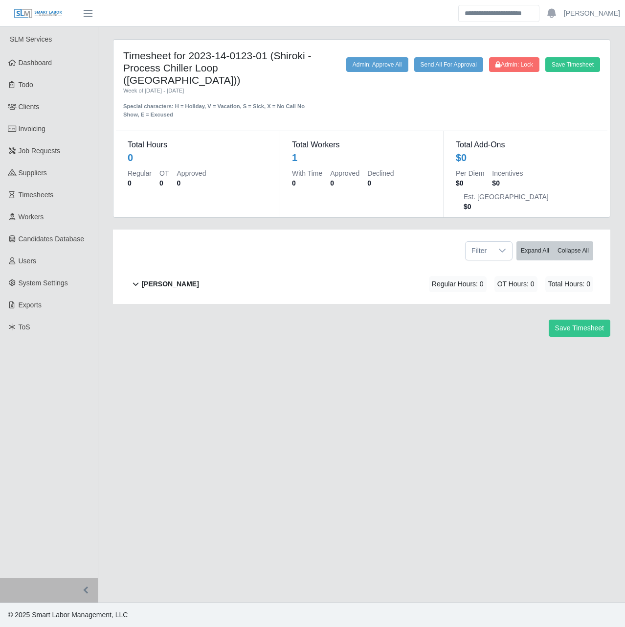
drag, startPoint x: 193, startPoint y: 51, endPoint x: 268, endPoint y: 54, distance: 74.9
click at [268, 54] on h4 "Timesheet for 2023-14-0123-01 (Shiroki - Process Chiller Loop ([GEOGRAPHIC_DATA…" at bounding box center [218, 67] width 190 height 37
copy h4 "2023-14-0123-01"
drag, startPoint x: 375, startPoint y: 312, endPoint x: 352, endPoint y: 267, distance: 50.5
click at [375, 311] on div "Timesheet for 2023-14-0123-01 (Shiroki - Process Chiller Loop (NT)) Week of 08/…" at bounding box center [362, 195] width 512 height 313
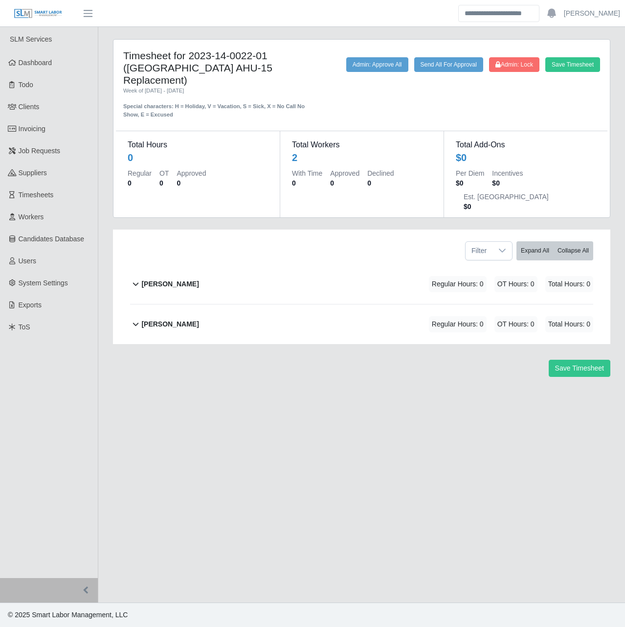
drag, startPoint x: 192, startPoint y: 59, endPoint x: 269, endPoint y: 50, distance: 76.8
click at [269, 50] on h4 "Timesheet for 2023-14-0022-01 (Parkridge East AHU-15 Replacement)" at bounding box center [218, 67] width 190 height 37
copy h4 "2023-14-0022-01"
click at [361, 422] on main "Timesheet for 2023-14-0022-01 (Parkridge East AHU-15 Replacement) Week of 08/26…" at bounding box center [361, 314] width 527 height 575
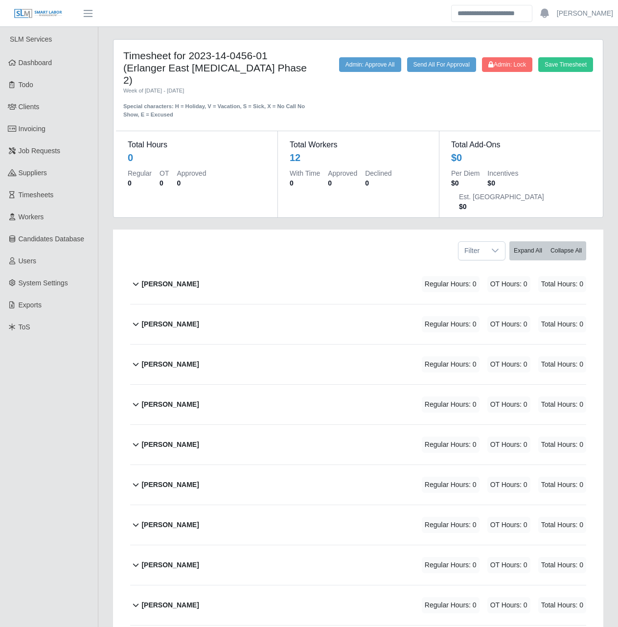
drag, startPoint x: 192, startPoint y: 57, endPoint x: 270, endPoint y: 55, distance: 77.8
click at [270, 55] on h4 "Timesheet for 2023-14-0456-01 (Erlanger East [MEDICAL_DATA] Phase 2)" at bounding box center [216, 67] width 187 height 37
copy h4 "2023-14-0456-01"
click at [389, 180] on div "Total Workers 12 With Time 0 Approved 0 Declined 0" at bounding box center [357, 174] width 161 height 86
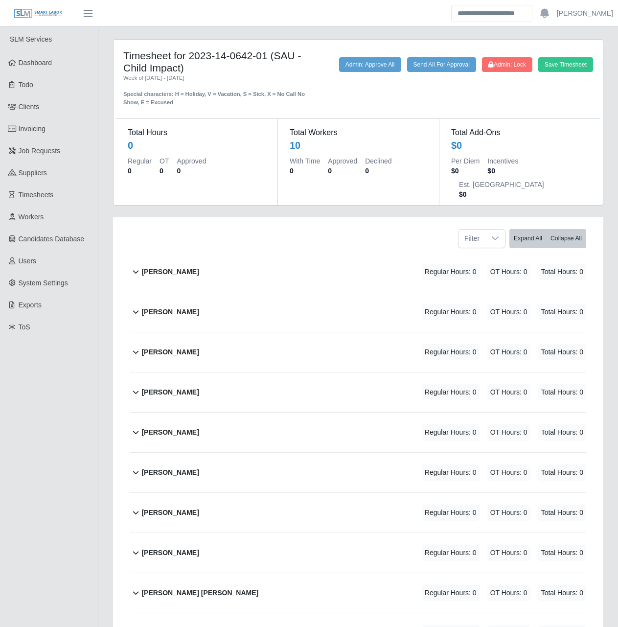
drag, startPoint x: 190, startPoint y: 57, endPoint x: 268, endPoint y: 53, distance: 77.9
click at [268, 53] on h4 "Timesheet for 2023-14-0642-01 (SAU - Child Impact)" at bounding box center [216, 61] width 187 height 24
copy h4 "2023-14-0642-01"
click at [370, 217] on div "Filter Expand All Collapse All" at bounding box center [358, 234] width 471 height 35
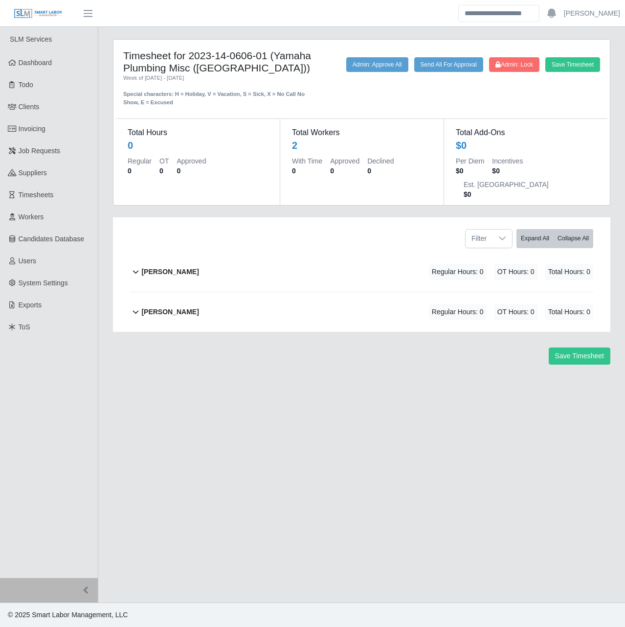
drag, startPoint x: 193, startPoint y: 53, endPoint x: 263, endPoint y: 59, distance: 69.7
click at [263, 59] on h4 "Timesheet for 2023-14-0606-01 (Yamaha Plumbing Misc (AL))" at bounding box center [218, 61] width 190 height 24
drag, startPoint x: 266, startPoint y: 58, endPoint x: 217, endPoint y: 62, distance: 49.6
click at [217, 62] on h4 "Timesheet for 2023-14-0606-01 (Yamaha Plumbing Misc (AL))" at bounding box center [218, 61] width 190 height 24
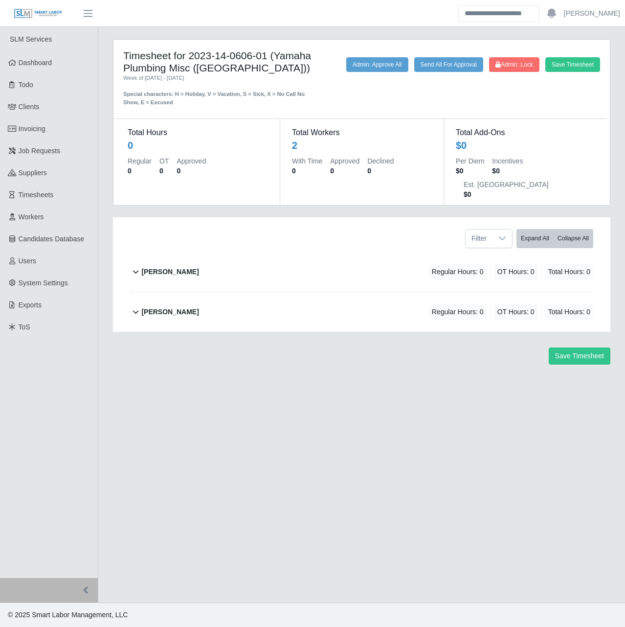
drag, startPoint x: 217, startPoint y: 62, endPoint x: 195, endPoint y: 62, distance: 21.5
click at [195, 62] on h4 "Timesheet for 2023-14-0606-01 (Yamaha Plumbing Misc (AL))" at bounding box center [218, 61] width 190 height 24
drag, startPoint x: 192, startPoint y: 56, endPoint x: 268, endPoint y: 52, distance: 76.4
click at [268, 52] on h4 "Timesheet for 2023-14-0606-01 (Yamaha Plumbing Misc (AL))" at bounding box center [218, 61] width 190 height 24
copy h4 "2023-14-0606-01"
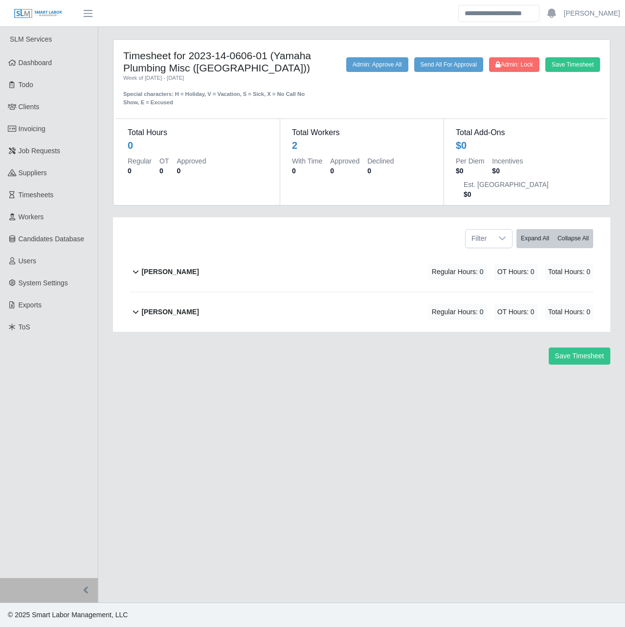
click at [343, 390] on main "Timesheet for 2023-14-0606-01 (Yamaha Plumbing Misc (AL)) Week of 08/26/2024 - …" at bounding box center [361, 314] width 527 height 575
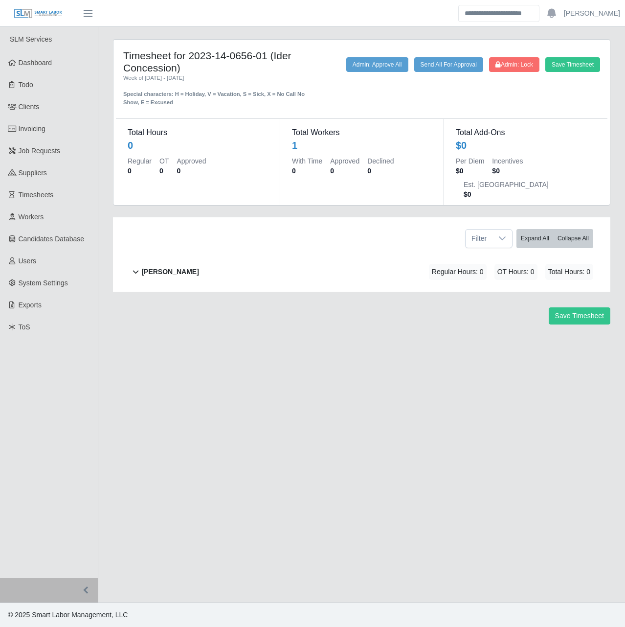
drag, startPoint x: 192, startPoint y: 57, endPoint x: 268, endPoint y: 50, distance: 76.1
click at [268, 50] on h4 "Timesheet for 2023-14-0656-01 (Ider Concession)" at bounding box center [218, 61] width 190 height 24
copy h4 "2023-14-0656-01"
click at [333, 419] on main "Timesheet for 2023-14-0656-01 (Ider Concession) Week of [DATE] - [DATE] Special…" at bounding box center [361, 314] width 527 height 575
drag, startPoint x: 192, startPoint y: 53, endPoint x: 268, endPoint y: 51, distance: 75.9
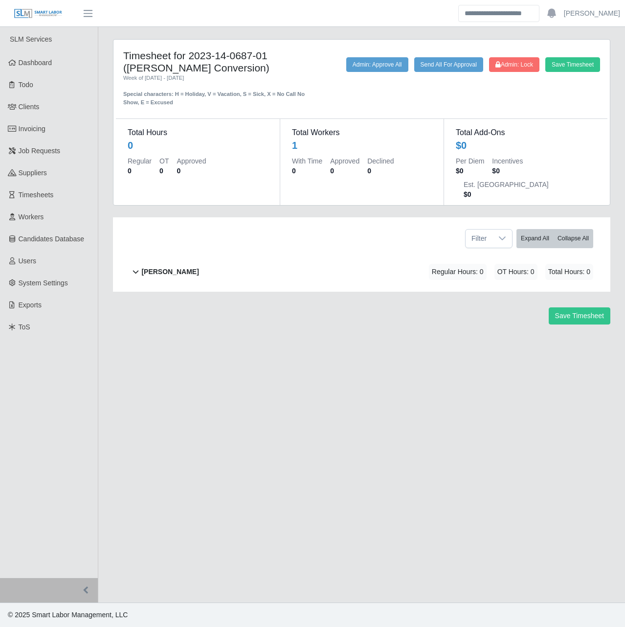
click at [268, 51] on h4 "Timesheet for 2023-14-0687-01 ([PERSON_NAME] Conversion)" at bounding box center [218, 61] width 190 height 24
copy h4 "2023-14-0687-01"
click at [370, 437] on main "Timesheet for 2023-14-0687-01 ([PERSON_NAME] Conversion) Week of [DATE] - [DATE…" at bounding box center [361, 314] width 527 height 575
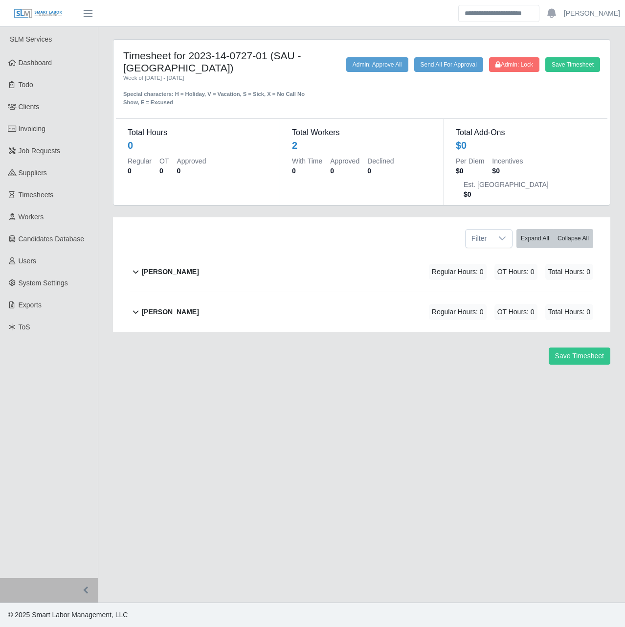
drag, startPoint x: 190, startPoint y: 57, endPoint x: 268, endPoint y: 56, distance: 77.8
click at [268, 56] on h4 "Timesheet for 2023-14-0727-01 (SAU - [GEOGRAPHIC_DATA])" at bounding box center [218, 61] width 190 height 24
copy h4 "2023-14-0727-01"
click at [380, 448] on main "Timesheet for 2023-14-0727-01 (SAU - Southern Village) Week of 08/26/2024 - 09/…" at bounding box center [361, 314] width 527 height 575
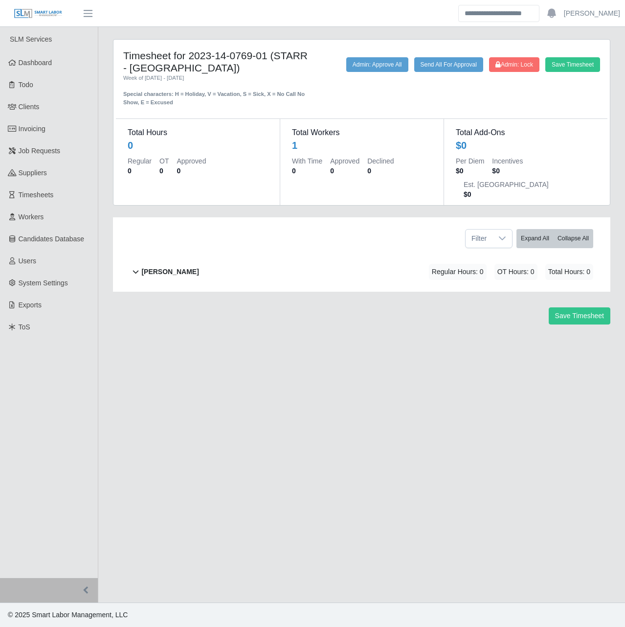
drag, startPoint x: 191, startPoint y: 55, endPoint x: 268, endPoint y: 57, distance: 76.9
click at [268, 57] on h4 "Timesheet for 2023-14-0769-01 (STARR - [GEOGRAPHIC_DATA])" at bounding box center [218, 61] width 190 height 24
copy h4 "2023-14-0769-01"
drag, startPoint x: 248, startPoint y: 434, endPoint x: 181, endPoint y: 173, distance: 269.6
click at [180, 193] on div "Timesheet for 2023-14-0769-01 (STARR - [GEOGRAPHIC_DATA]) Week of [DATE] - [DAT…" at bounding box center [362, 189] width 512 height 301
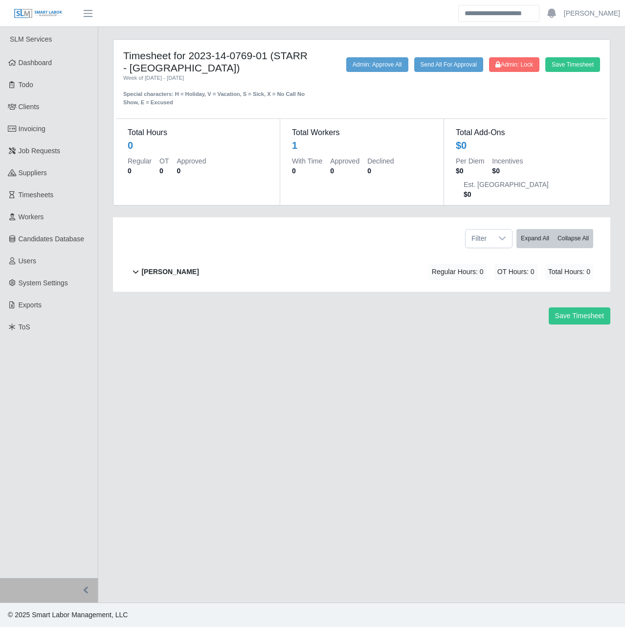
click at [185, 59] on h4 "Timesheet for 2023-14-0769-01 (STARR - [GEOGRAPHIC_DATA])" at bounding box center [218, 61] width 190 height 24
drag, startPoint x: 193, startPoint y: 55, endPoint x: 240, endPoint y: 55, distance: 46.5
click at [240, 55] on h4 "Timesheet for 2023-14-0769-01 (STARR - [GEOGRAPHIC_DATA])" at bounding box center [218, 61] width 190 height 24
drag, startPoint x: 240, startPoint y: 55, endPoint x: 244, endPoint y: 58, distance: 5.0
click at [244, 57] on h4 "Timesheet for 2023-14-0769-01 (STARR - [GEOGRAPHIC_DATA])" at bounding box center [218, 61] width 190 height 24
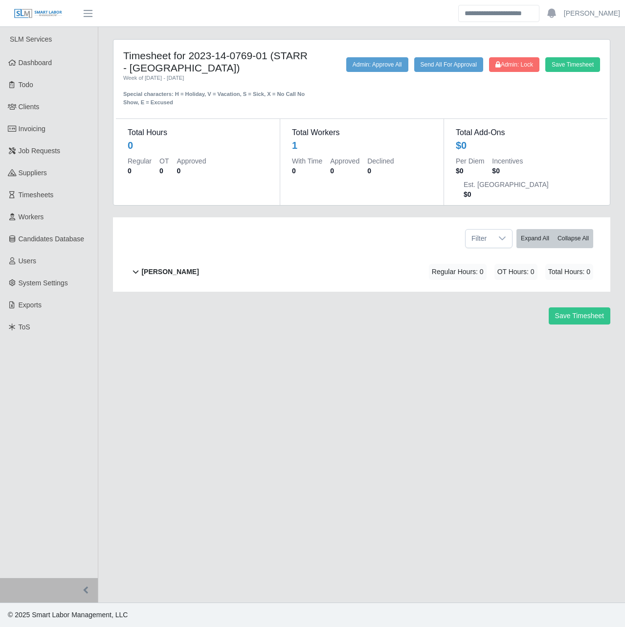
drag, startPoint x: 190, startPoint y: 59, endPoint x: 269, endPoint y: 59, distance: 78.8
click at [269, 59] on h4 "Timesheet for 2023-14-0769-01 (STARR - [GEOGRAPHIC_DATA])" at bounding box center [218, 61] width 190 height 24
copy h4 "2023-14-0769-01"
click at [370, 463] on main "Timesheet for 2023-14-0769-01 (STARR - Athens CT) Week of 08/26/2024 - 09/01/20…" at bounding box center [361, 314] width 527 height 575
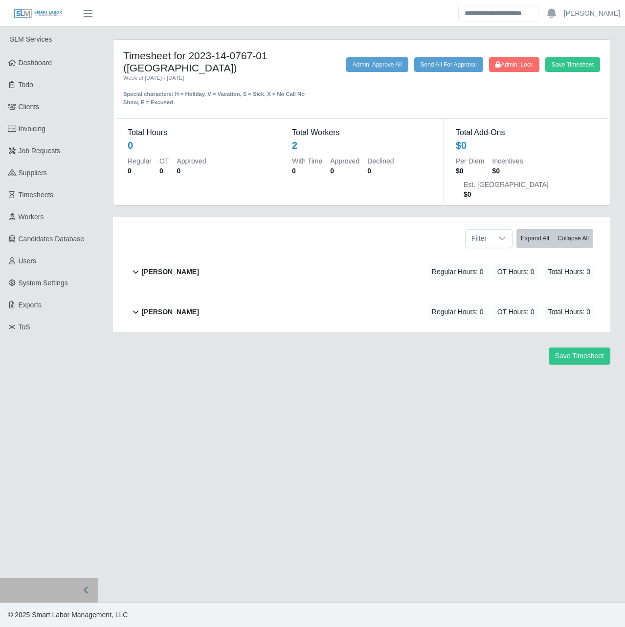
drag, startPoint x: 190, startPoint y: 58, endPoint x: 267, endPoint y: 58, distance: 76.8
click at [267, 58] on h4 "Timesheet for 2023-14-0767-01 ([GEOGRAPHIC_DATA])" at bounding box center [218, 61] width 190 height 24
copy h4 "2023-14-0767-01"
click at [372, 452] on main "Timesheet for 2023-14-0767-01 (Graysville Fire Hall) Week of 08/26/2024 - 09/01…" at bounding box center [361, 314] width 527 height 575
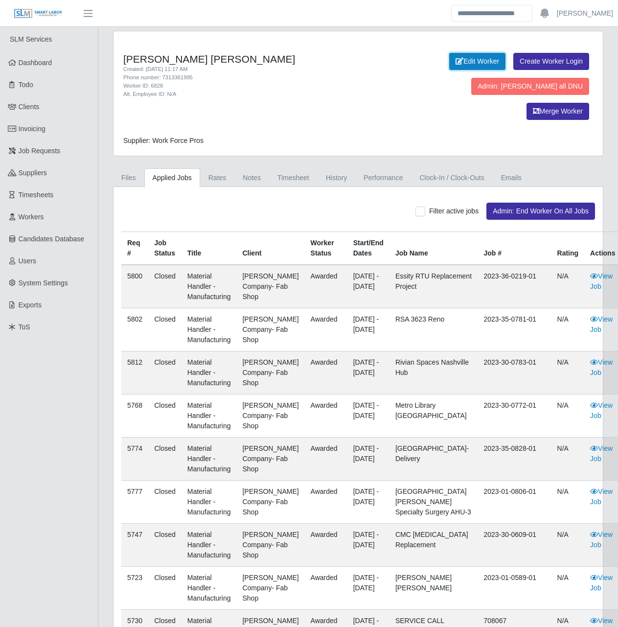
click at [469, 60] on link "Edit Worker" at bounding box center [477, 61] width 56 height 17
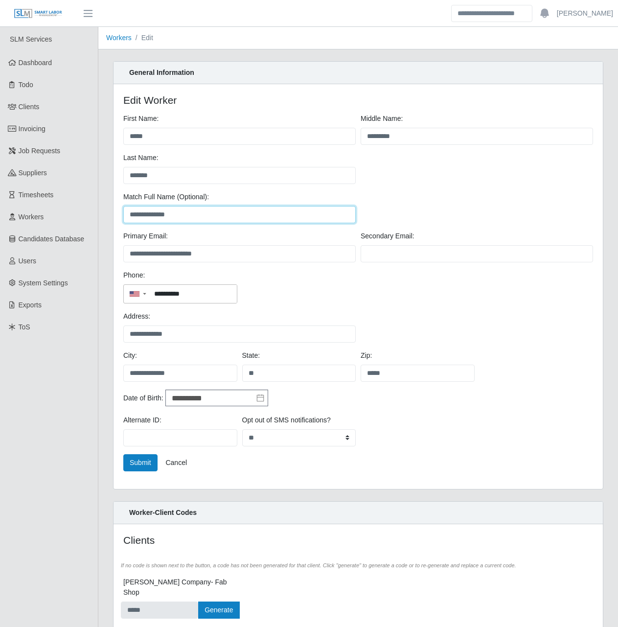
drag, startPoint x: 185, startPoint y: 216, endPoint x: 101, endPoint y: 216, distance: 84.2
click at [101, 216] on div "**********" at bounding box center [358, 358] width 520 height 595
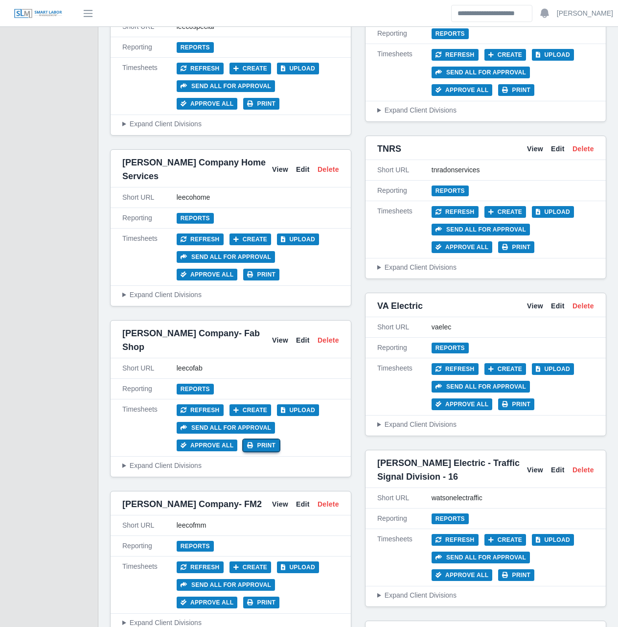
scroll to position [3474, 0]
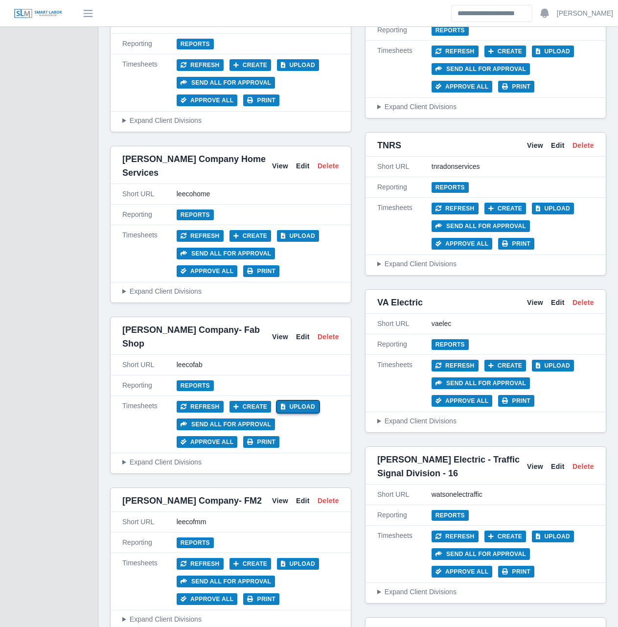
click at [293, 401] on button "Upload" at bounding box center [298, 407] width 42 height 12
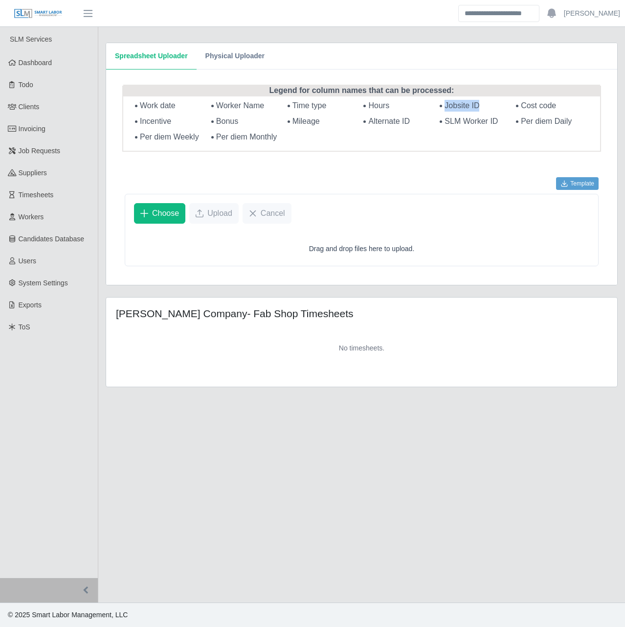
drag, startPoint x: 481, startPoint y: 105, endPoint x: 445, endPoint y: 106, distance: 35.7
click at [445, 106] on li "Jobsite ID" at bounding box center [476, 106] width 72 height 12
copy span "Jobsite ID"
drag, startPoint x: 559, startPoint y: 107, endPoint x: 521, endPoint y: 104, distance: 38.3
click at [521, 104] on li "Cost code" at bounding box center [552, 106] width 72 height 12
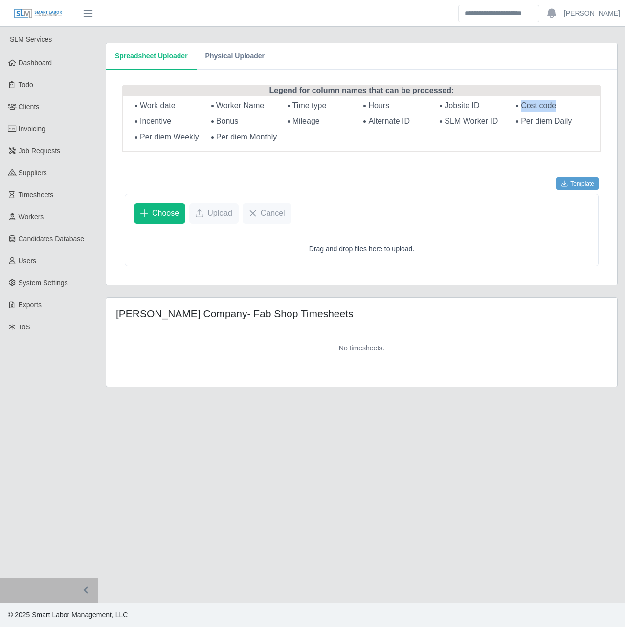
copy span "Cost code"
click at [514, 120] on ul "Work date Worker Name Time type Hours Jobsite ID Cost code Incentive Bonus Mile…" at bounding box center [361, 121] width 477 height 43
drag, startPoint x: 265, startPoint y: 105, endPoint x: 218, endPoint y: 105, distance: 46.5
click at [218, 105] on li "Worker Name" at bounding box center [247, 106] width 72 height 12
copy span "Worker Name"
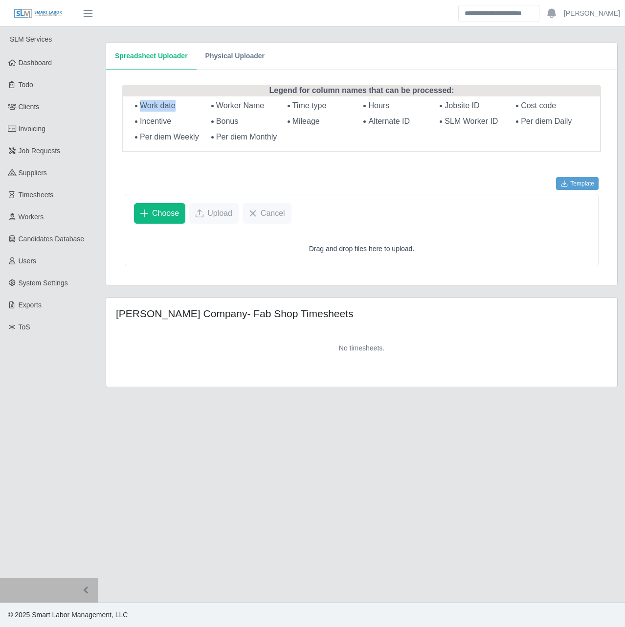
drag, startPoint x: 179, startPoint y: 106, endPoint x: 138, endPoint y: 108, distance: 40.7
click at [138, 108] on li "Work date" at bounding box center [171, 106] width 72 height 12
copy span "Work date"
click at [381, 106] on span "Hours" at bounding box center [378, 105] width 21 height 8
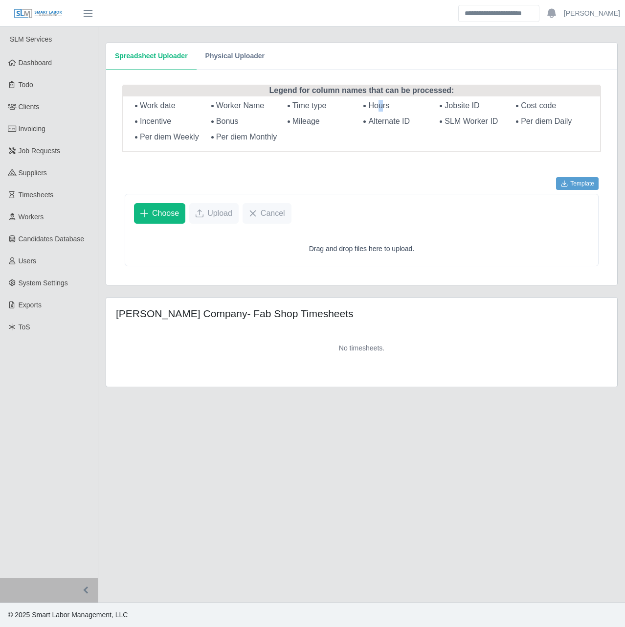
click at [384, 105] on span "Hours" at bounding box center [378, 105] width 21 height 8
click at [325, 118] on li "Mileage" at bounding box center [324, 121] width 72 height 12
drag, startPoint x: 331, startPoint y: 105, endPoint x: 294, endPoint y: 108, distance: 37.3
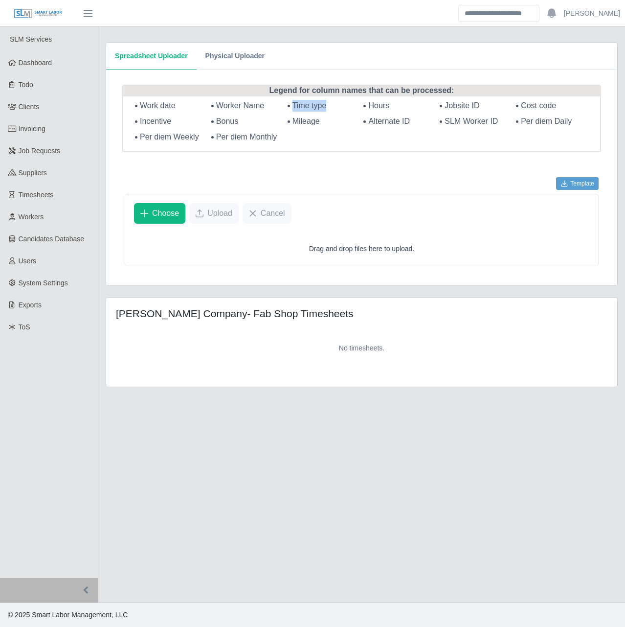
click at [294, 108] on li "Time type" at bounding box center [324, 106] width 72 height 12
copy span "Time type"
click at [149, 210] on button "Choose" at bounding box center [159, 213] width 51 height 21
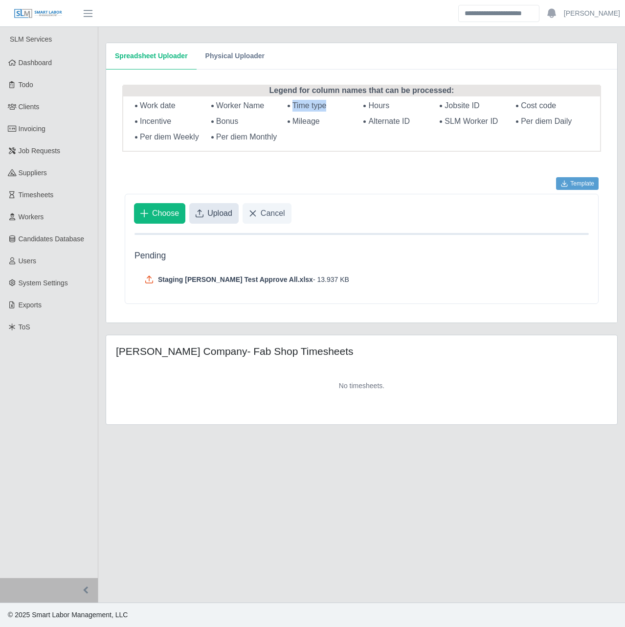
click at [211, 208] on span "Upload" at bounding box center [219, 213] width 25 height 12
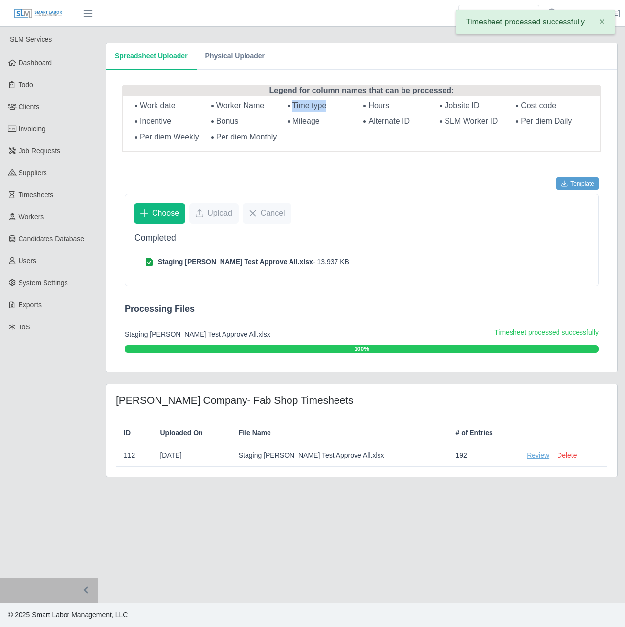
click at [527, 455] on link "Review" at bounding box center [538, 455] width 23 height 10
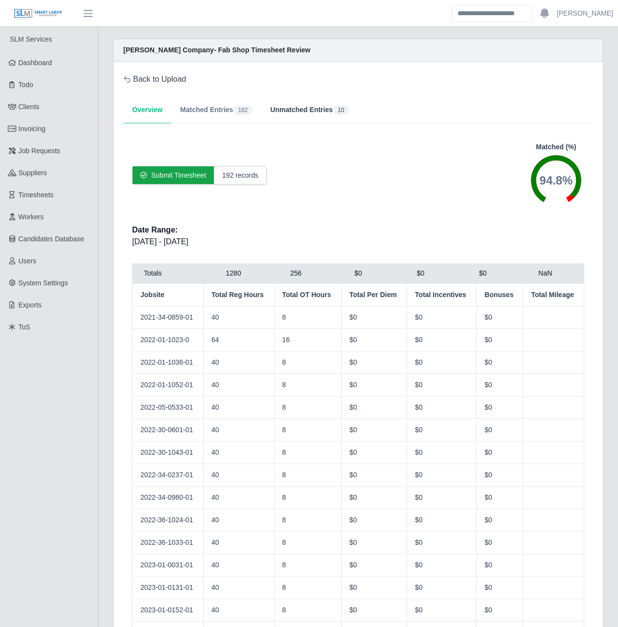
click at [302, 105] on button "Unmatched Entries 10" at bounding box center [309, 110] width 96 height 26
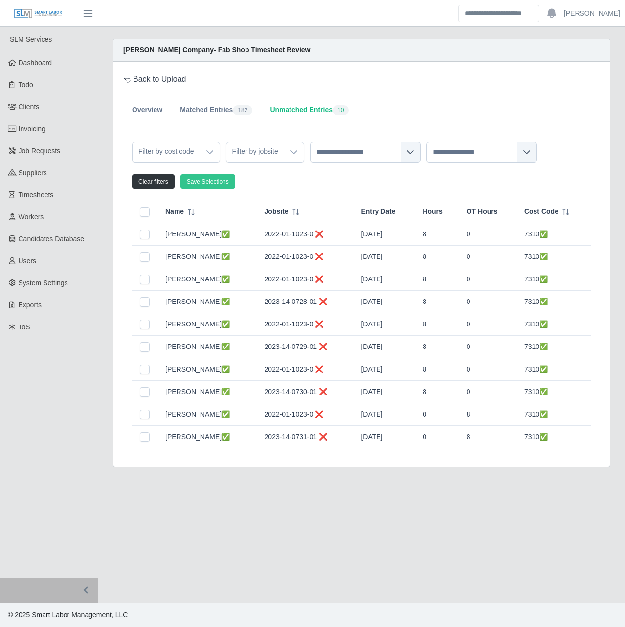
click at [349, 538] on main "Lee Company- Fab Shop Timesheet Review Back to Upload Overview Matched Entries …" at bounding box center [361, 314] width 527 height 575
click at [537, 154] on button "button" at bounding box center [528, 152] width 20 height 21
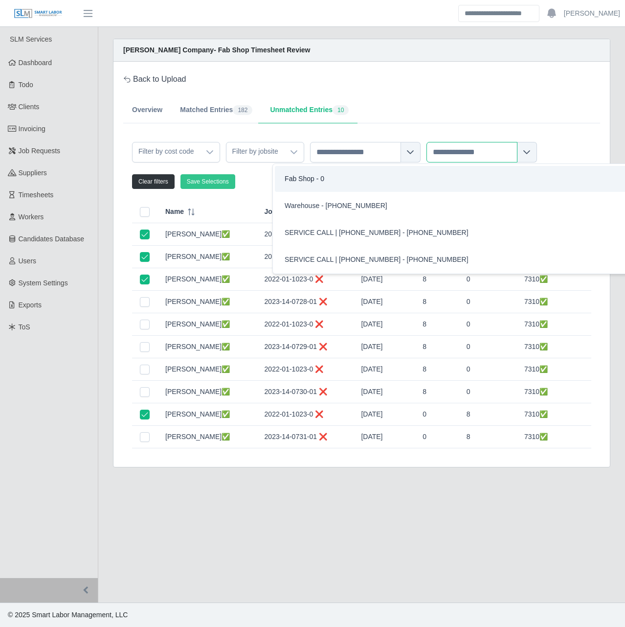
click at [486, 155] on input "text" at bounding box center [472, 152] width 91 height 21
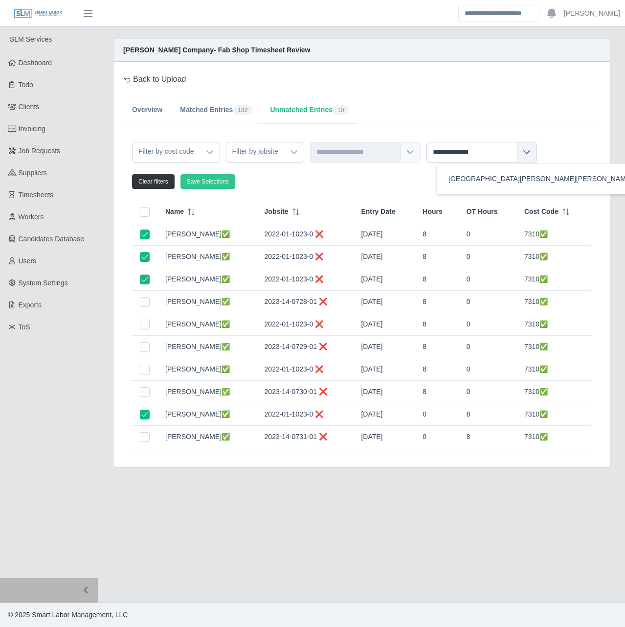
click at [510, 181] on div "BELMONT CALDWELL HALL 2 - 2022-01-1023-01" at bounding box center [573, 179] width 256 height 18
type input "**********"
click at [209, 182] on button "Save Selections" at bounding box center [208, 181] width 55 height 15
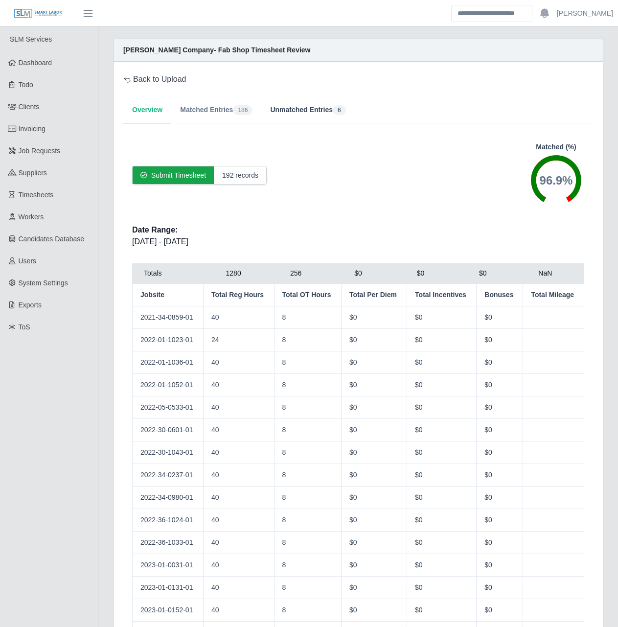
click at [299, 109] on button "Unmatched Entries 6" at bounding box center [307, 110] width 93 height 26
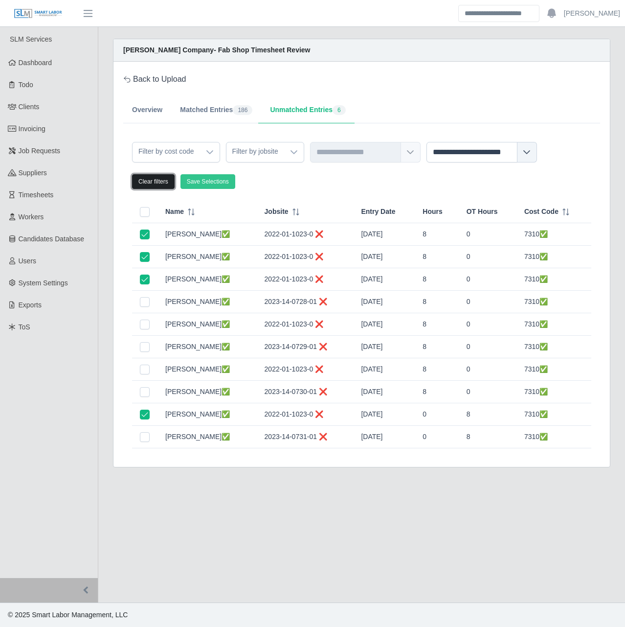
click at [154, 187] on button "Clear filters" at bounding box center [153, 181] width 43 height 15
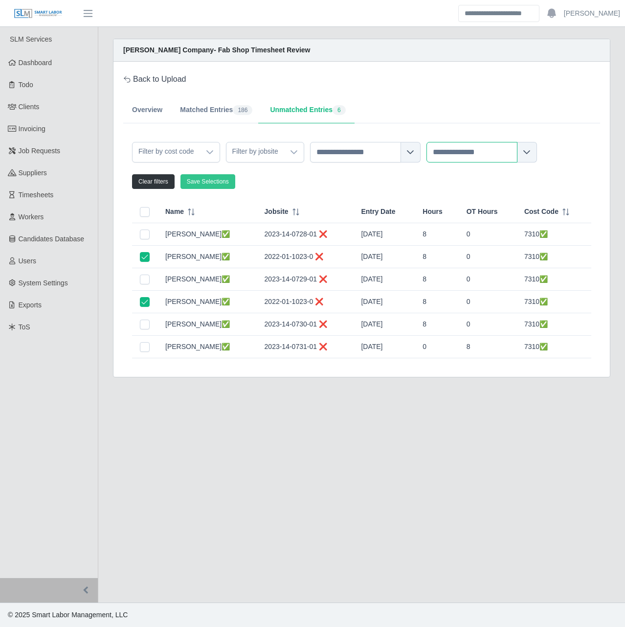
click at [484, 155] on input "text" at bounding box center [472, 152] width 91 height 21
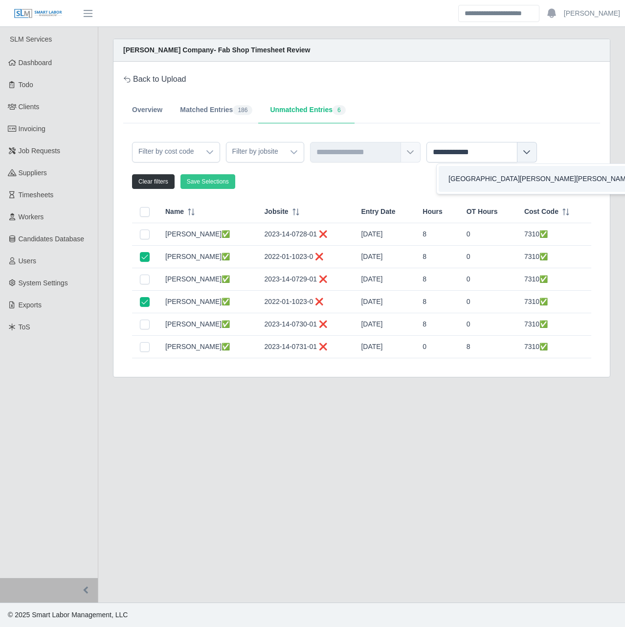
click at [510, 171] on div "BELMONT CALDWELL HALL 2 - 2022-01-1023-01" at bounding box center [573, 179] width 256 height 18
type input "**********"
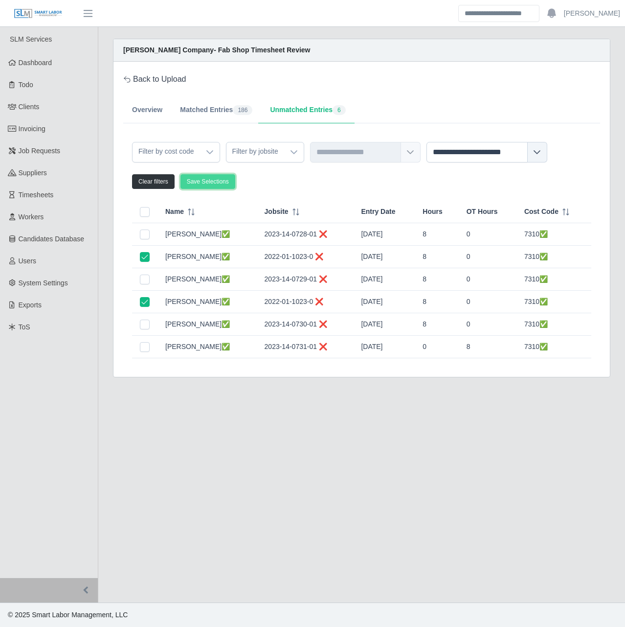
click at [213, 183] on button "Save Selections" at bounding box center [208, 181] width 55 height 15
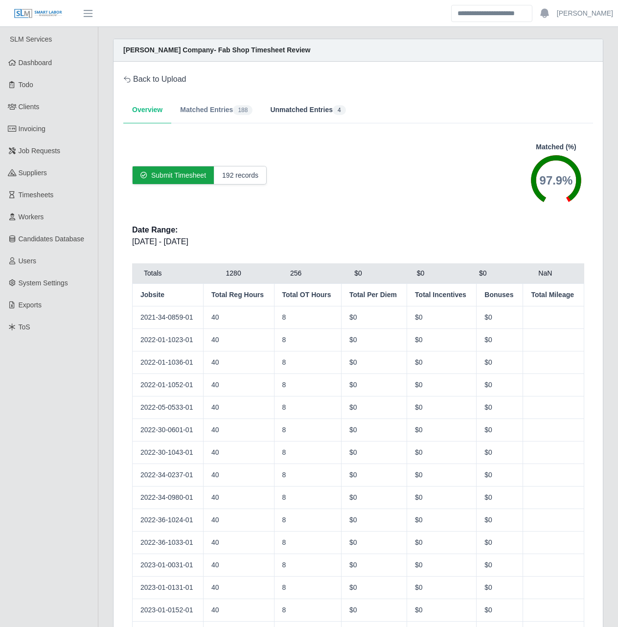
click at [293, 107] on button "Unmatched Entries 4" at bounding box center [307, 110] width 93 height 26
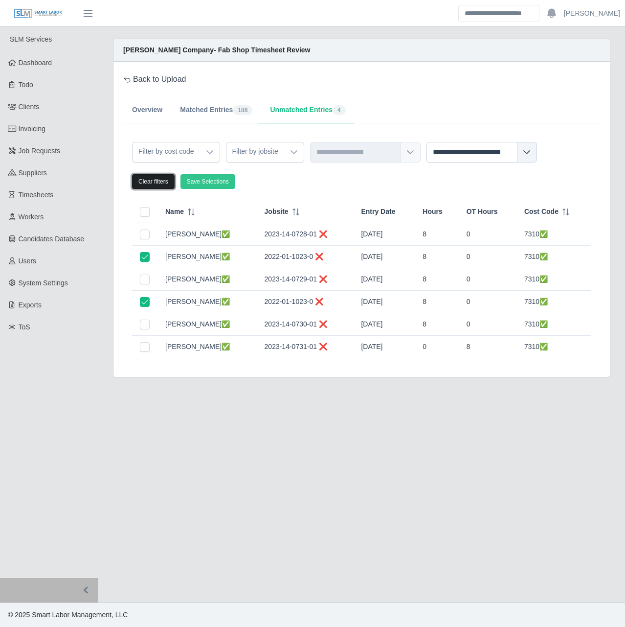
click at [157, 182] on button "Clear filters" at bounding box center [153, 181] width 43 height 15
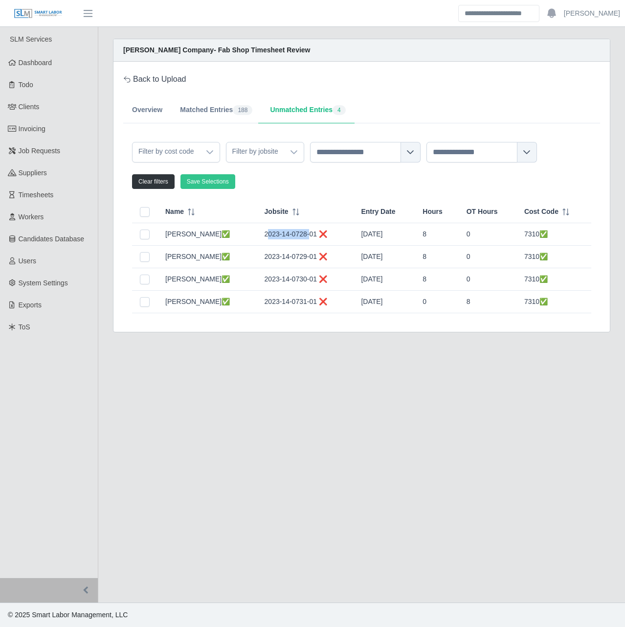
drag, startPoint x: 255, startPoint y: 232, endPoint x: 297, endPoint y: 233, distance: 42.1
click at [297, 233] on td "2023-14-0728-01 ❌" at bounding box center [305, 234] width 97 height 23
drag, startPoint x: 297, startPoint y: 233, endPoint x: 280, endPoint y: 238, distance: 17.8
click at [280, 238] on td "2023-14-0728-01 ❌" at bounding box center [305, 234] width 97 height 23
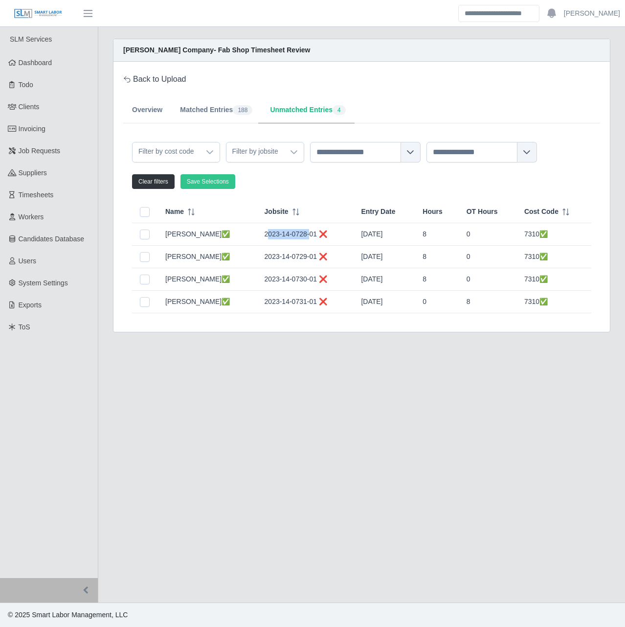
drag, startPoint x: 280, startPoint y: 238, endPoint x: 286, endPoint y: 236, distance: 5.9
click at [286, 236] on td "2023-14-0728-01 ❌" at bounding box center [305, 234] width 97 height 23
click at [147, 251] on td at bounding box center [144, 257] width 25 height 23
click at [474, 156] on input "text" at bounding box center [472, 152] width 91 height 21
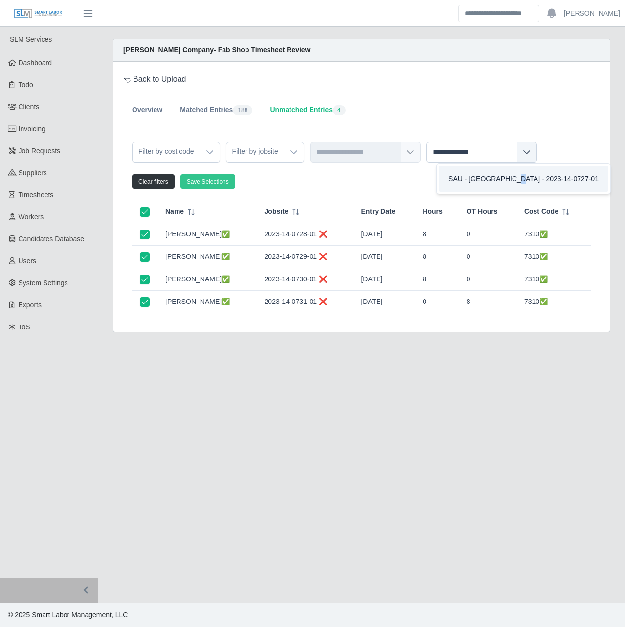
click at [506, 174] on div "SAU - Southern Village - 2023-14-0727-01" at bounding box center [524, 179] width 158 height 18
type input "**********"
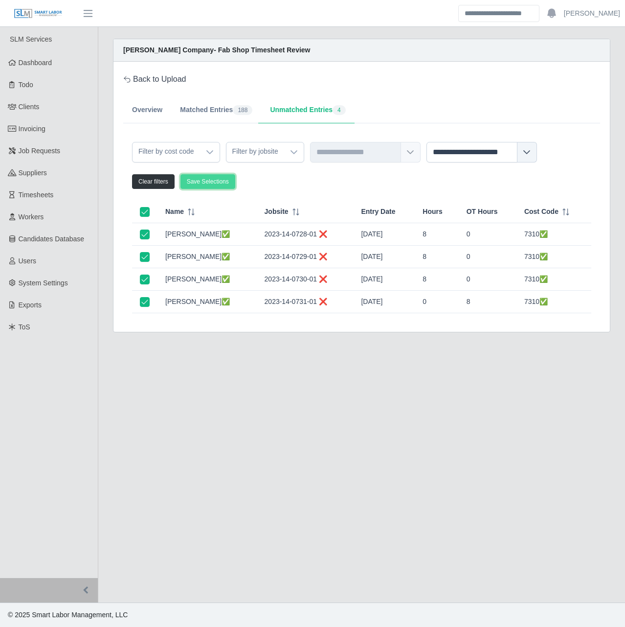
click at [211, 184] on button "Save Selections" at bounding box center [208, 181] width 55 height 15
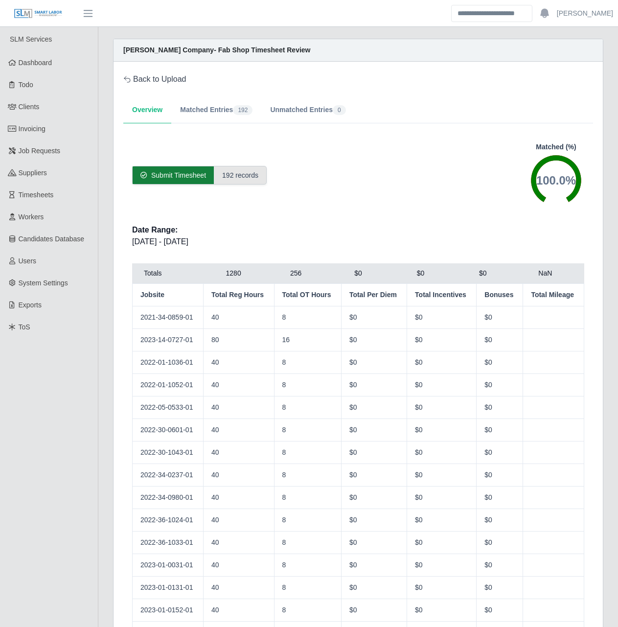
click at [189, 176] on span "Submit Timesheet" at bounding box center [178, 175] width 55 height 10
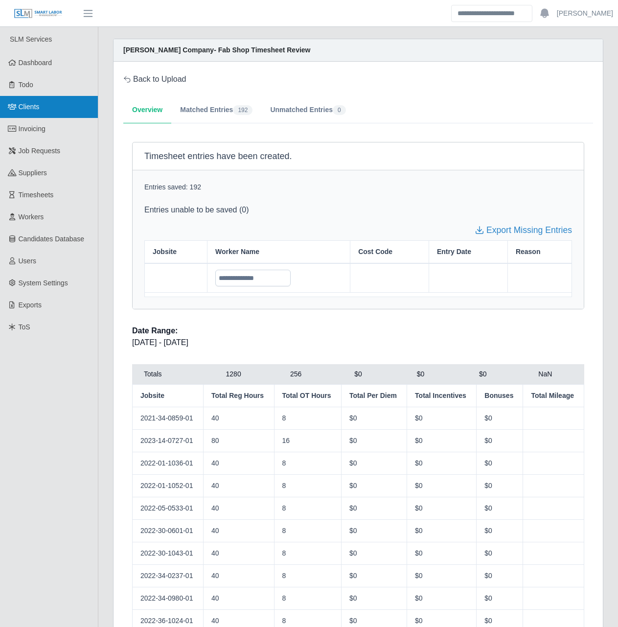
click at [73, 112] on link "Clients" at bounding box center [49, 107] width 98 height 22
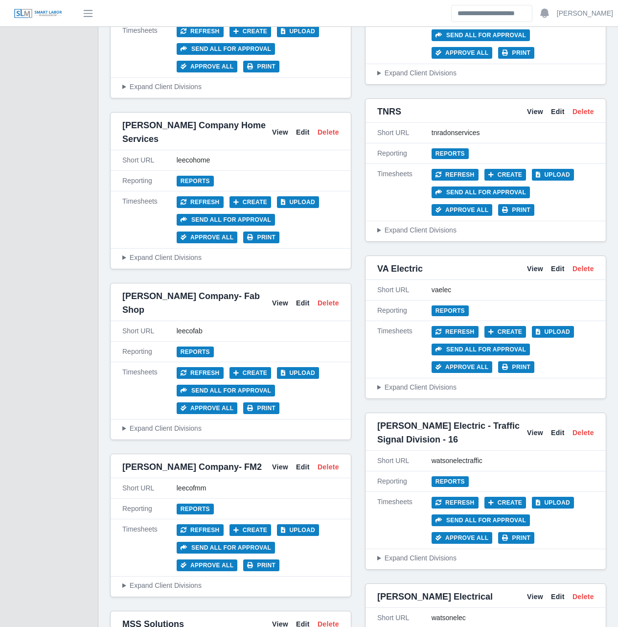
scroll to position [3523, 0]
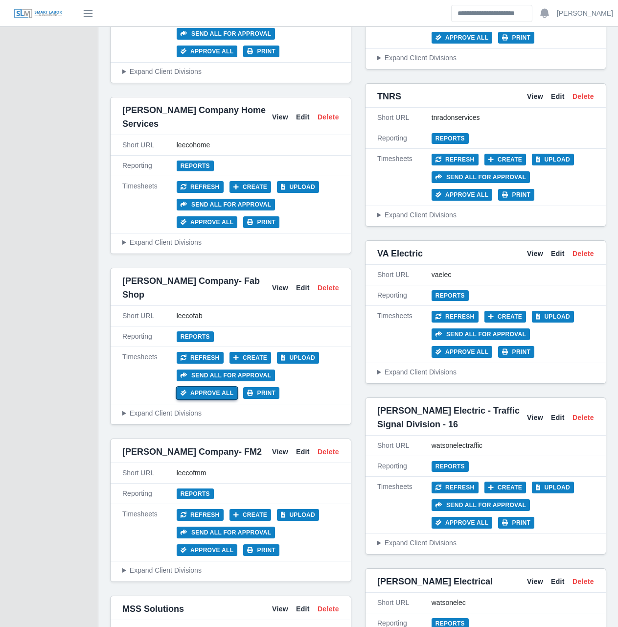
click at [238, 387] on button "Approve All" at bounding box center [207, 393] width 61 height 12
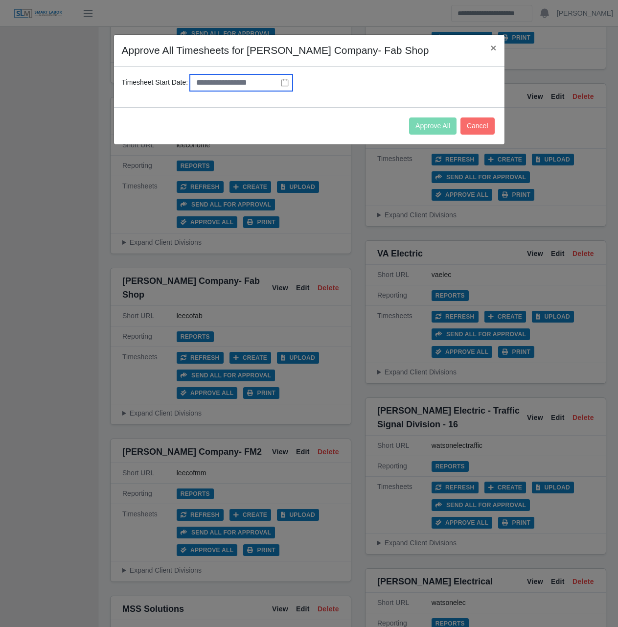
click at [228, 84] on input "text" at bounding box center [241, 82] width 103 height 17
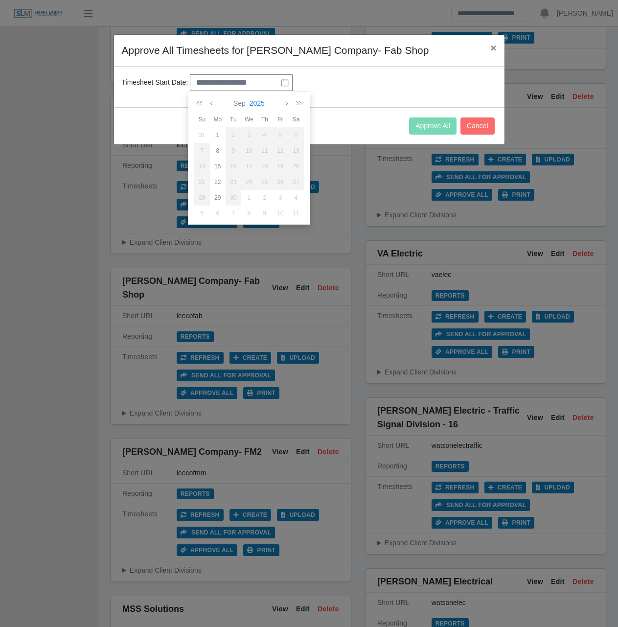
click at [254, 103] on button "2025" at bounding box center [257, 103] width 19 height 17
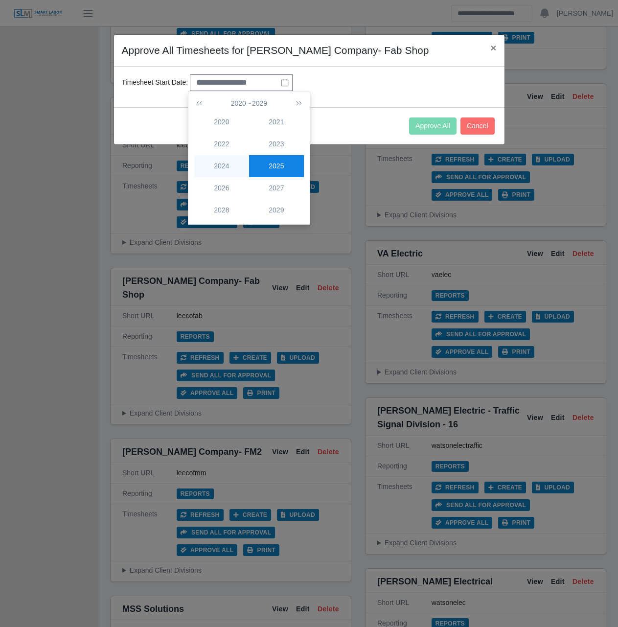
click at [235, 171] on div "2024" at bounding box center [221, 166] width 55 height 10
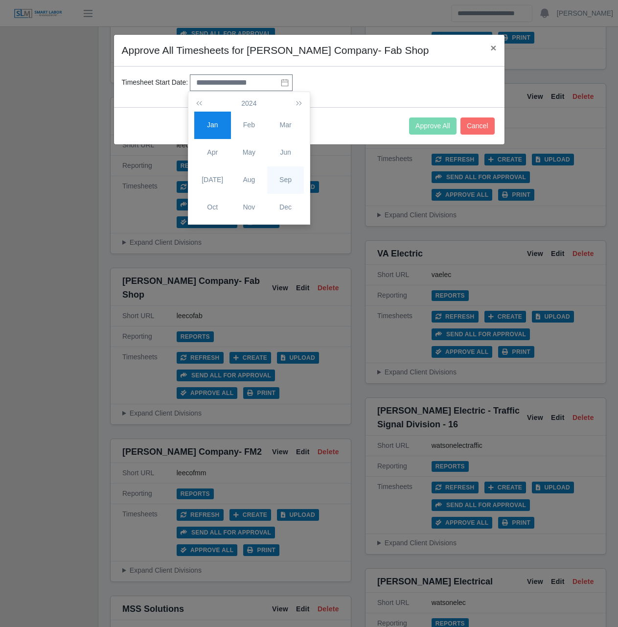
click at [285, 177] on div "Sep" at bounding box center [285, 180] width 37 height 10
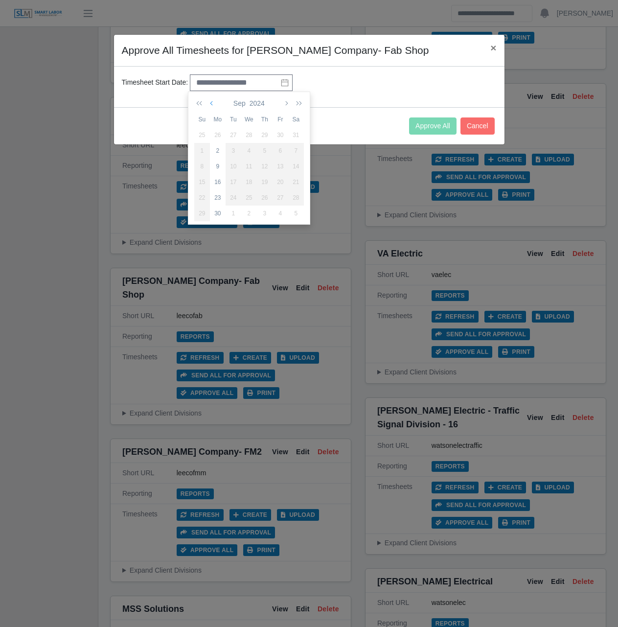
click at [213, 103] on icon "button" at bounding box center [212, 103] width 5 height 8
click at [219, 198] on div "26" at bounding box center [218, 197] width 16 height 9
type input "**********"
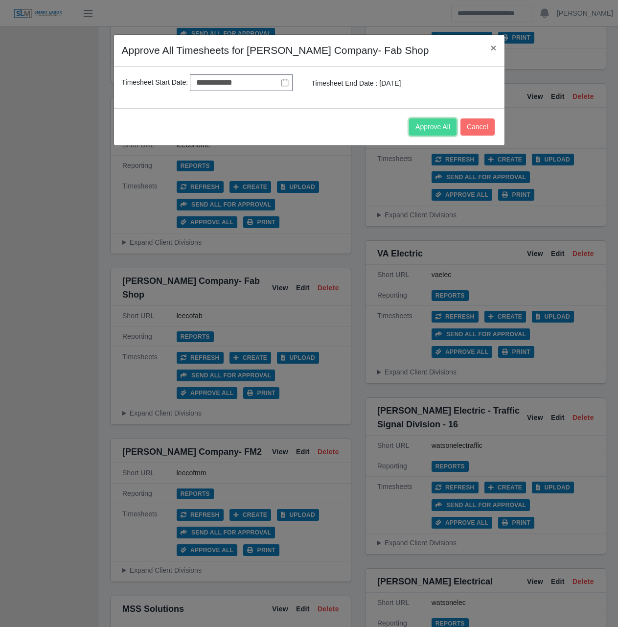
click at [424, 122] on button "Approve All" at bounding box center [432, 126] width 47 height 17
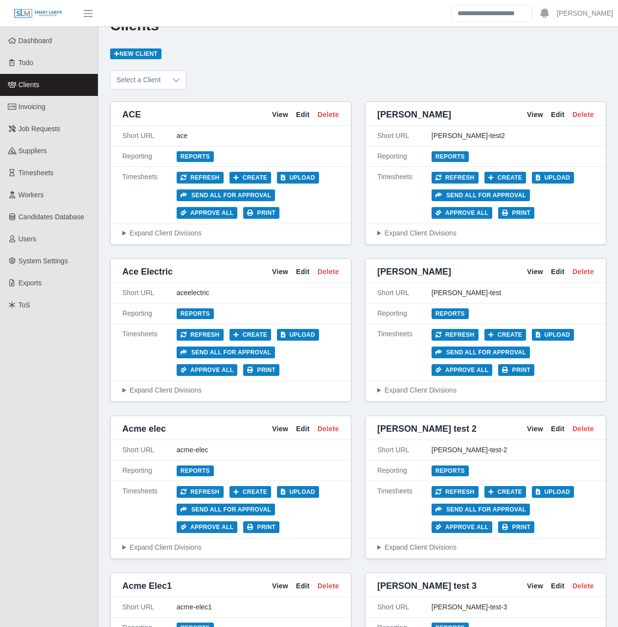
scroll to position [0, 0]
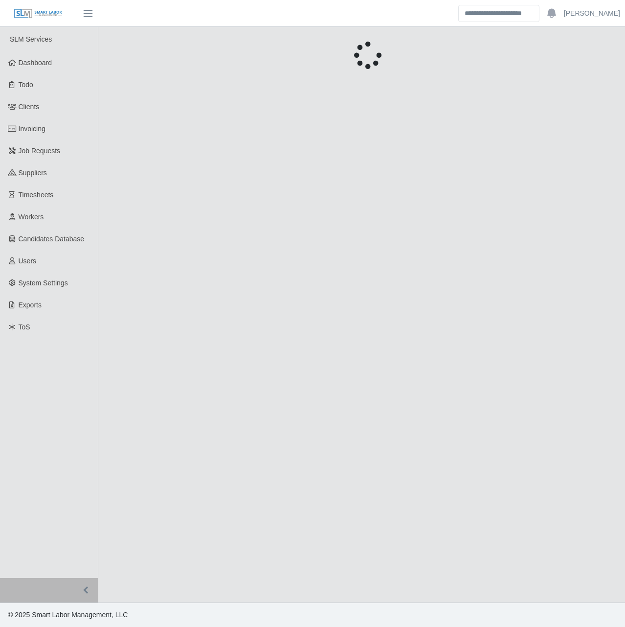
drag, startPoint x: 0, startPoint y: 0, endPoint x: 164, endPoint y: 139, distance: 215.6
click at [164, 139] on main "Unsaved Timesheet Warning × Please save this timesheet before approving time, o…" at bounding box center [361, 314] width 527 height 575
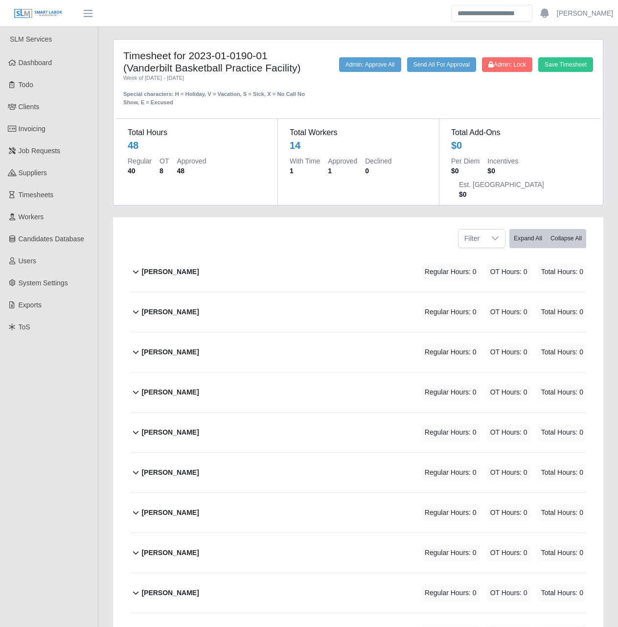
scroll to position [236, 0]
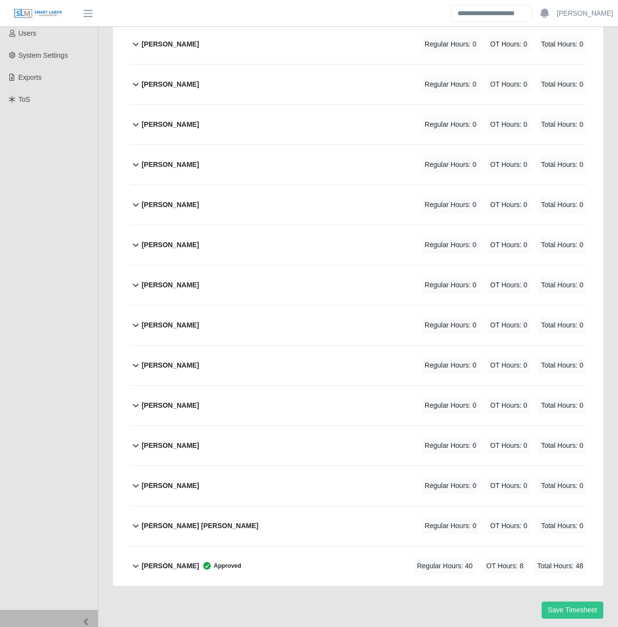
scroll to position [236, 0]
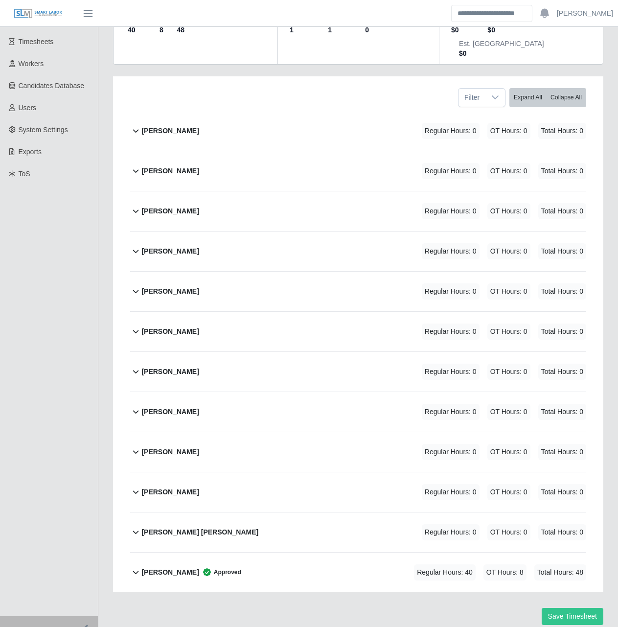
scroll to position [156, 0]
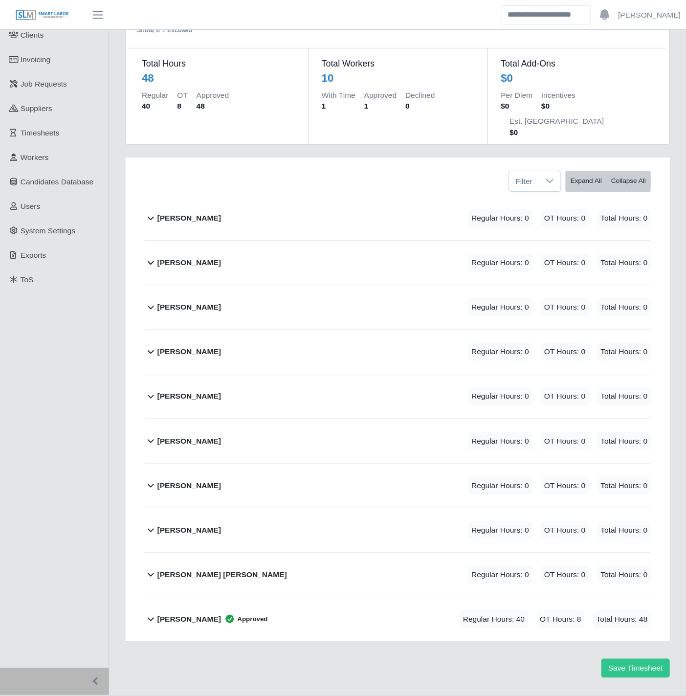
scroll to position [6, 0]
